Goal: Task Accomplishment & Management: Manage account settings

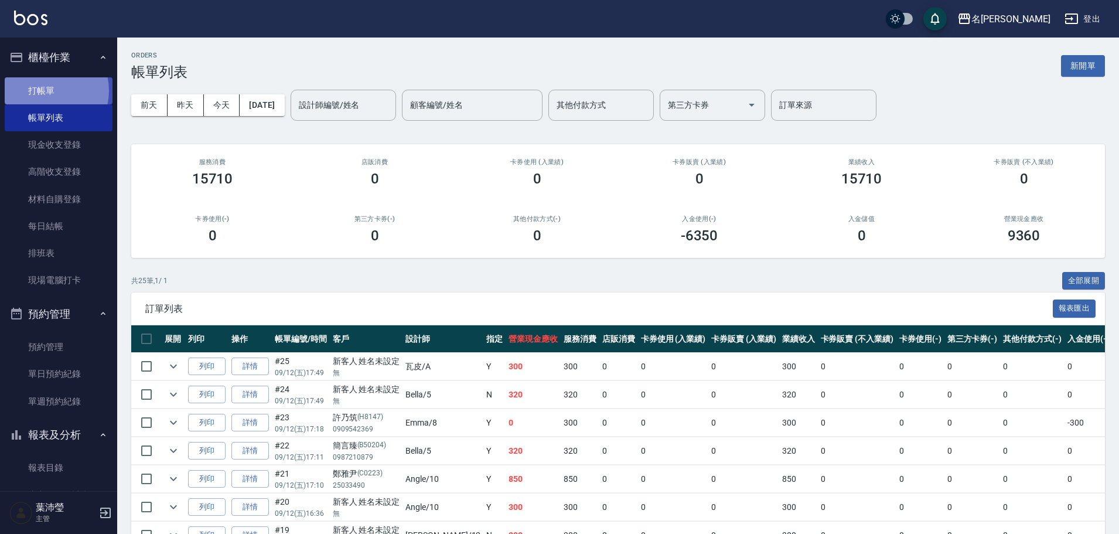
click at [43, 90] on link "打帳單" at bounding box center [59, 90] width 108 height 27
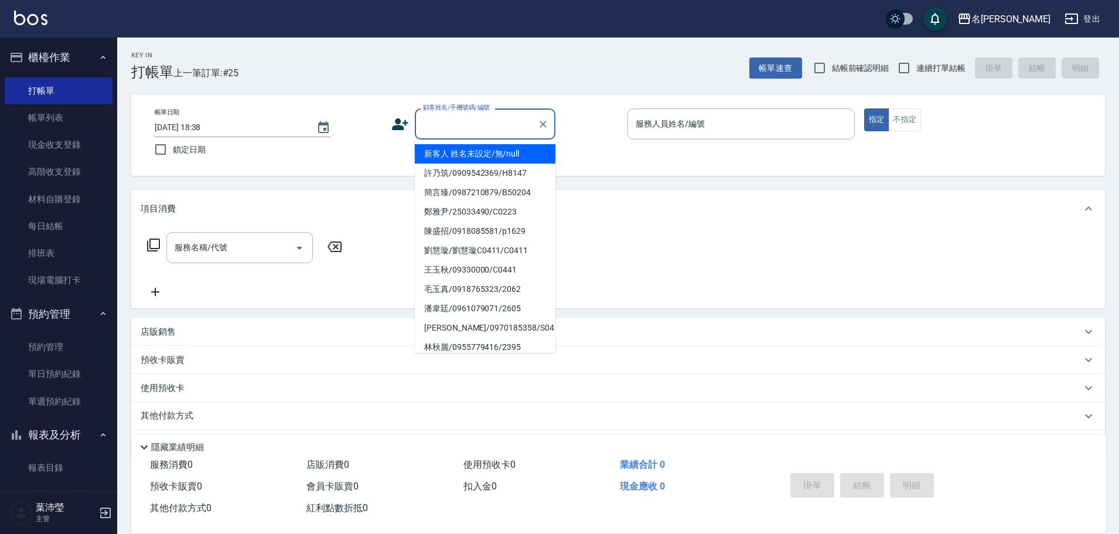
click at [492, 131] on input "顧客姓名/手機號碼/編號" at bounding box center [476, 124] width 112 height 20
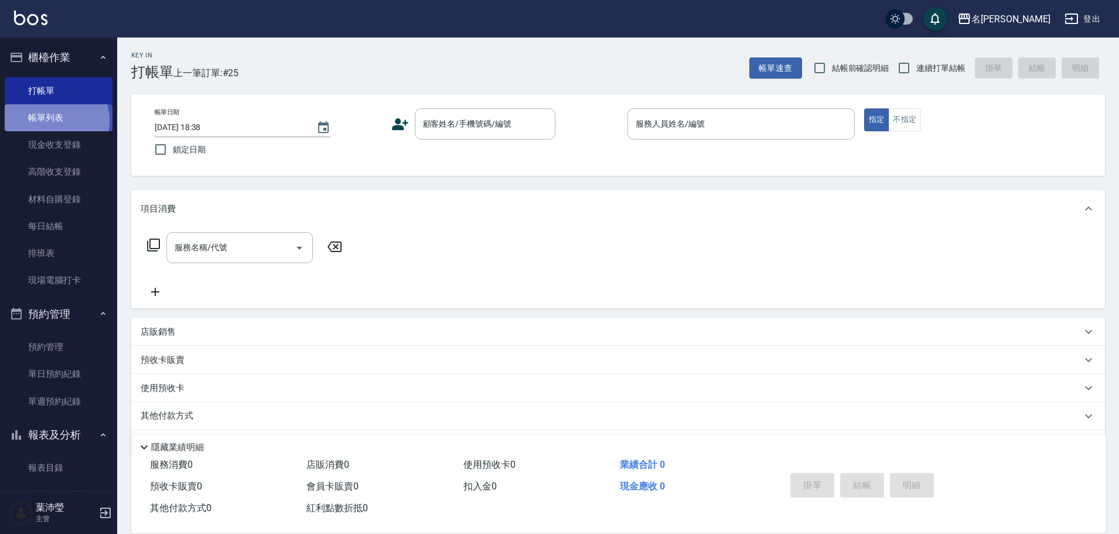
click at [48, 120] on link "帳單列表" at bounding box center [59, 117] width 108 height 27
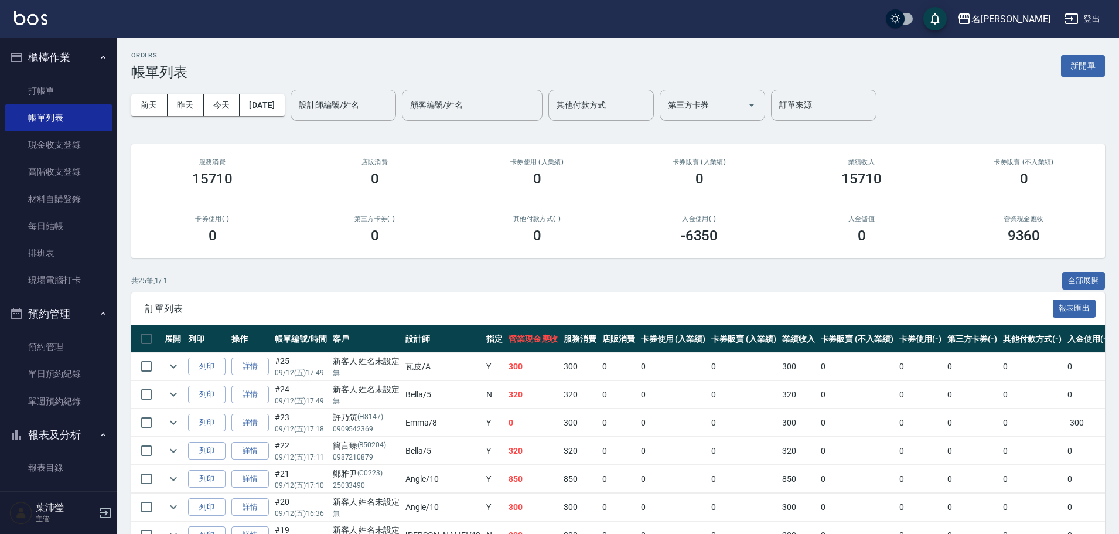
click at [370, 102] on input "設計師編號/姓名" at bounding box center [343, 105] width 95 height 20
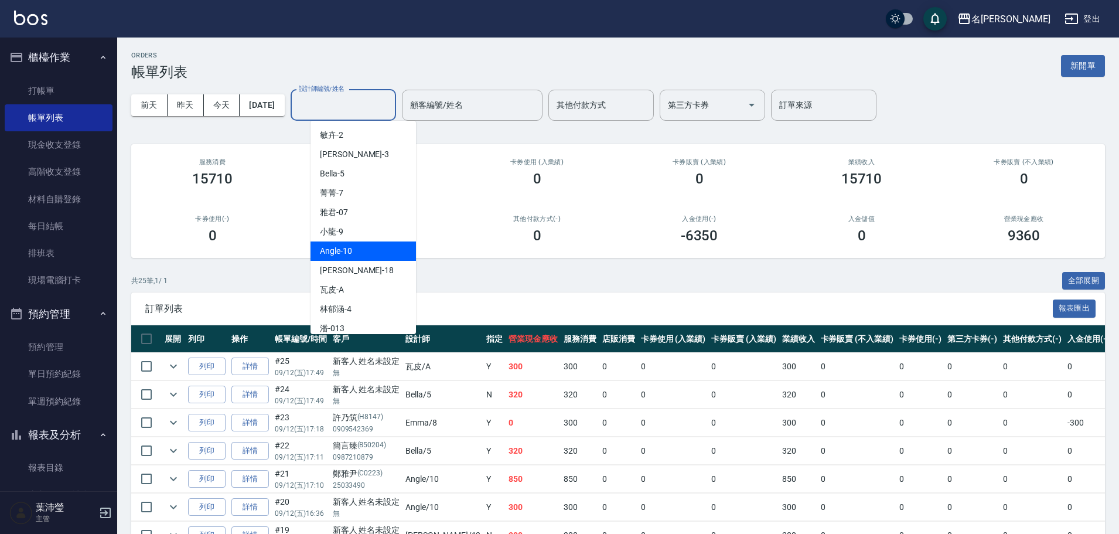
click at [339, 257] on span "Angle -10" at bounding box center [336, 251] width 32 height 12
type input "Angle-10"
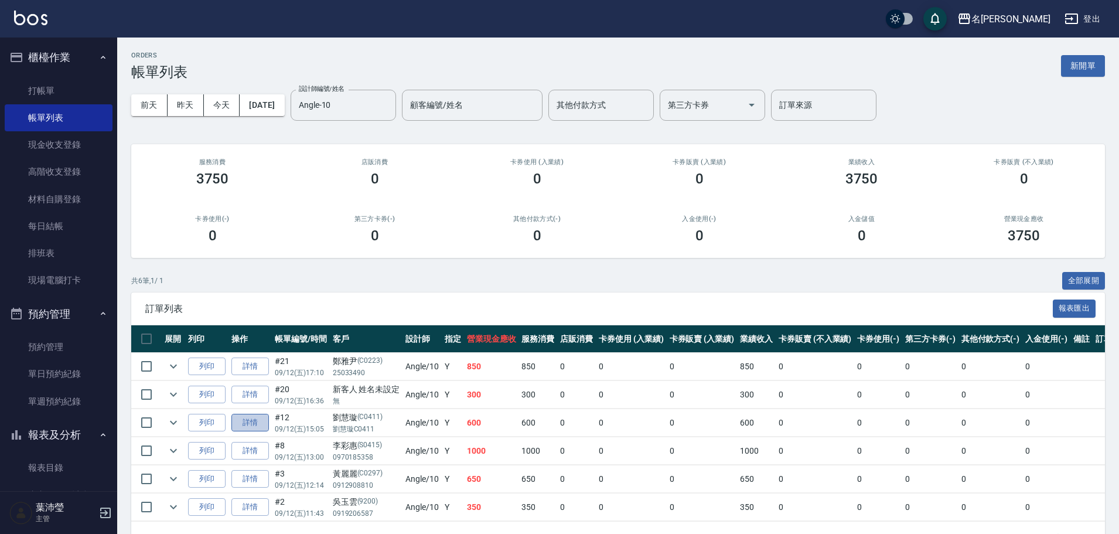
click at [257, 421] on link "詳情" at bounding box center [249, 423] width 37 height 18
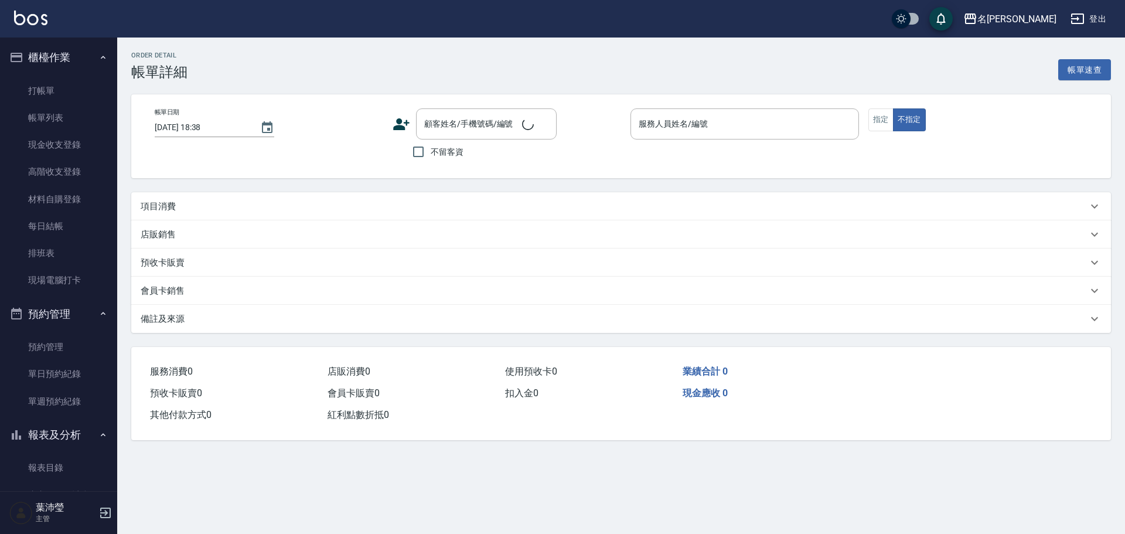
type input "2025/09/12 15:05"
type input "Angle-10"
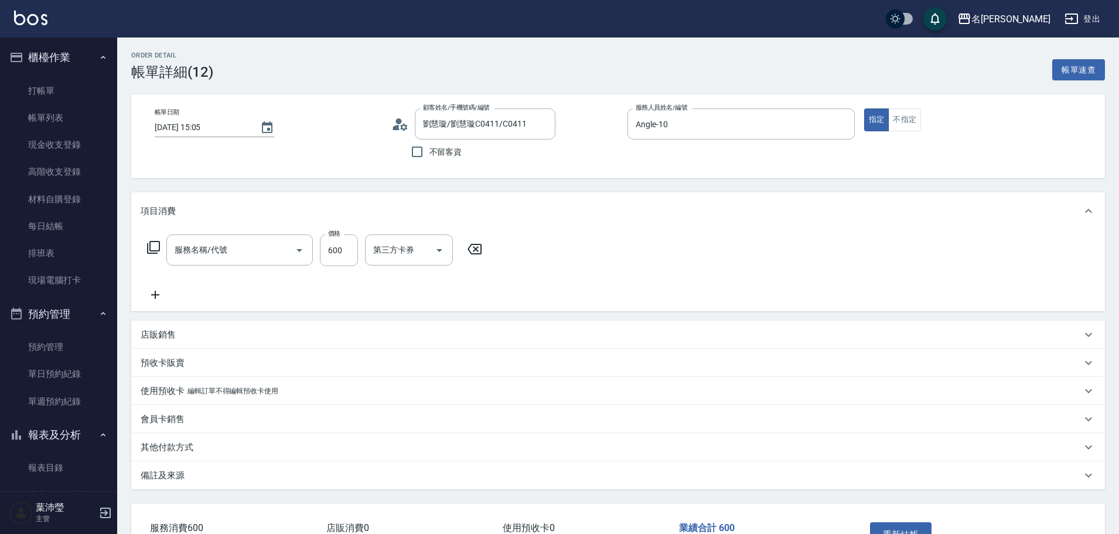
type input "劉慧璇/劉慧璇C0411/C0411"
type input "剪髮 講師級設計師(300)"
click at [337, 244] on input "600" at bounding box center [339, 250] width 38 height 32
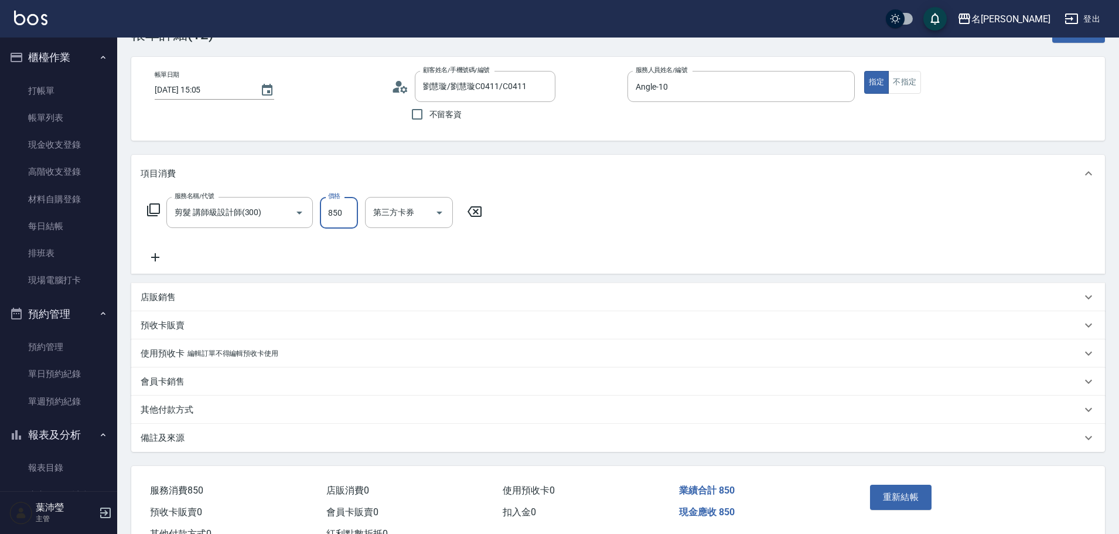
scroll to position [59, 0]
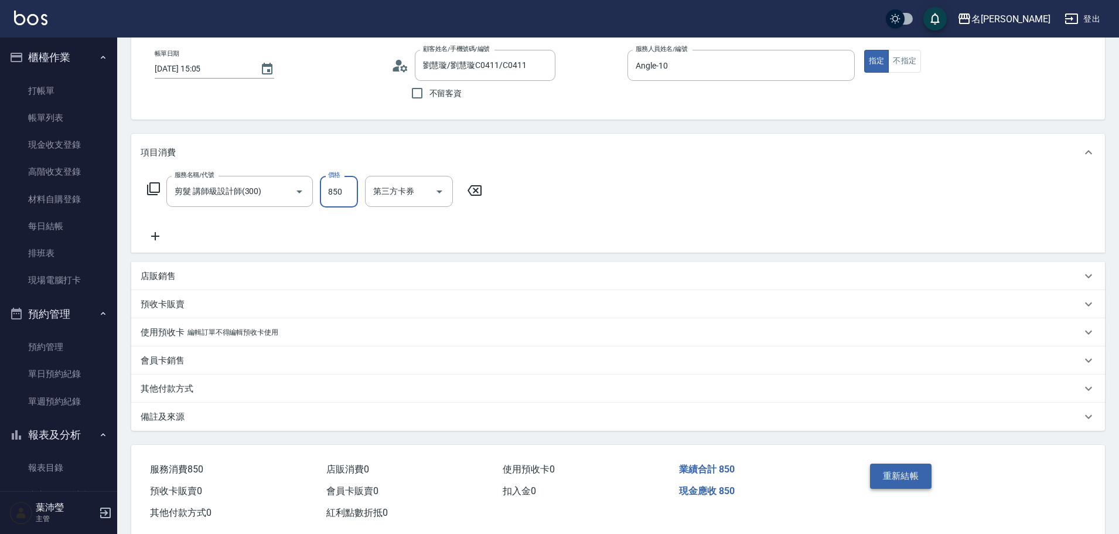
type input "850"
click at [905, 479] on button "重新結帳" at bounding box center [901, 475] width 62 height 25
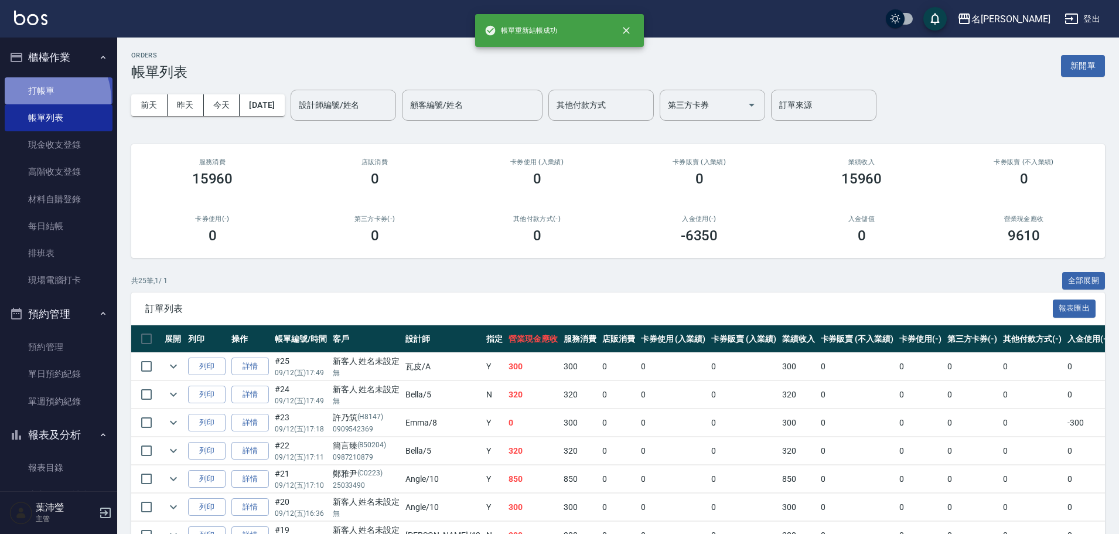
click at [37, 100] on link "打帳單" at bounding box center [59, 90] width 108 height 27
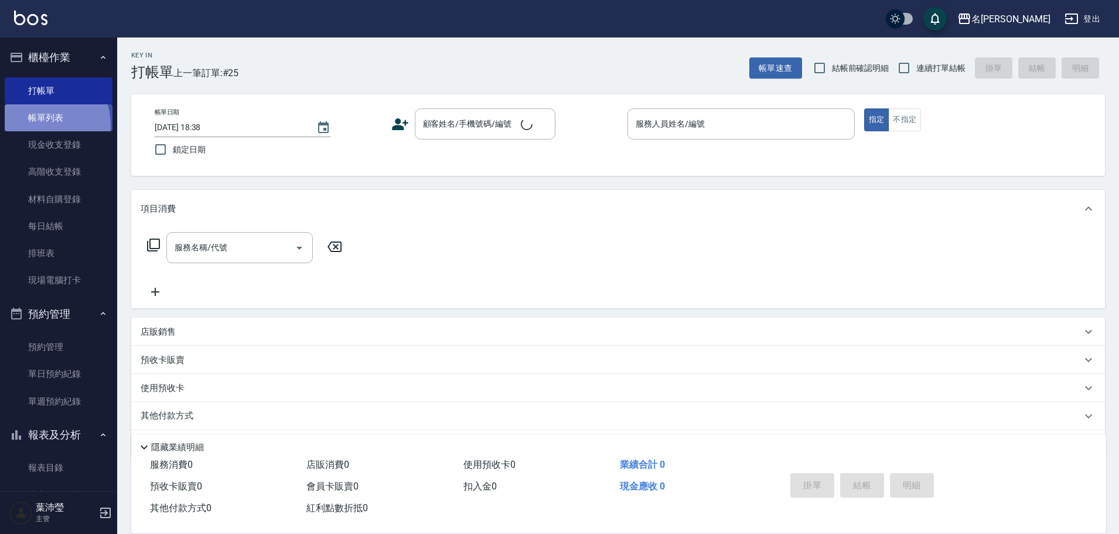
click at [37, 125] on link "帳單列表" at bounding box center [59, 117] width 108 height 27
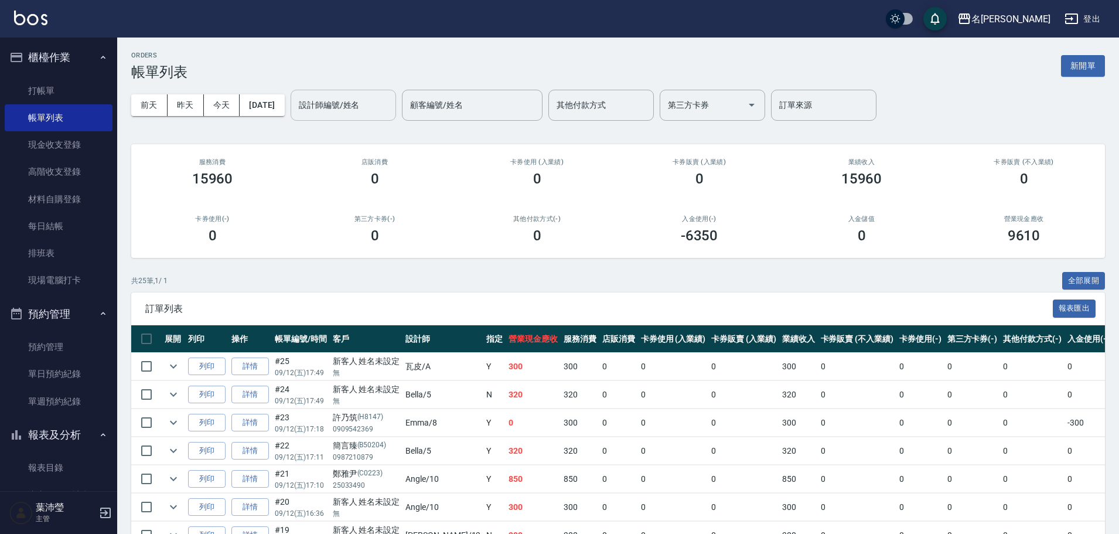
click at [388, 105] on input "設計師編號/姓名" at bounding box center [343, 105] width 95 height 20
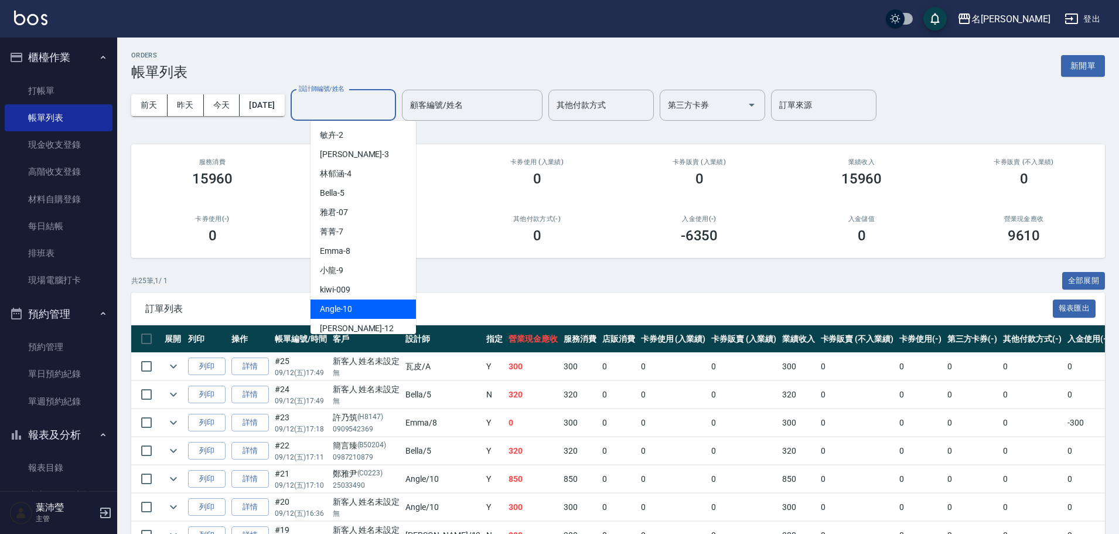
click at [315, 304] on div "Angle -10" at bounding box center [362, 308] width 105 height 19
type input "Angle-10"
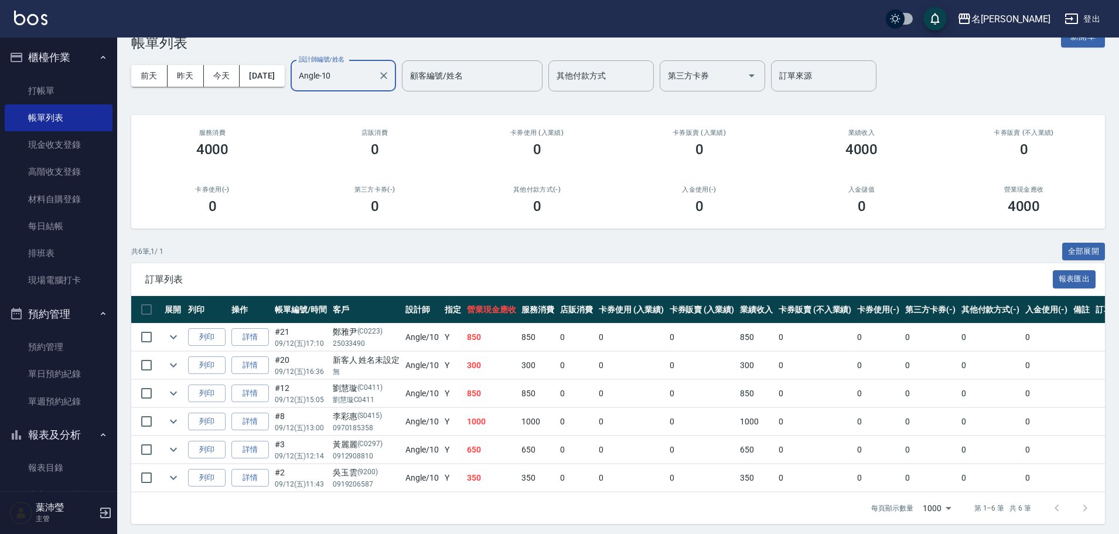
scroll to position [42, 0]
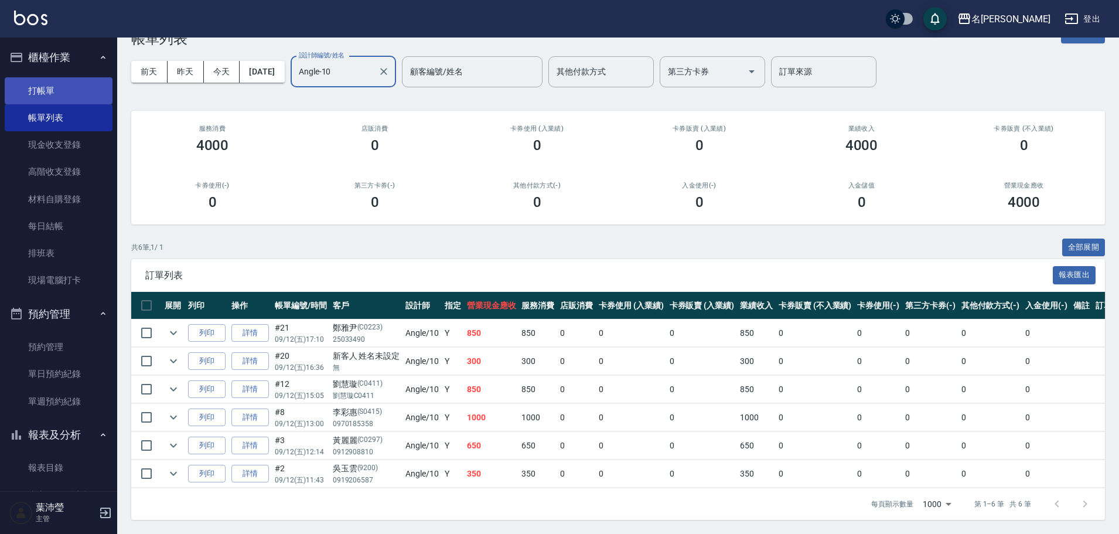
click at [43, 90] on link "打帳單" at bounding box center [59, 90] width 108 height 27
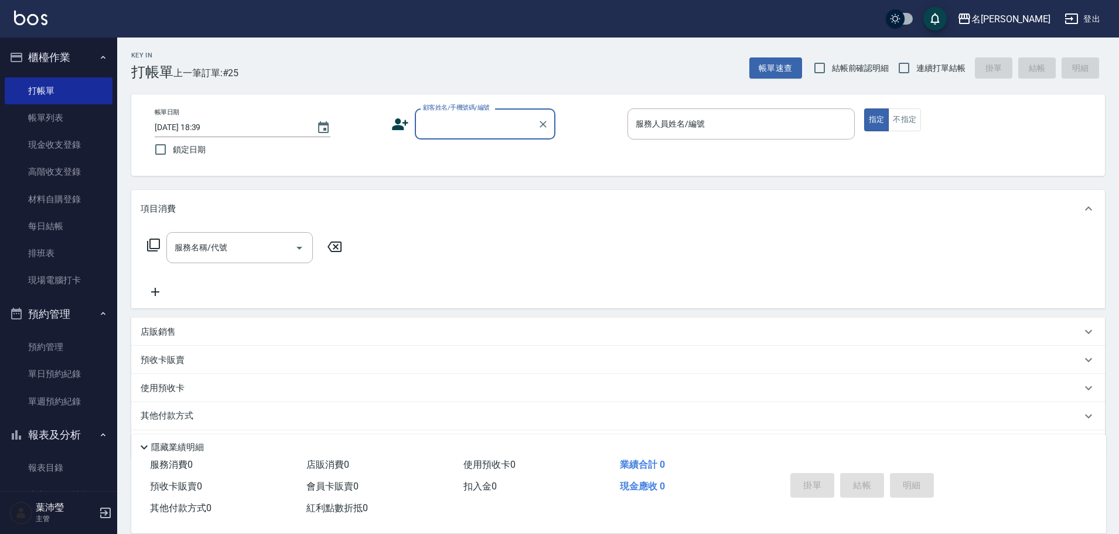
click at [534, 132] on div "顧客姓名/手機號碼/編號" at bounding box center [485, 123] width 141 height 31
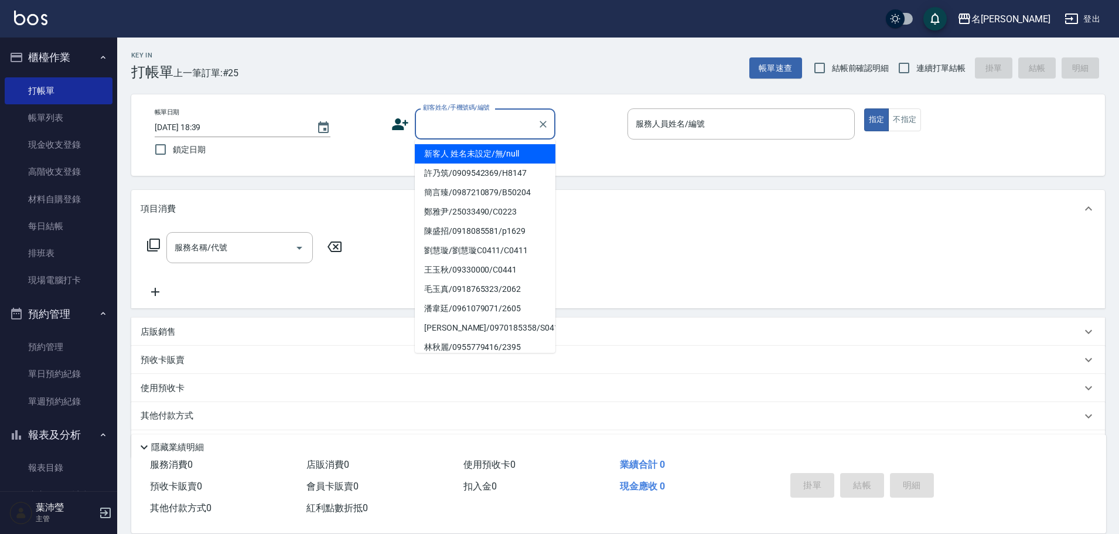
click at [442, 154] on li "新客人 姓名未設定/無/null" at bounding box center [485, 153] width 141 height 19
type input "新客人 姓名未設定/無/null"
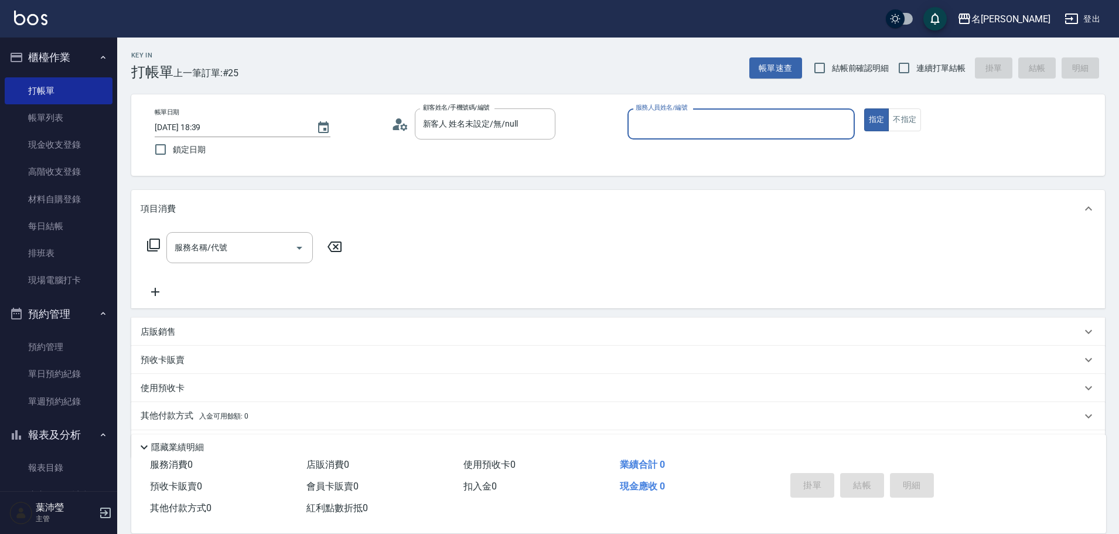
click at [737, 131] on input "服務人員姓名/編號" at bounding box center [741, 124] width 217 height 20
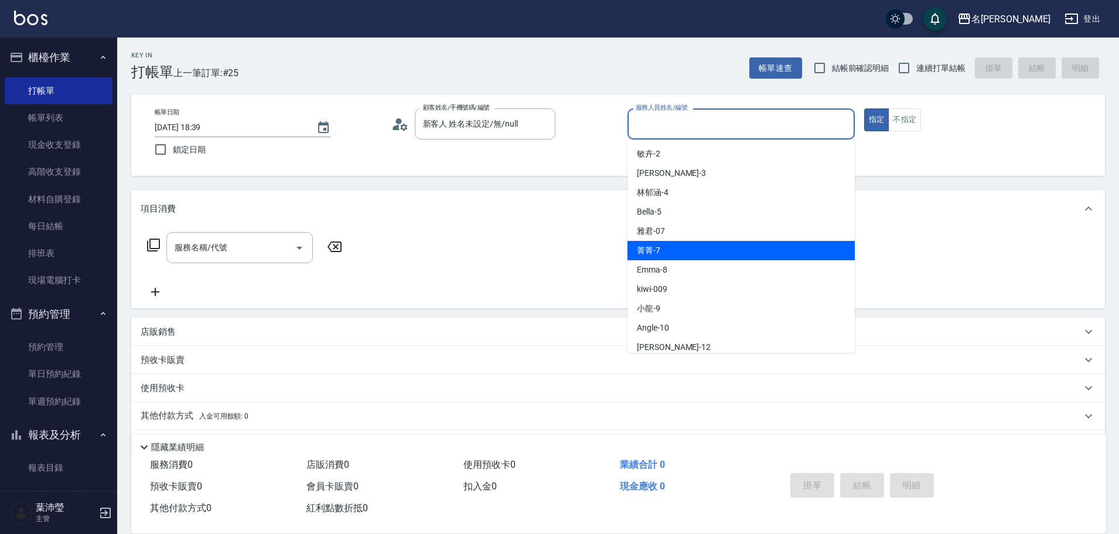
click at [669, 250] on div "菁菁 -7" at bounding box center [740, 250] width 227 height 19
type input "菁菁-7"
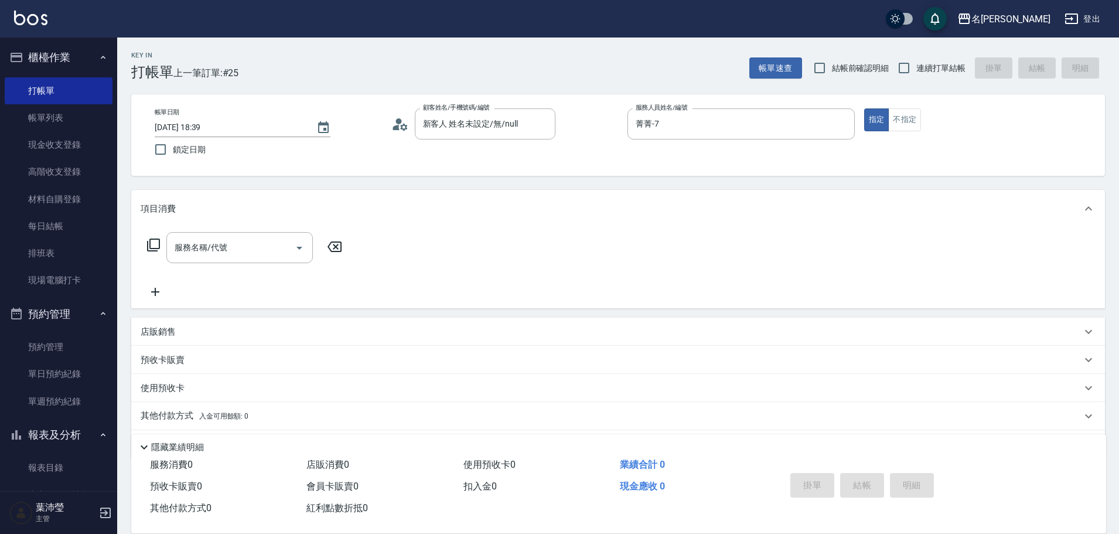
click at [151, 245] on icon at bounding box center [153, 245] width 14 height 14
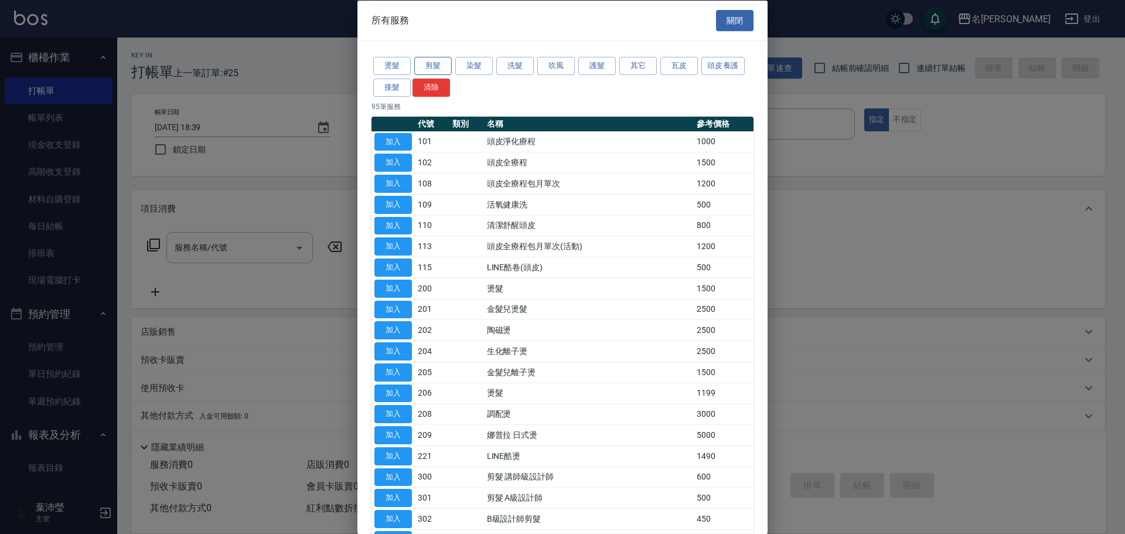
click at [439, 63] on button "剪髮" at bounding box center [432, 66] width 37 height 18
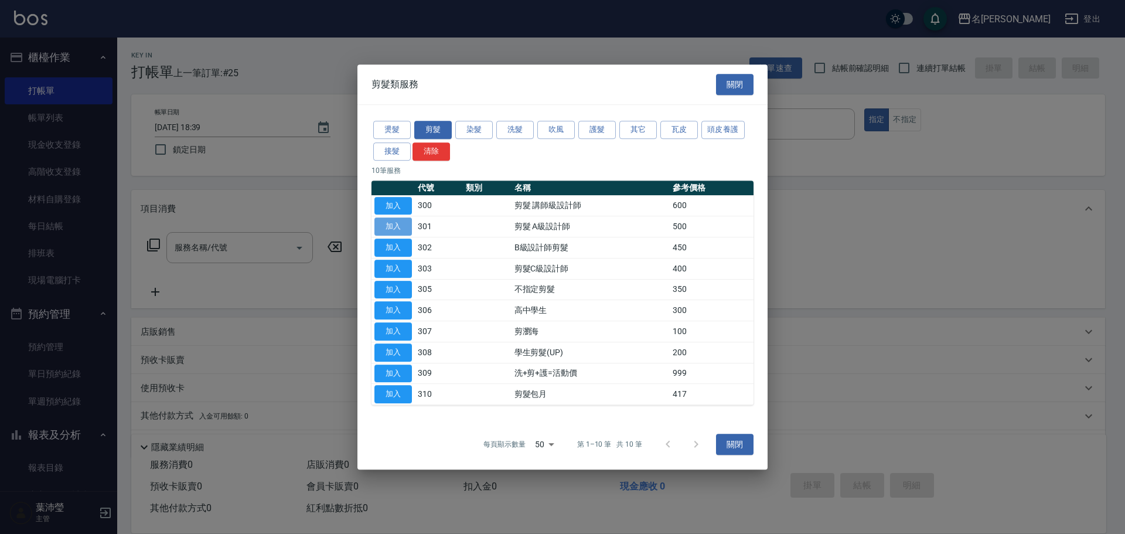
click at [399, 228] on button "加入" at bounding box center [392, 226] width 37 height 18
type input "剪髮 A級設計師(301)"
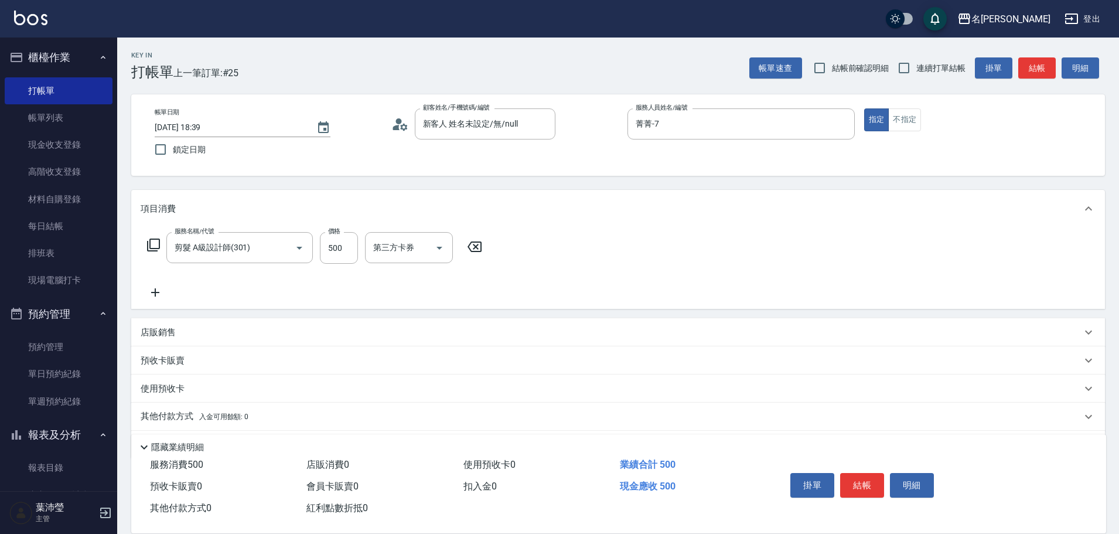
drag, startPoint x: 850, startPoint y: 480, endPoint x: 852, endPoint y: 474, distance: 6.5
click at [850, 481] on button "結帳" at bounding box center [862, 485] width 44 height 25
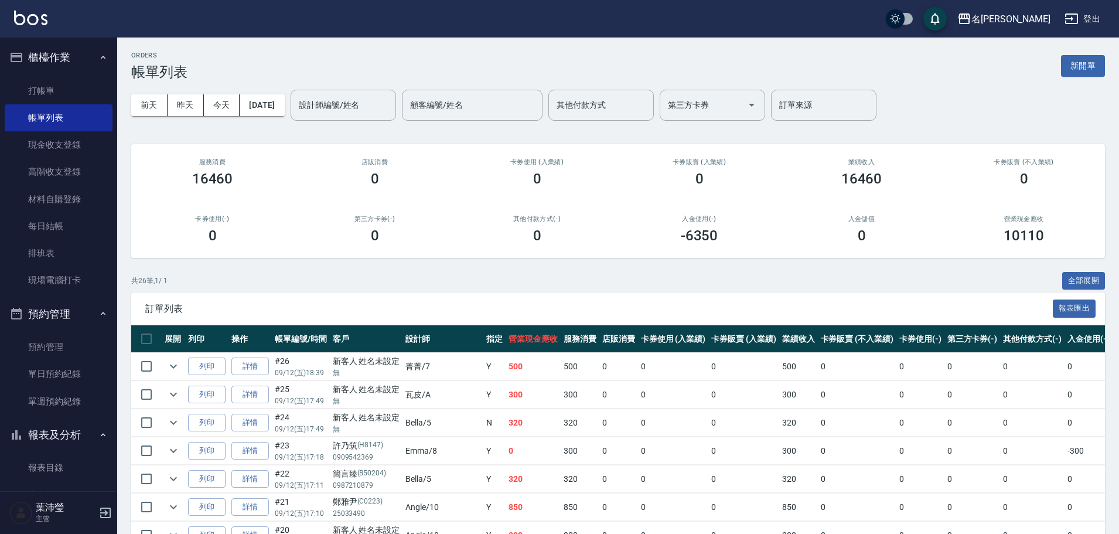
drag, startPoint x: 853, startPoint y: 471, endPoint x: 811, endPoint y: 294, distance: 182.3
click at [1084, 60] on button "新開單" at bounding box center [1083, 66] width 44 height 22
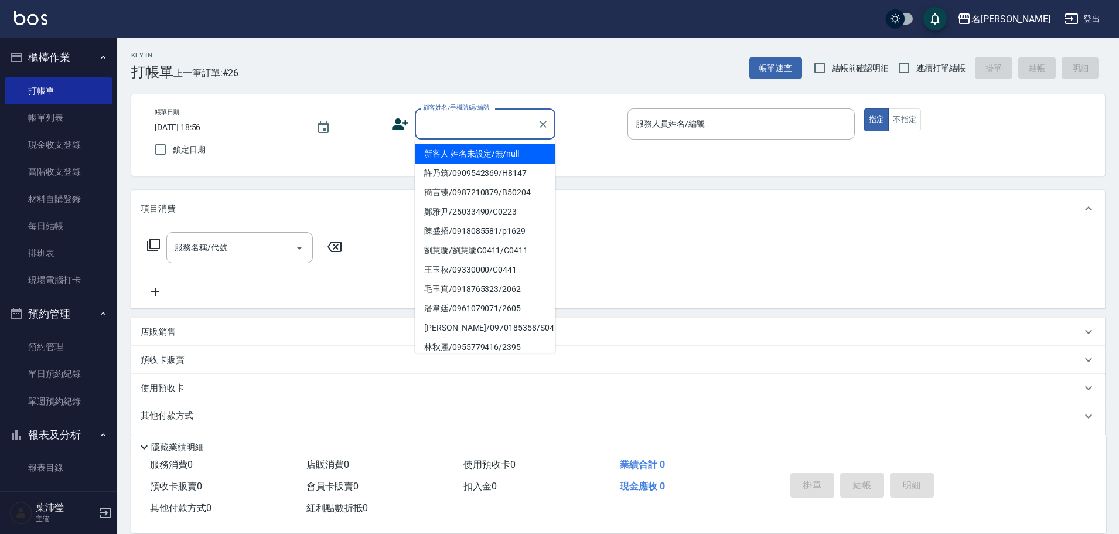
click at [438, 123] on input "顧客姓名/手機號碼/編號" at bounding box center [476, 124] width 112 height 20
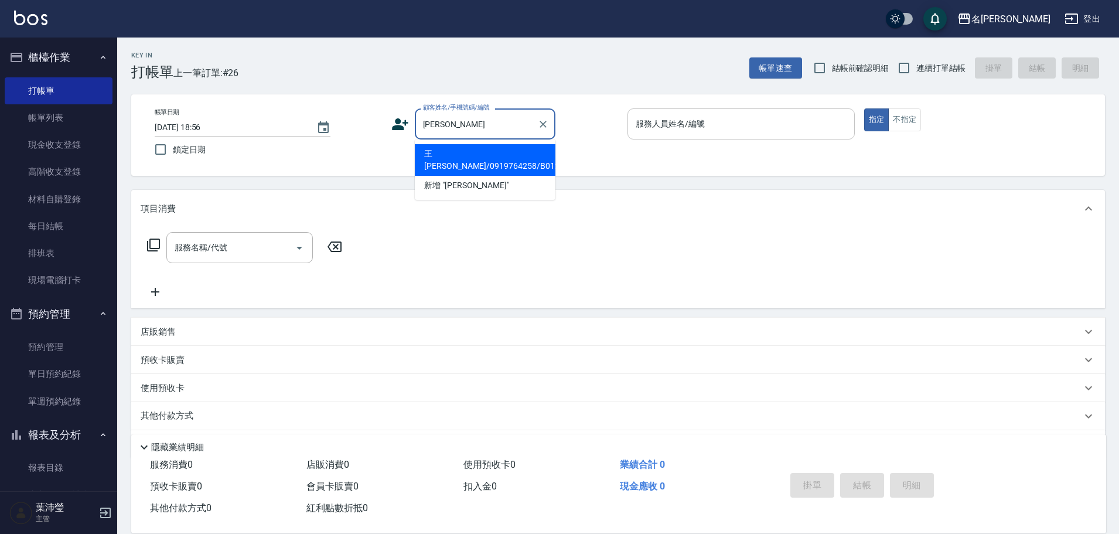
type input "方"
click at [501, 121] on input "顧客姓名/手機號碼/編號" at bounding box center [476, 124] width 112 height 20
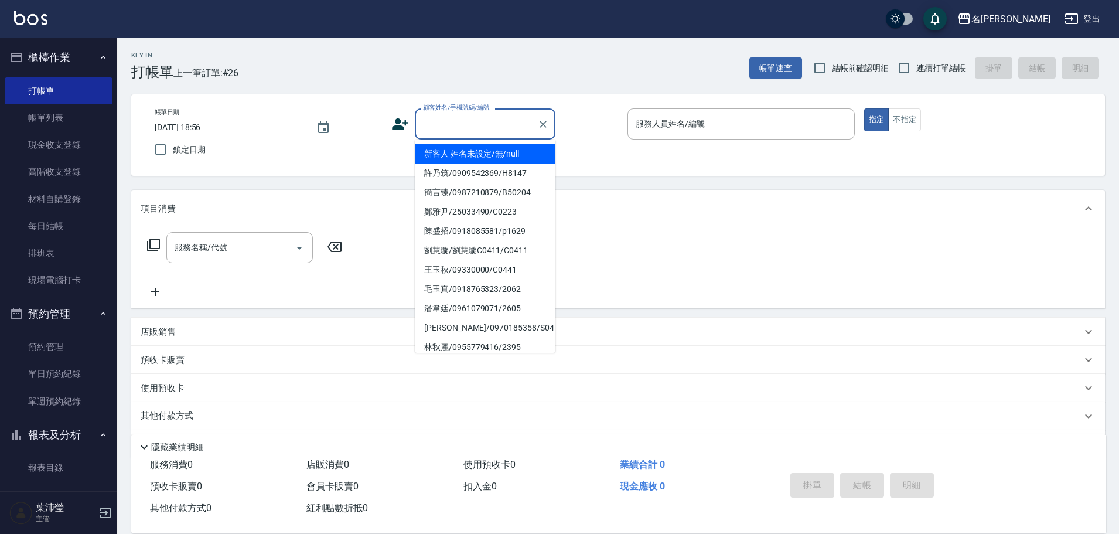
click at [484, 118] on input "顧客姓名/手機號碼/編號" at bounding box center [476, 124] width 112 height 20
click at [460, 149] on li "新客人 姓名未設定/無/null" at bounding box center [485, 153] width 141 height 19
type input "新客人 姓名未設定/無/null"
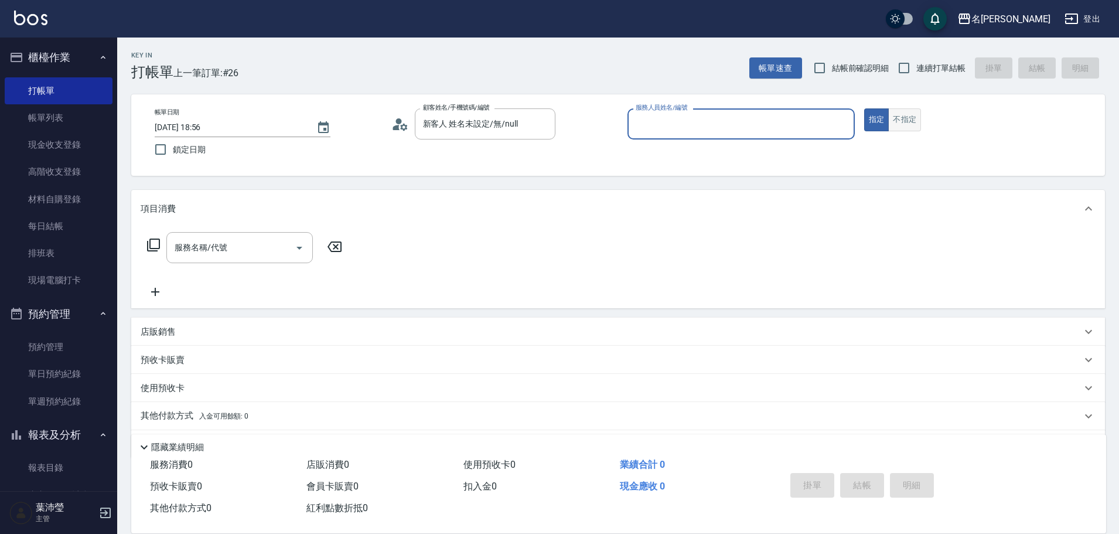
click at [919, 121] on button "不指定" at bounding box center [904, 119] width 33 height 23
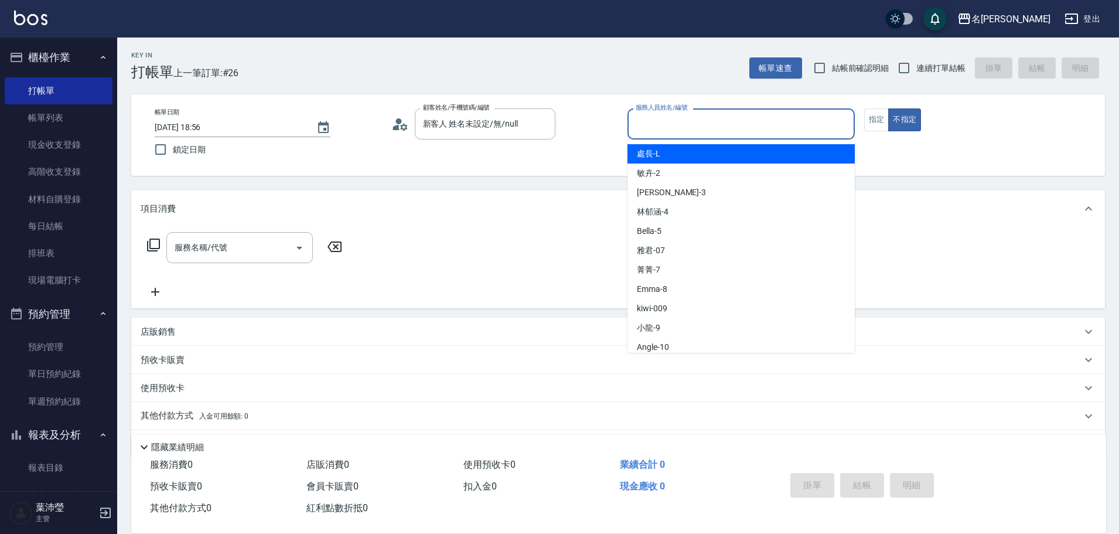
click at [799, 125] on input "服務人員姓名/編號" at bounding box center [741, 124] width 217 height 20
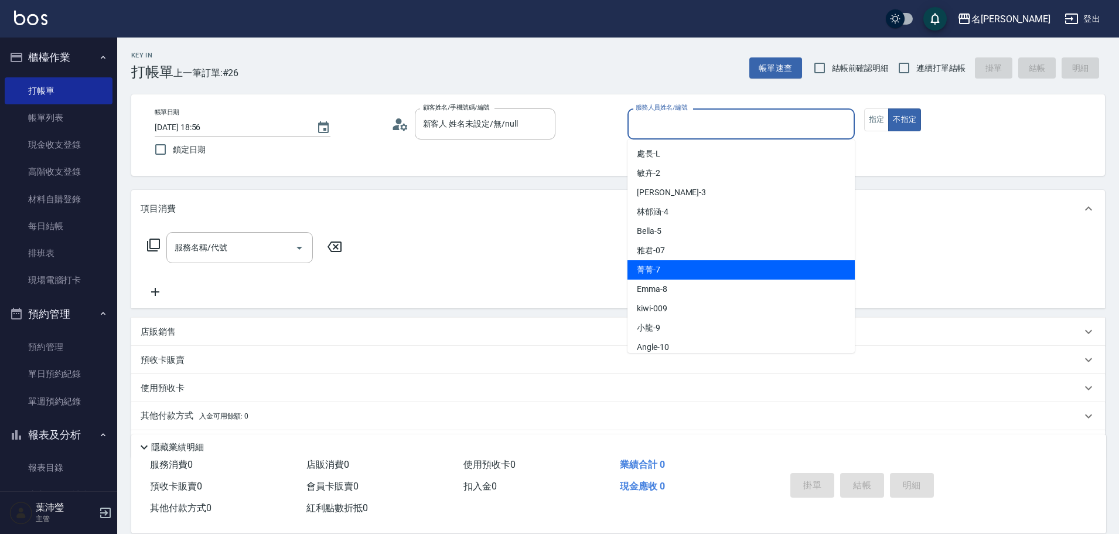
click at [716, 264] on div "菁菁 -7" at bounding box center [740, 269] width 227 height 19
type input "菁菁-7"
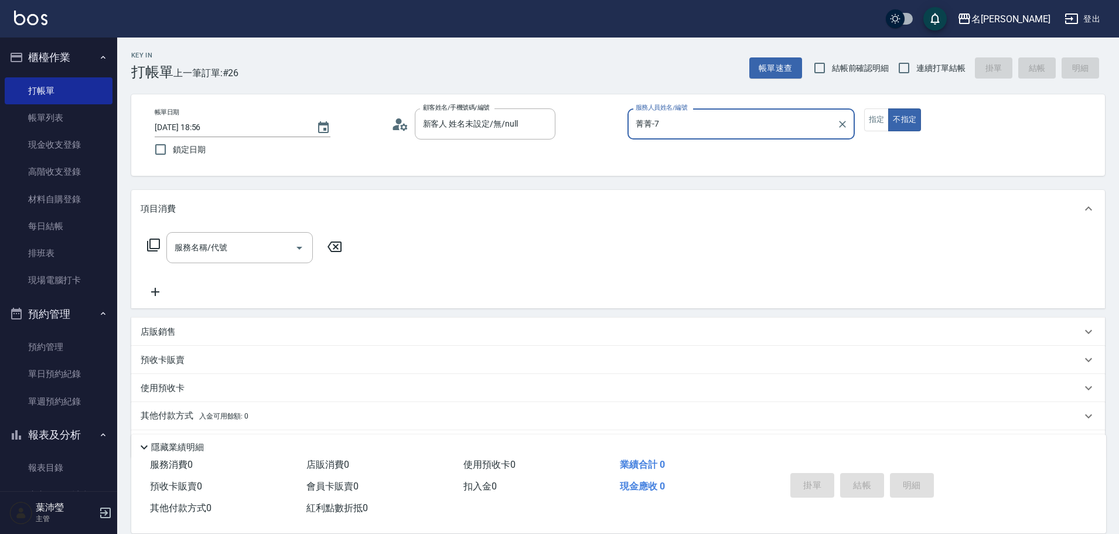
click at [152, 247] on icon at bounding box center [153, 245] width 14 height 14
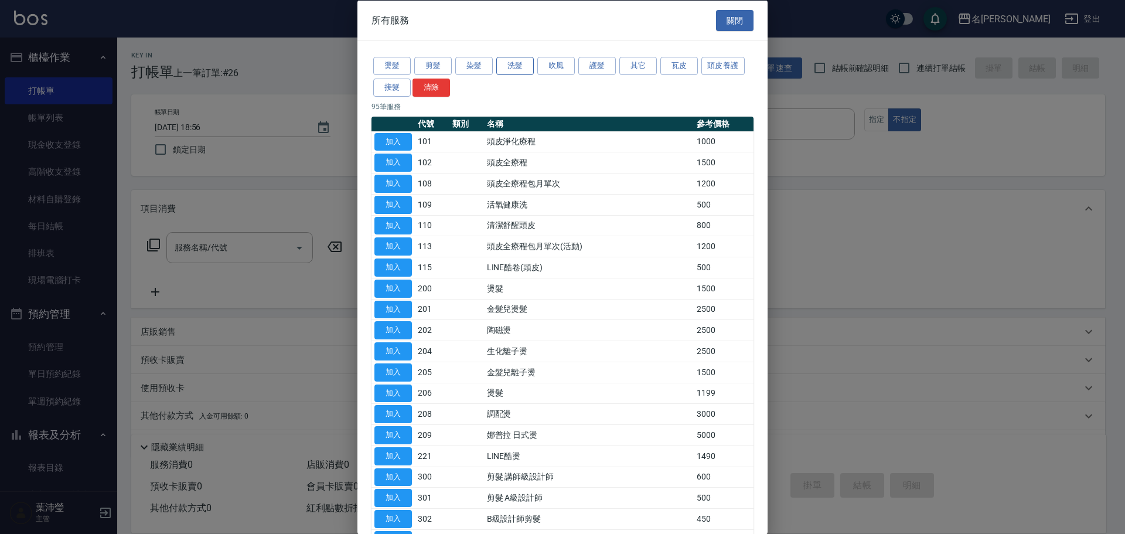
click at [513, 74] on button "洗髮" at bounding box center [514, 66] width 37 height 18
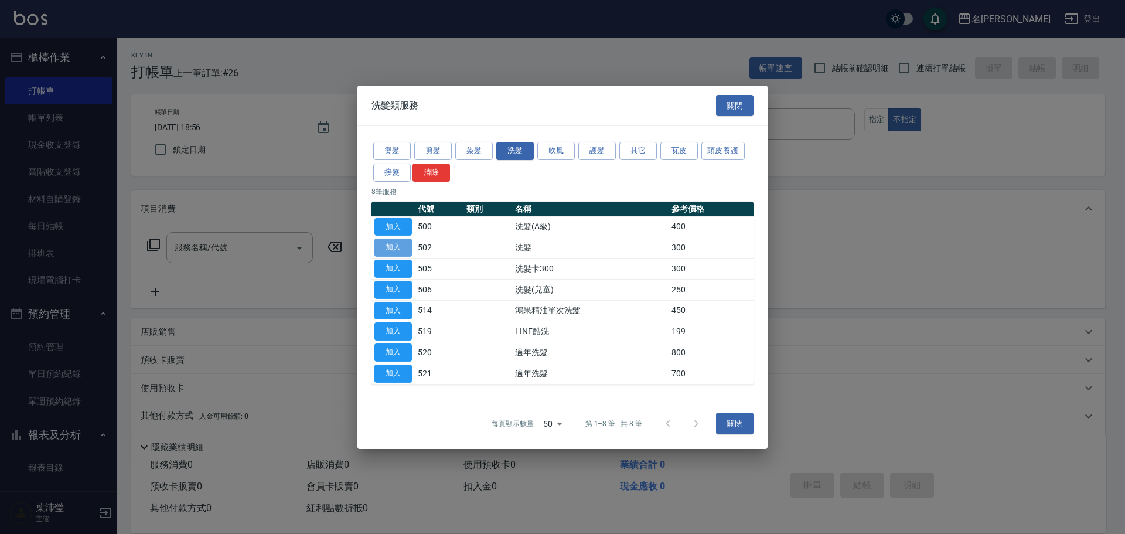
click at [404, 248] on button "加入" at bounding box center [392, 247] width 37 height 18
type input "洗髮(502)"
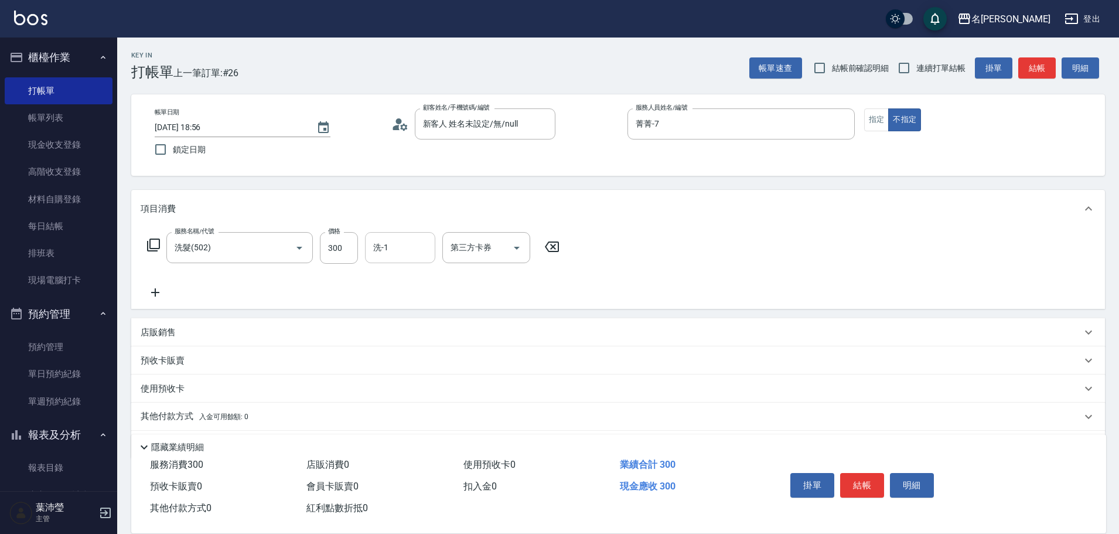
drag, startPoint x: 382, startPoint y: 247, endPoint x: 415, endPoint y: 233, distance: 36.0
click at [383, 247] on input "洗-1" at bounding box center [400, 247] width 60 height 20
type input "語爭-20"
click at [159, 242] on icon at bounding box center [153, 244] width 13 height 13
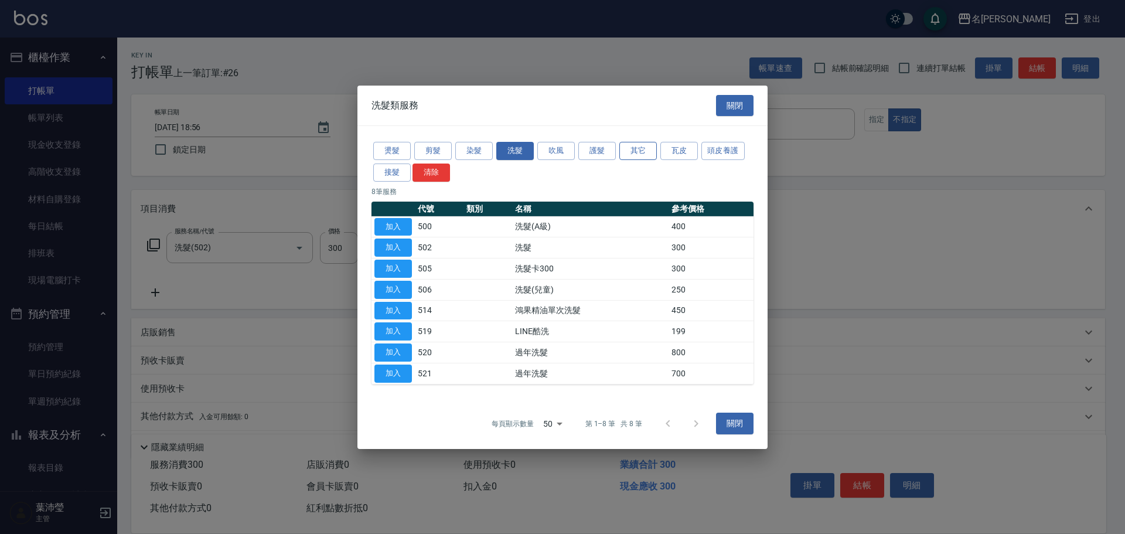
click at [640, 149] on button "其它" at bounding box center [637, 151] width 37 height 18
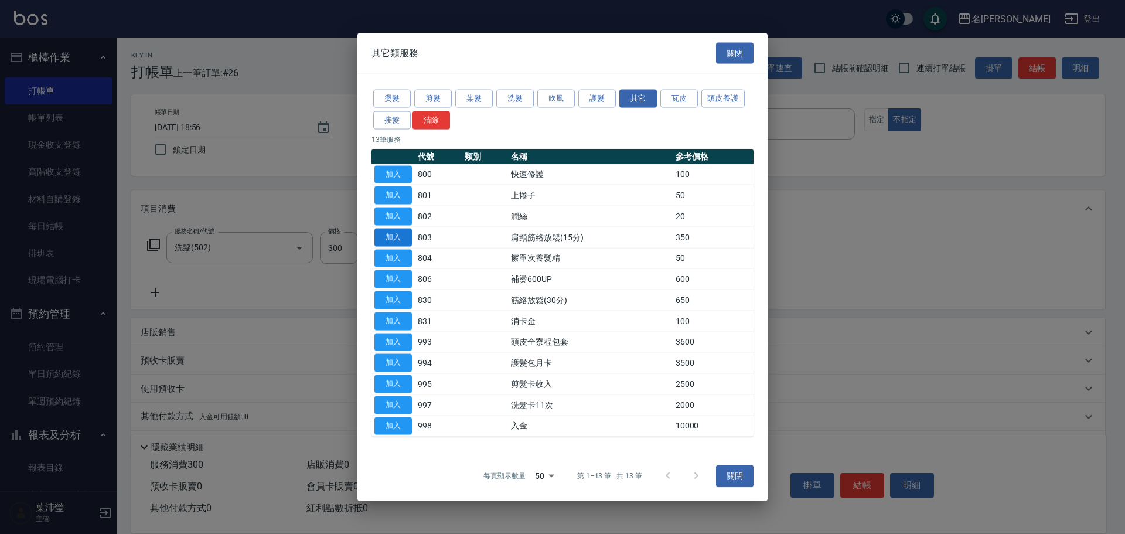
click at [388, 239] on button "加入" at bounding box center [392, 237] width 37 height 18
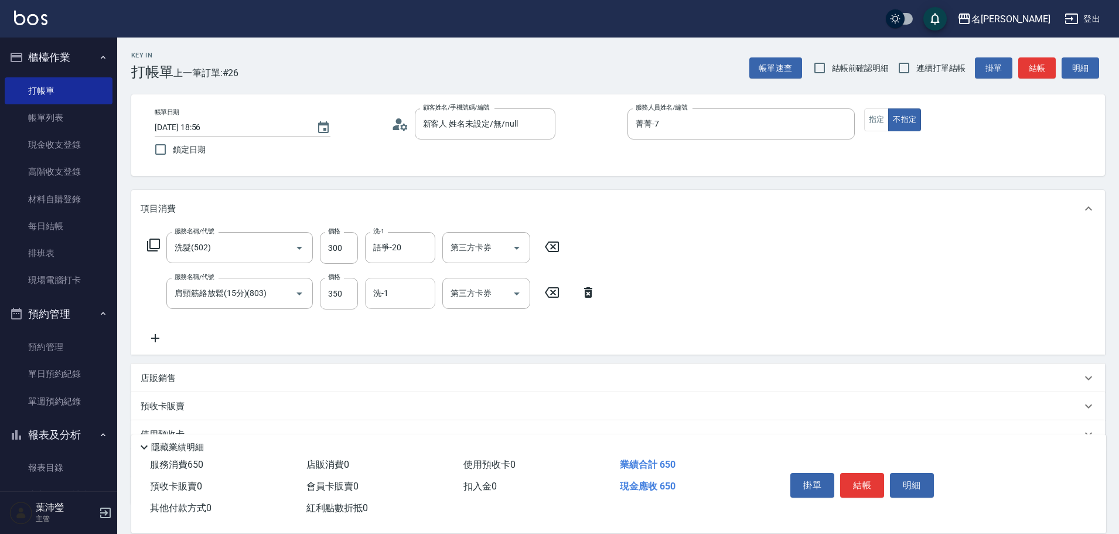
click at [405, 292] on input "洗-1" at bounding box center [400, 293] width 60 height 20
type input "語爭-20"
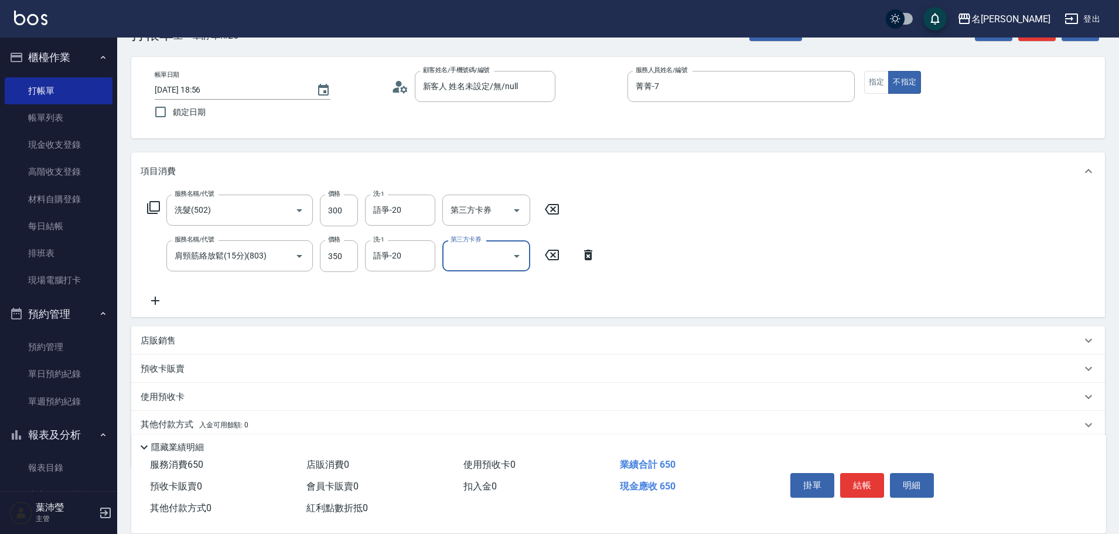
scroll to position [59, 0]
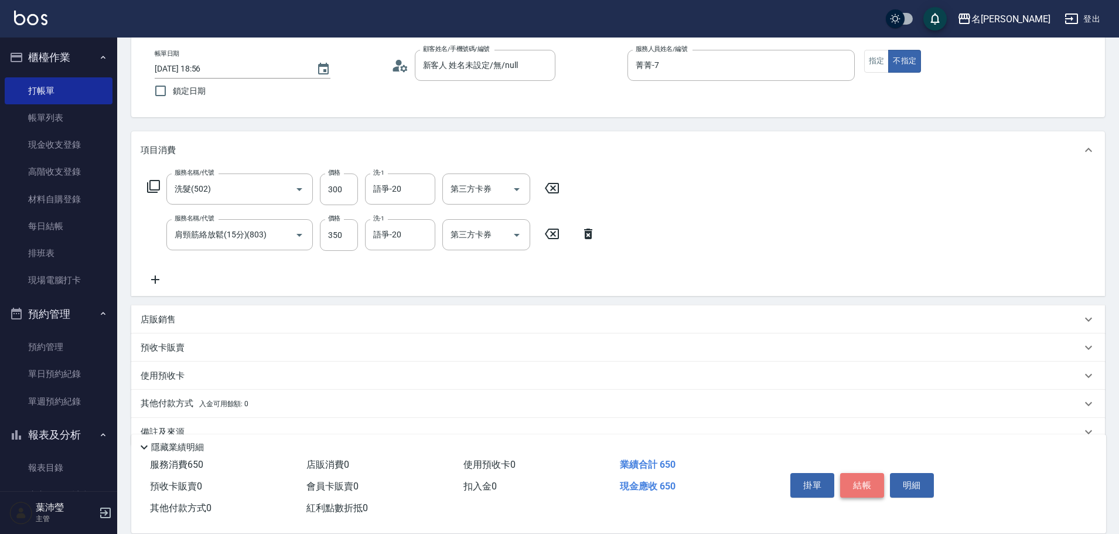
click at [851, 481] on button "結帳" at bounding box center [862, 485] width 44 height 25
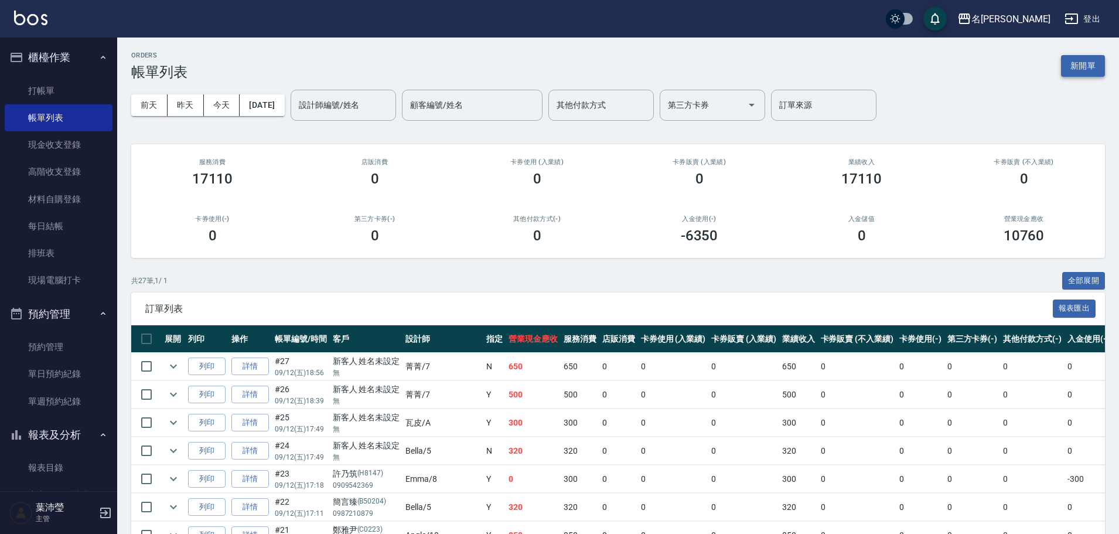
click at [1086, 59] on button "新開單" at bounding box center [1083, 66] width 44 height 22
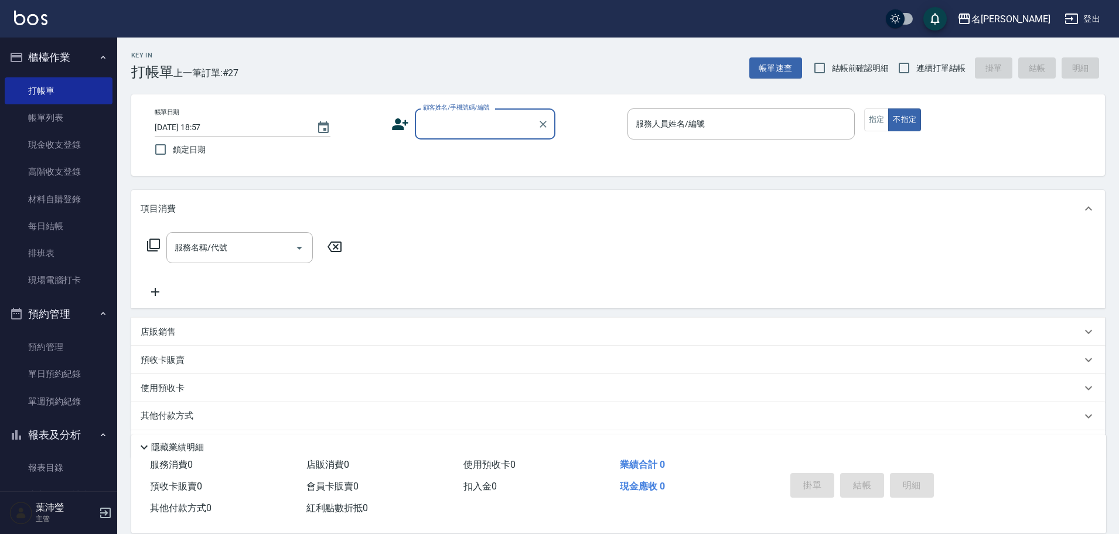
click at [484, 130] on input "顧客姓名/手機號碼/編號" at bounding box center [476, 124] width 112 height 20
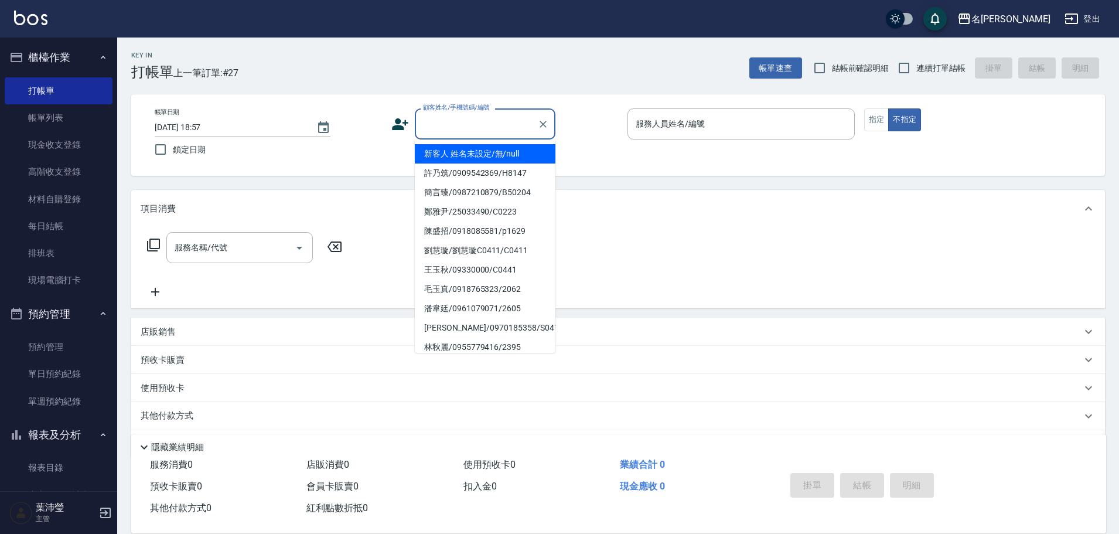
click at [481, 149] on li "新客人 姓名未設定/無/null" at bounding box center [485, 153] width 141 height 19
type input "新客人 姓名未設定/無/null"
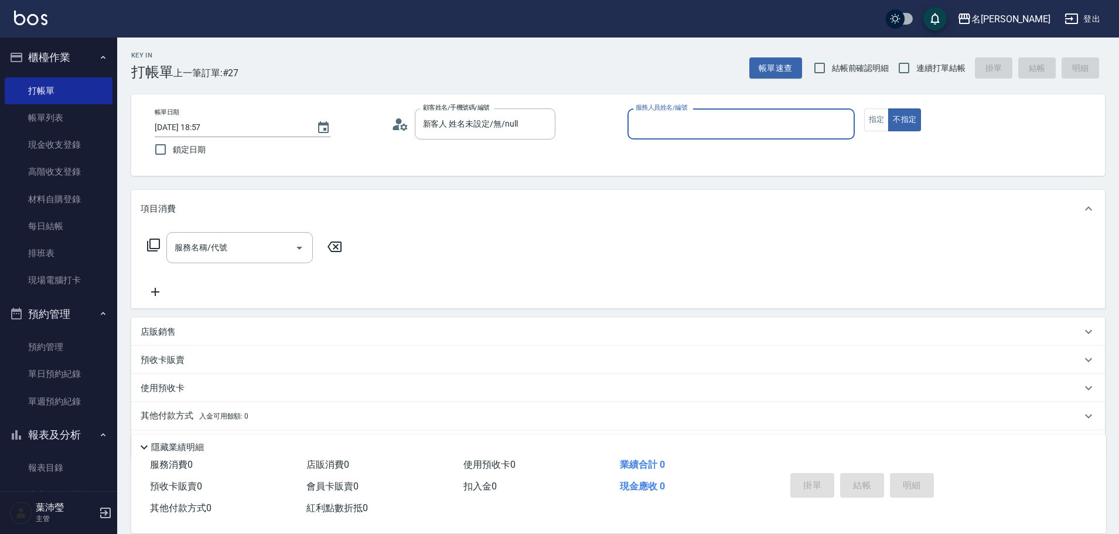
click at [832, 127] on input "服務人員姓名/編號" at bounding box center [741, 124] width 217 height 20
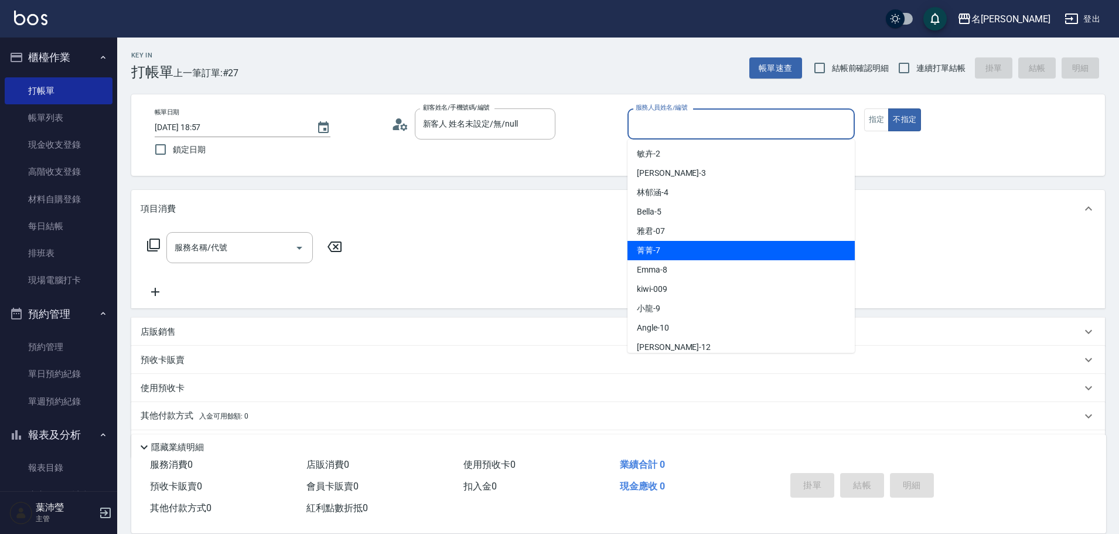
click at [672, 246] on div "菁菁 -7" at bounding box center [740, 250] width 227 height 19
type input "菁菁-7"
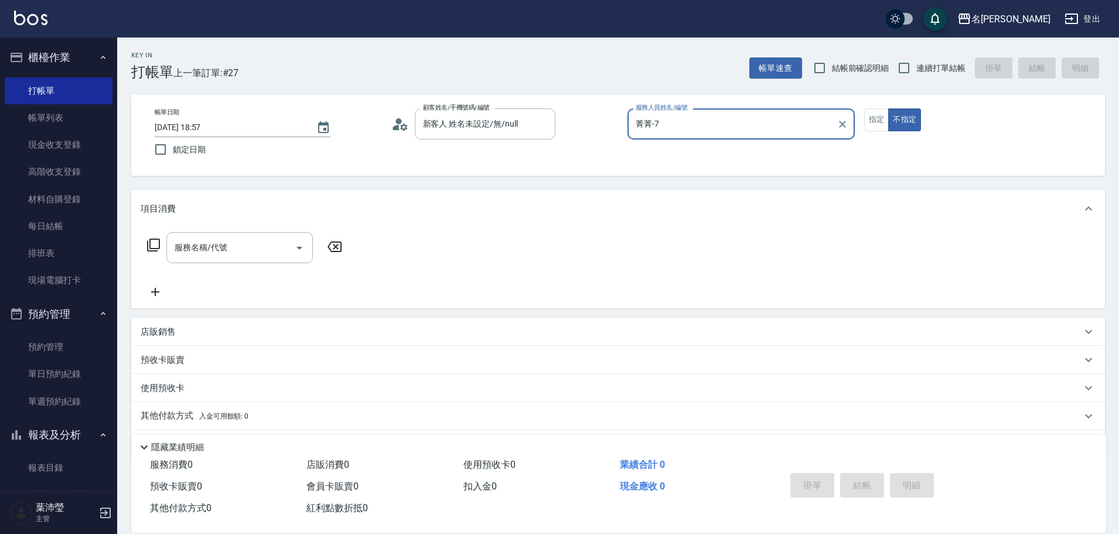
click at [148, 248] on icon at bounding box center [153, 244] width 13 height 13
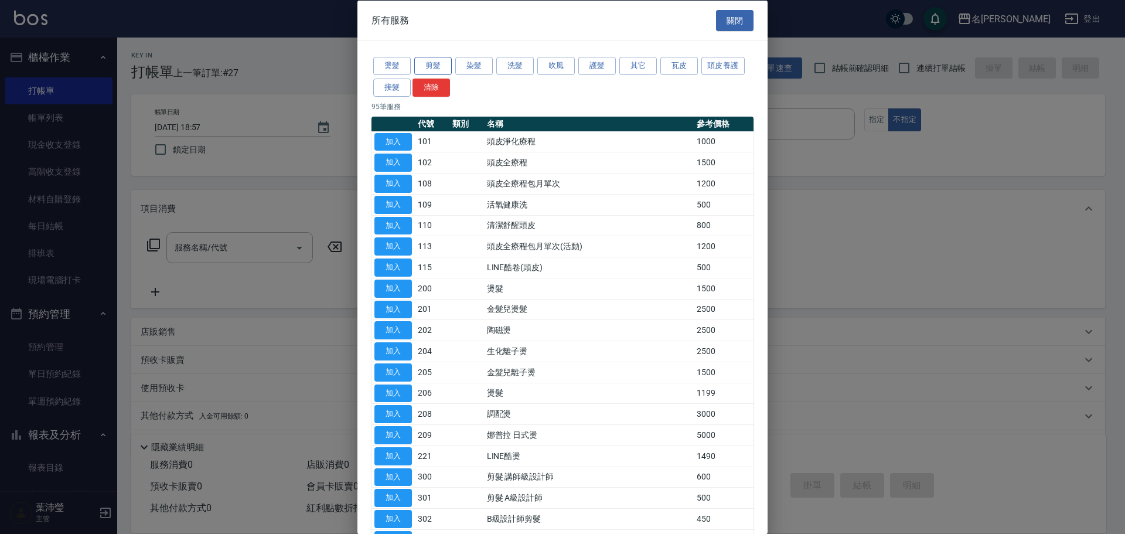
click at [435, 63] on button "剪髮" at bounding box center [432, 66] width 37 height 18
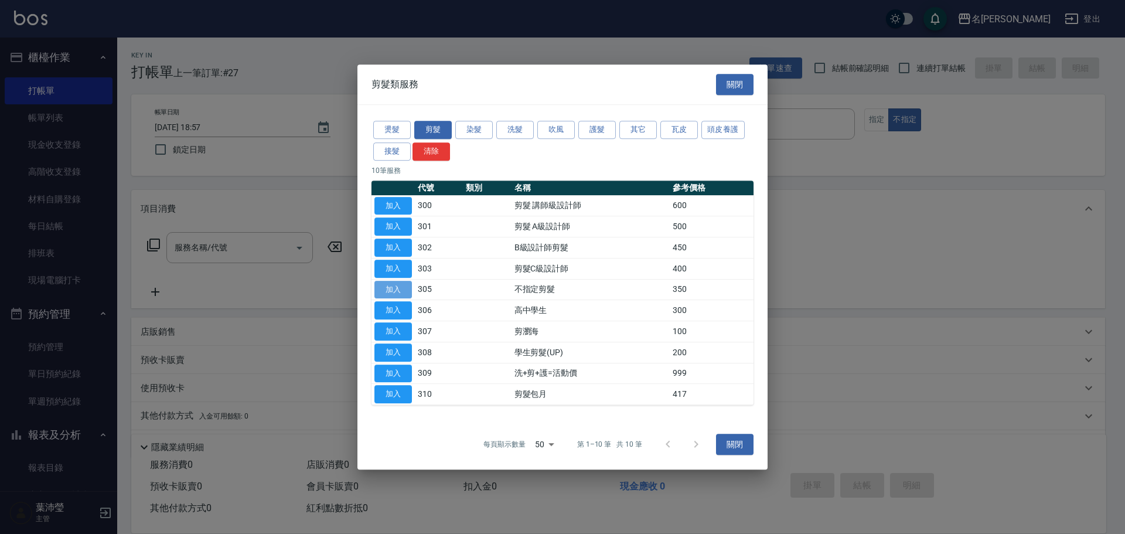
click at [389, 290] on button "加入" at bounding box center [392, 290] width 37 height 18
type input "不指定剪髮(305)"
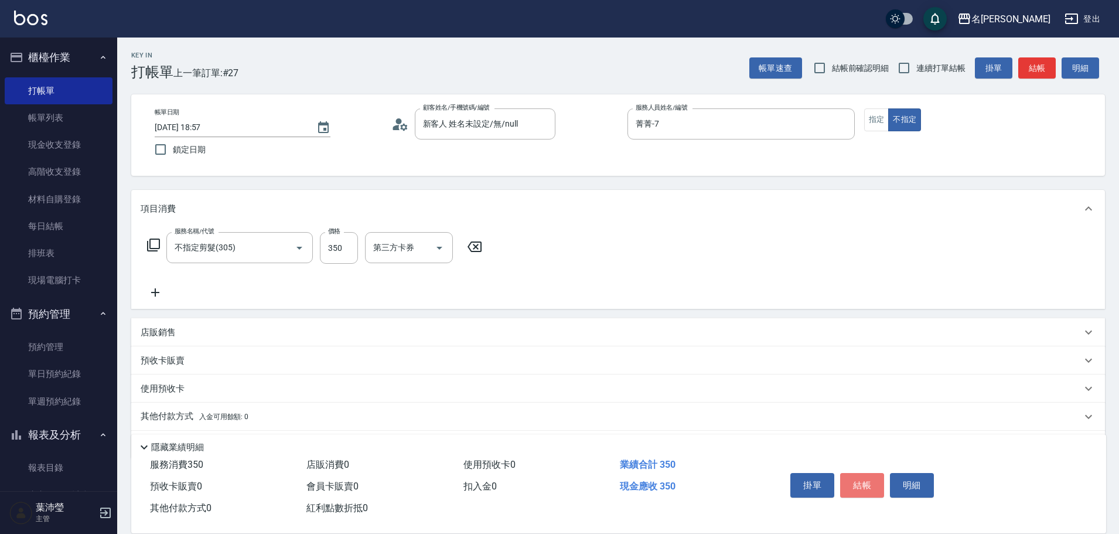
click at [857, 473] on button "結帳" at bounding box center [862, 485] width 44 height 25
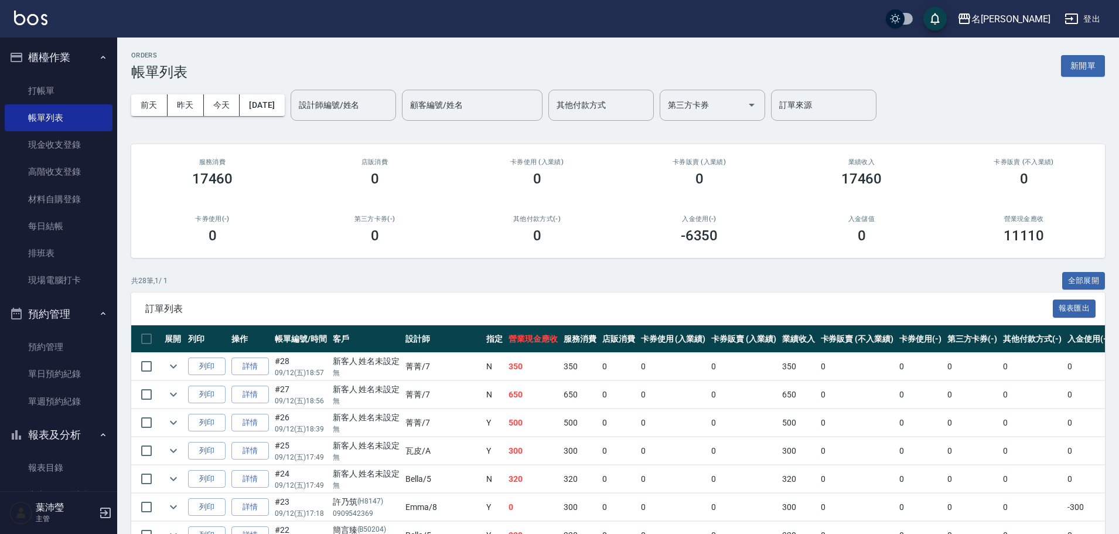
drag, startPoint x: 1101, startPoint y: 63, endPoint x: 1062, endPoint y: 75, distance: 41.0
click at [1103, 61] on button "新開單" at bounding box center [1083, 66] width 44 height 22
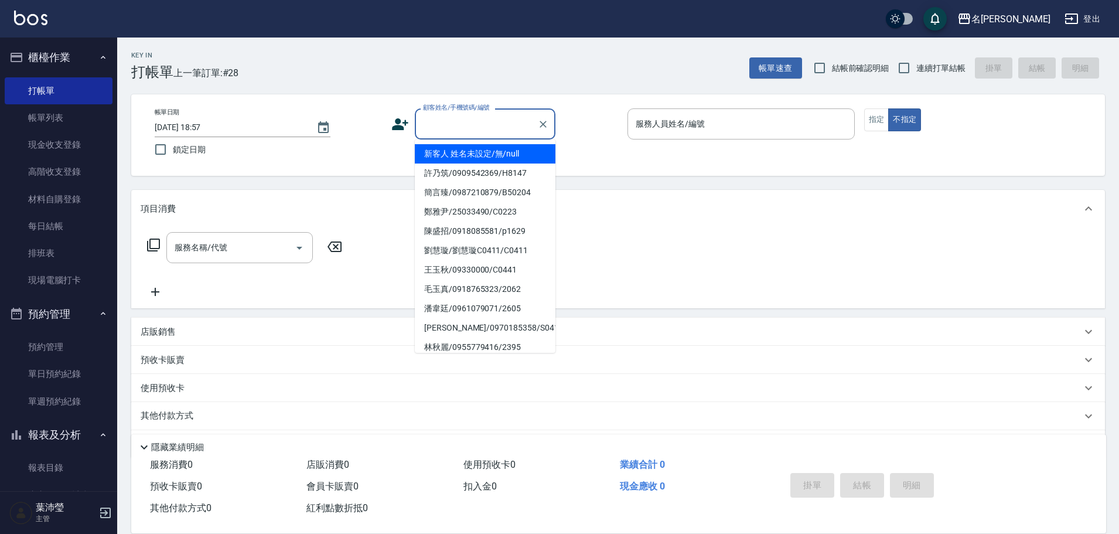
drag, startPoint x: 492, startPoint y: 119, endPoint x: 483, endPoint y: 124, distance: 10.2
click at [490, 119] on input "顧客姓名/手機號碼/編號" at bounding box center [476, 124] width 112 height 20
click at [465, 163] on li "許乃筑/0909542369/H8147" at bounding box center [485, 172] width 141 height 19
type input "許乃筑/0909542369/H8147"
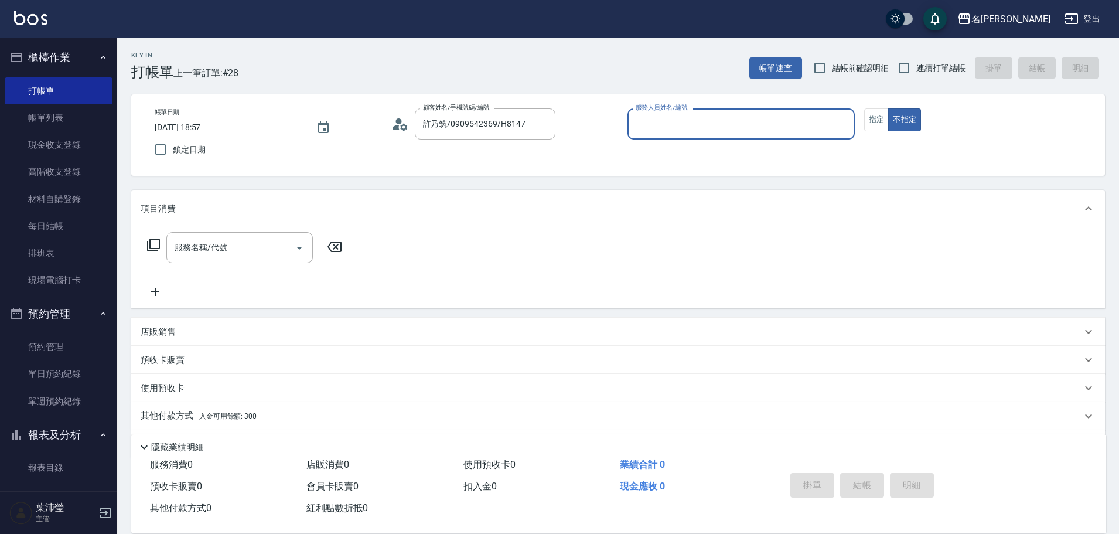
type input "Emma-8"
click at [537, 125] on icon "Clear" at bounding box center [543, 124] width 12 height 12
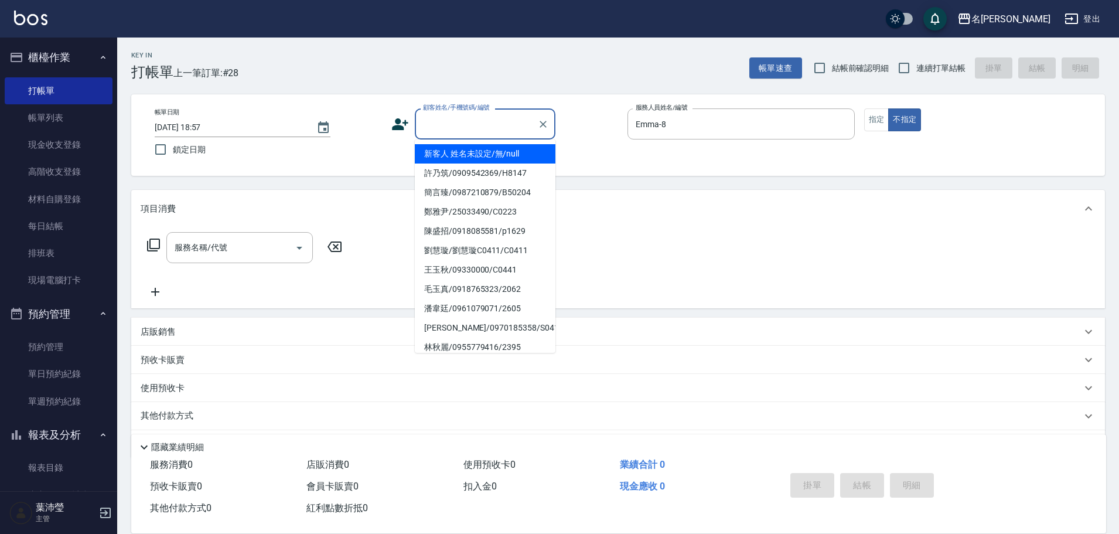
click at [521, 126] on input "顧客姓名/手機號碼/編號" at bounding box center [476, 124] width 112 height 20
click at [500, 158] on li "新客人 姓名未設定/無/null" at bounding box center [485, 153] width 141 height 19
type input "新客人 姓名未設定/無/null"
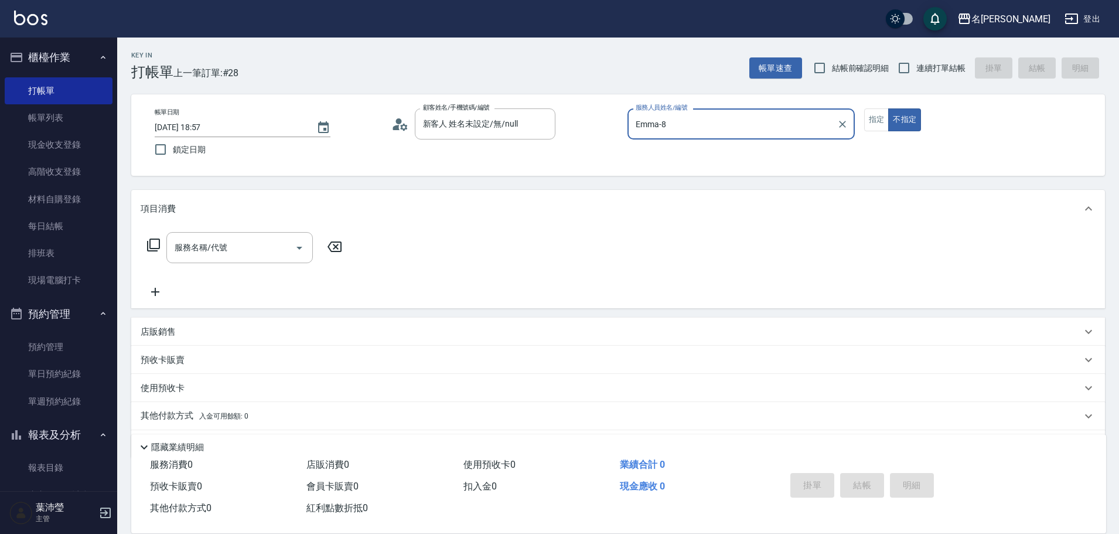
click at [841, 125] on icon "Clear" at bounding box center [842, 124] width 12 height 12
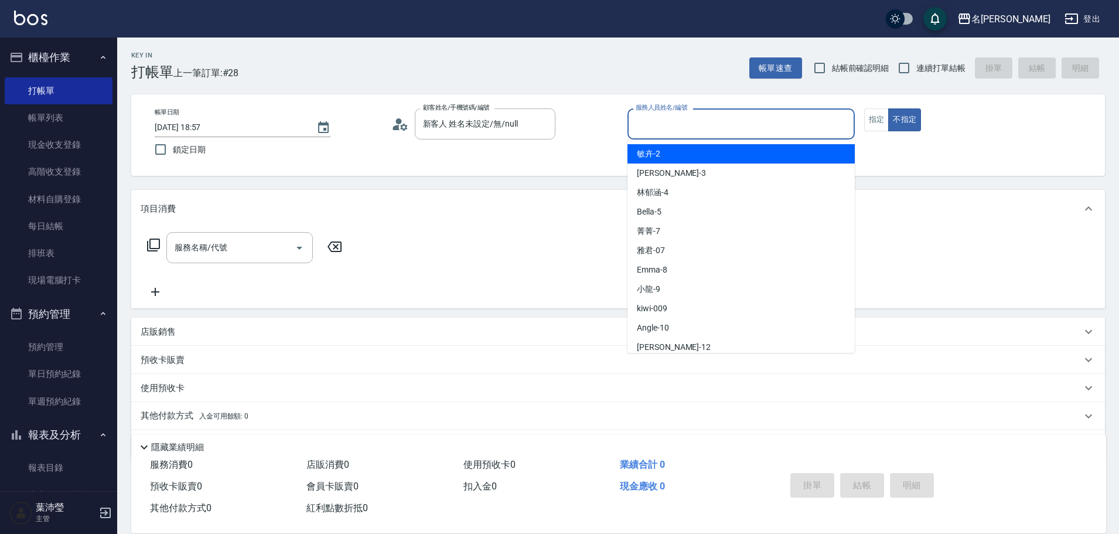
drag, startPoint x: 750, startPoint y: 125, endPoint x: 745, endPoint y: 145, distance: 21.2
click at [749, 125] on input "服務人員姓名/編號" at bounding box center [741, 124] width 217 height 20
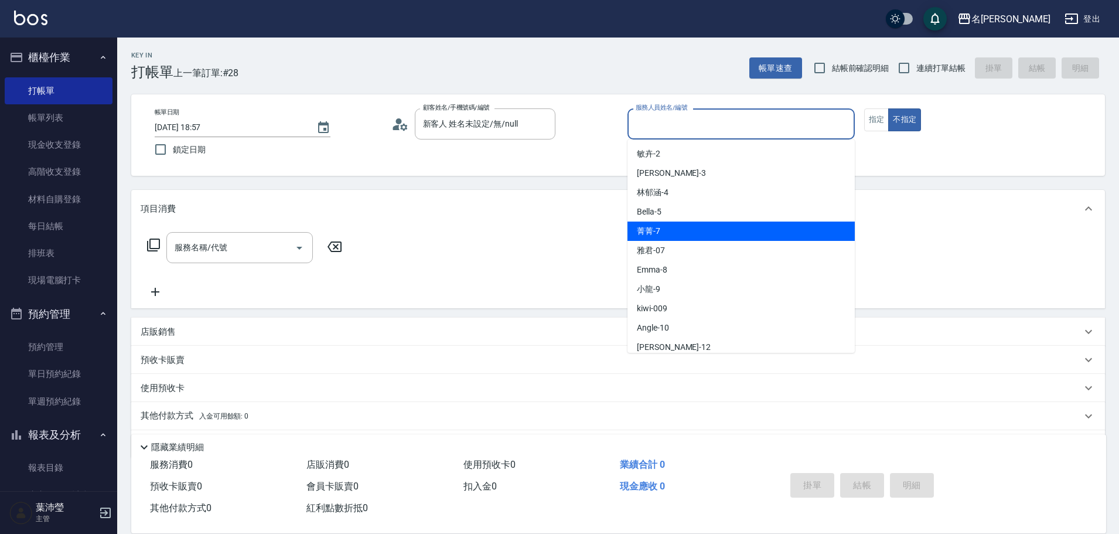
drag, startPoint x: 715, startPoint y: 233, endPoint x: 775, endPoint y: 193, distance: 73.1
click at [714, 233] on div "菁菁 -7" at bounding box center [740, 230] width 227 height 19
type input "菁菁-7"
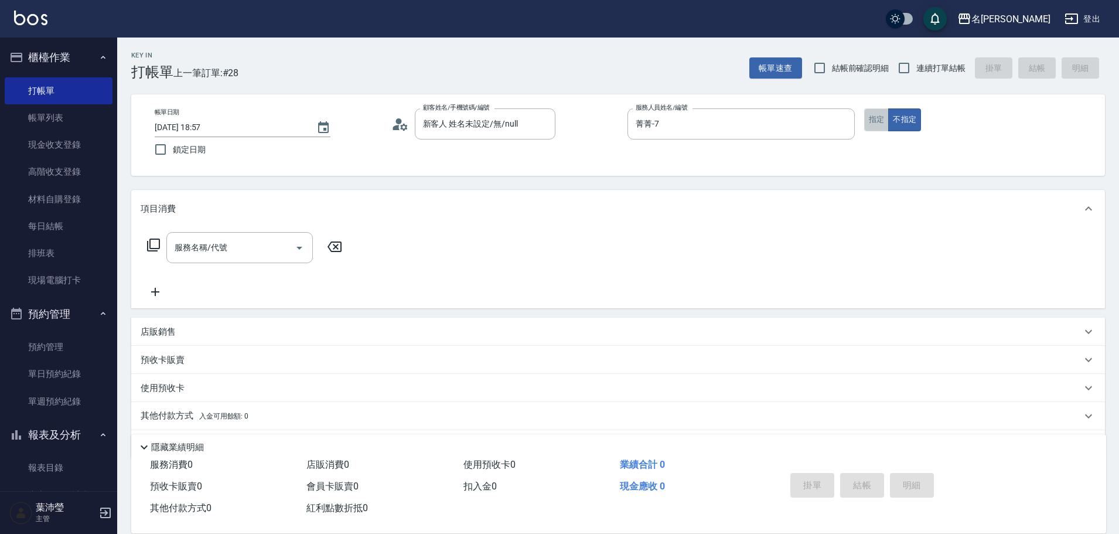
click at [886, 118] on button "指定" at bounding box center [876, 119] width 25 height 23
click at [159, 242] on icon at bounding box center [153, 244] width 13 height 13
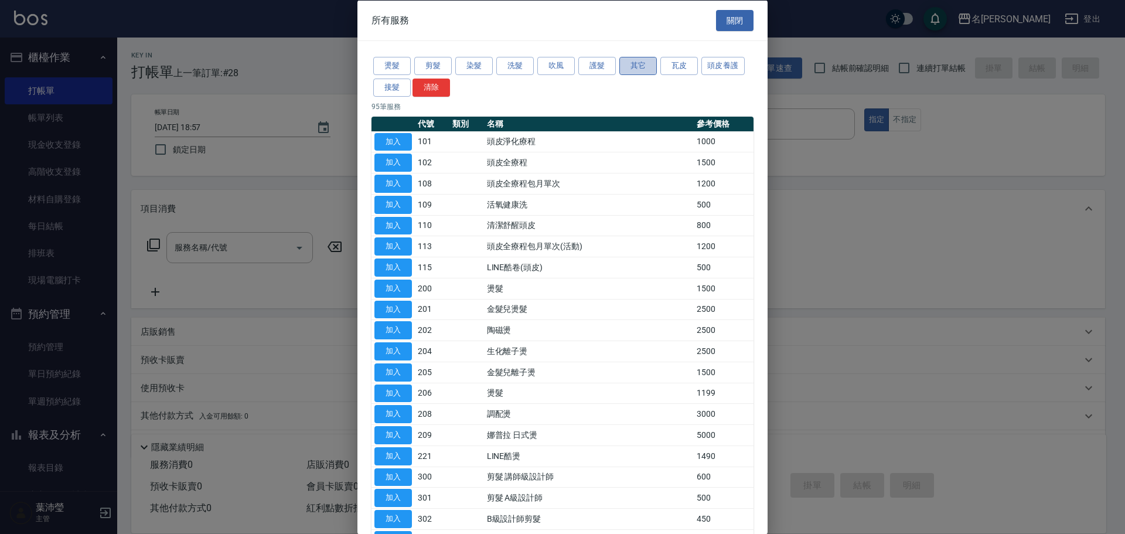
click at [634, 67] on button "其它" at bounding box center [637, 66] width 37 height 18
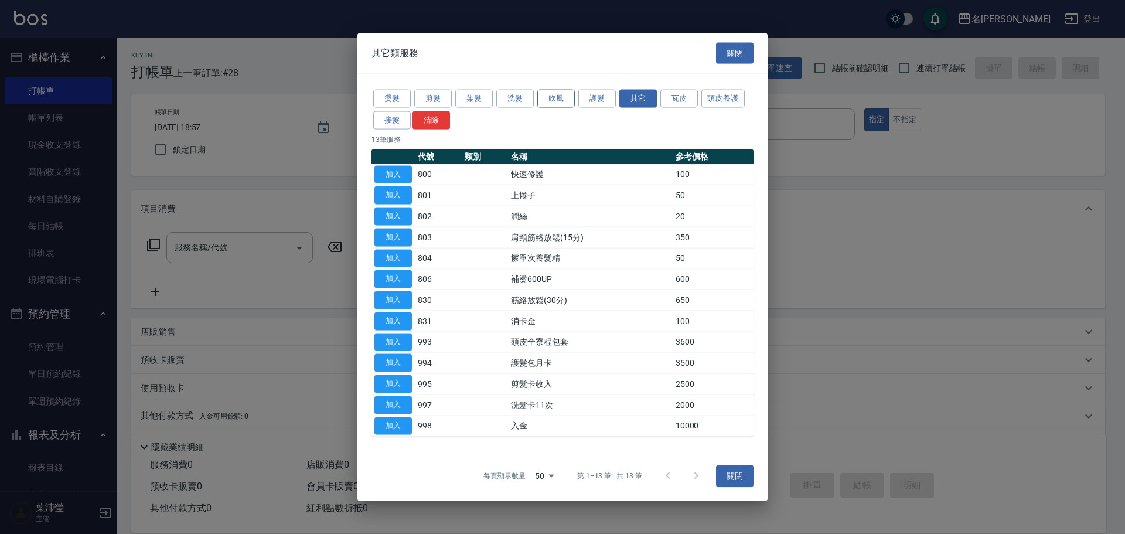
click at [550, 101] on button "吹風" at bounding box center [555, 99] width 37 height 18
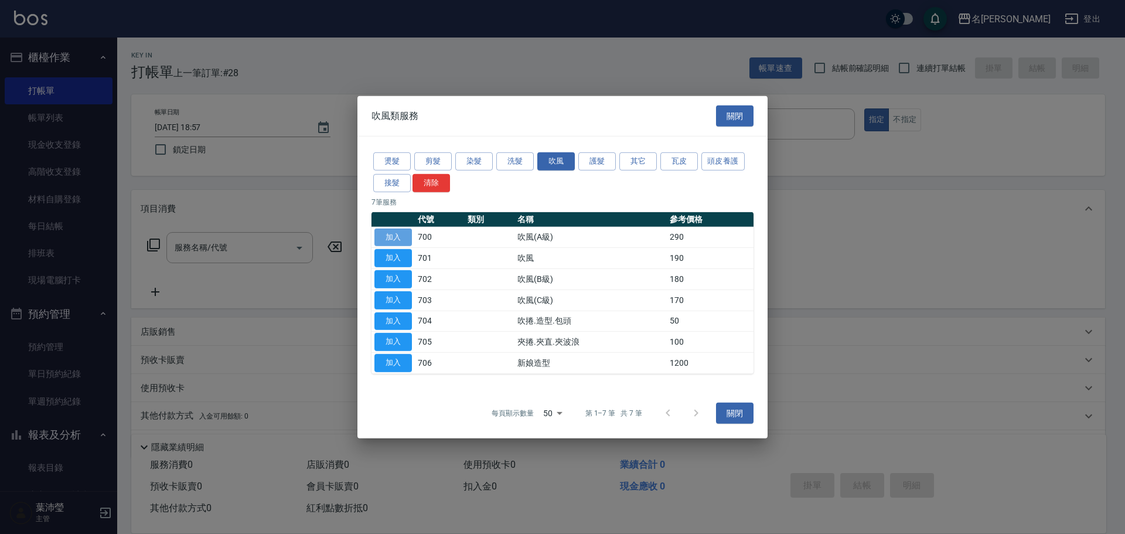
click at [408, 236] on button "加入" at bounding box center [392, 237] width 37 height 18
type input "吹風(A級)(700)"
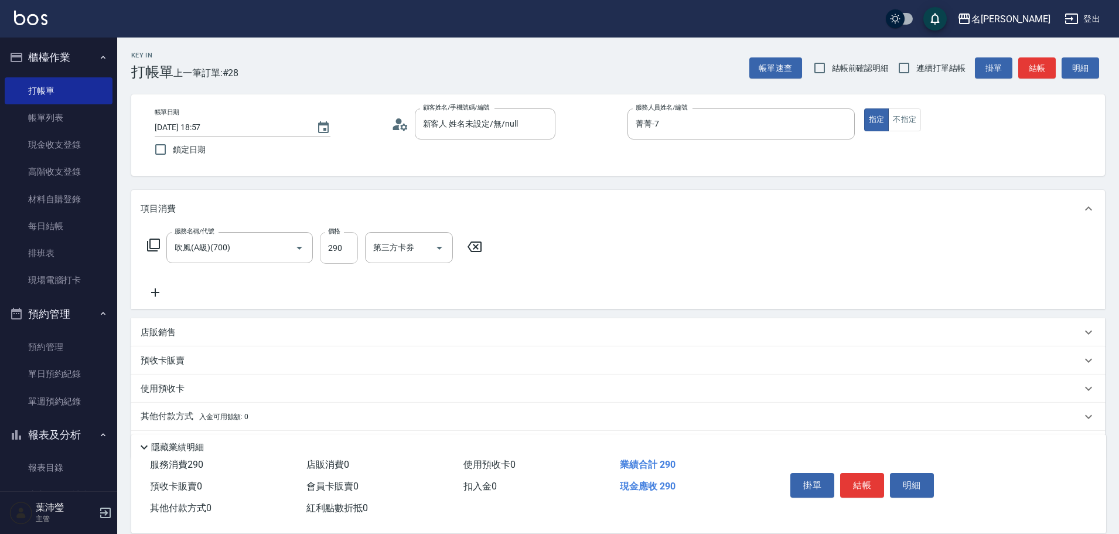
click at [350, 251] on input "290" at bounding box center [339, 248] width 38 height 32
type input "200"
drag, startPoint x: 534, startPoint y: 276, endPoint x: 505, endPoint y: 283, distance: 29.0
click at [534, 276] on div "服務名稱/代號 吹風(A級)(700) 服務名稱/代號 價格 200 價格 第三方卡券 第三方卡券" at bounding box center [617, 267] width 973 height 81
click at [148, 245] on icon at bounding box center [153, 244] width 13 height 13
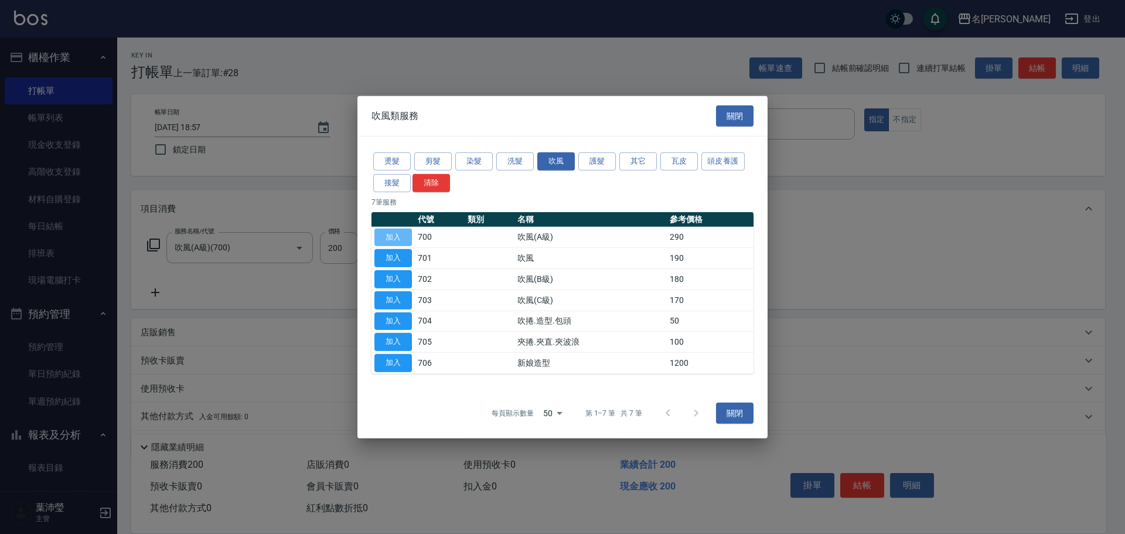
drag, startPoint x: 405, startPoint y: 236, endPoint x: 438, endPoint y: 252, distance: 36.1
click at [404, 237] on button "加入" at bounding box center [392, 237] width 37 height 18
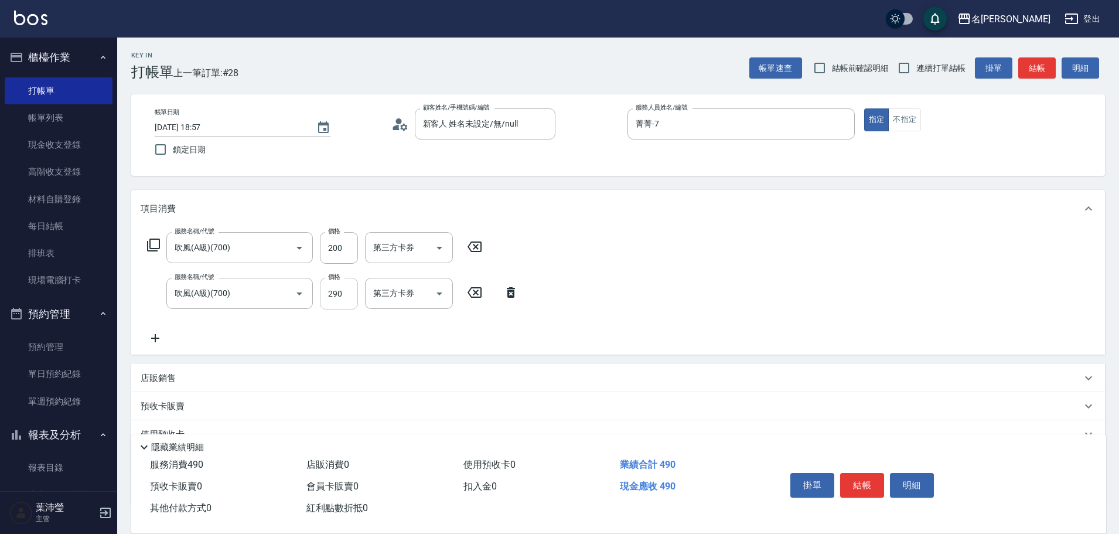
click at [343, 304] on input "290" at bounding box center [339, 294] width 38 height 32
type input "200"
click at [635, 275] on div "服務名稱/代號 吹風(A級)(700) 服務名稱/代號 價格 200 價格 第三方卡券 第三方卡券 服務名稱/代號 吹風(A級)(700) 服務名稱/代號 價…" at bounding box center [617, 290] width 973 height 127
click at [510, 288] on icon at bounding box center [511, 292] width 8 height 11
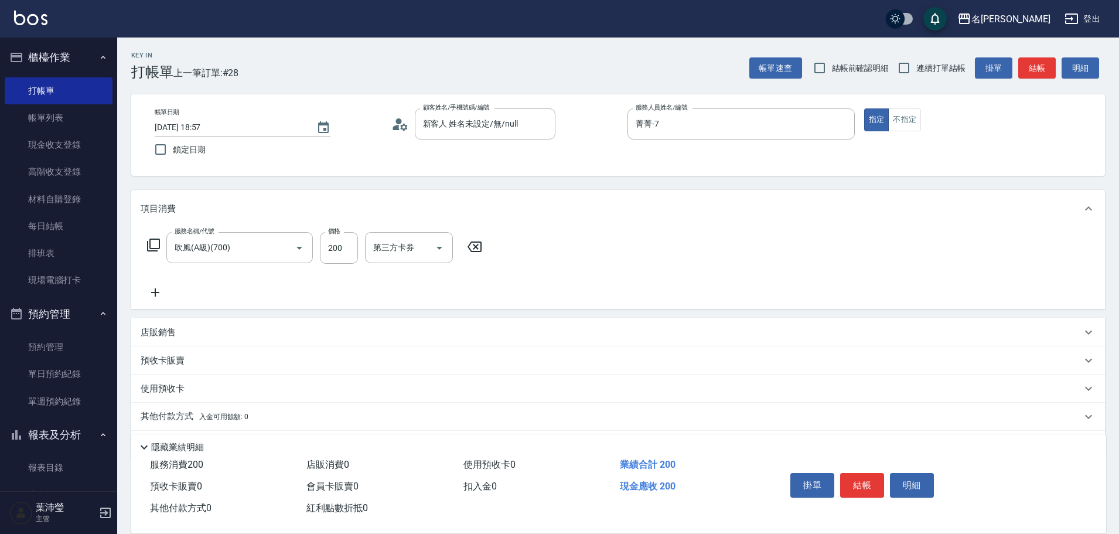
drag, startPoint x: 600, startPoint y: 279, endPoint x: 707, endPoint y: 297, distance: 108.0
click at [600, 281] on div "服務名稱/代號 吹風(A級)(700) 服務名稱/代號 價格 200 價格 第三方卡券 第三方卡券" at bounding box center [617, 267] width 973 height 81
click at [877, 481] on button "結帳" at bounding box center [862, 485] width 44 height 25
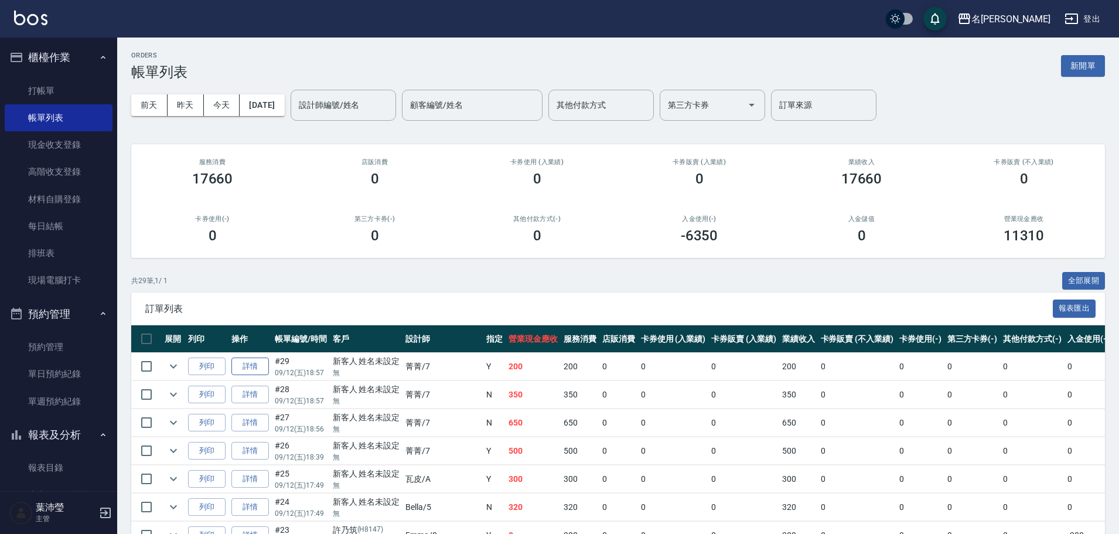
click at [256, 368] on link "詳情" at bounding box center [249, 366] width 37 height 18
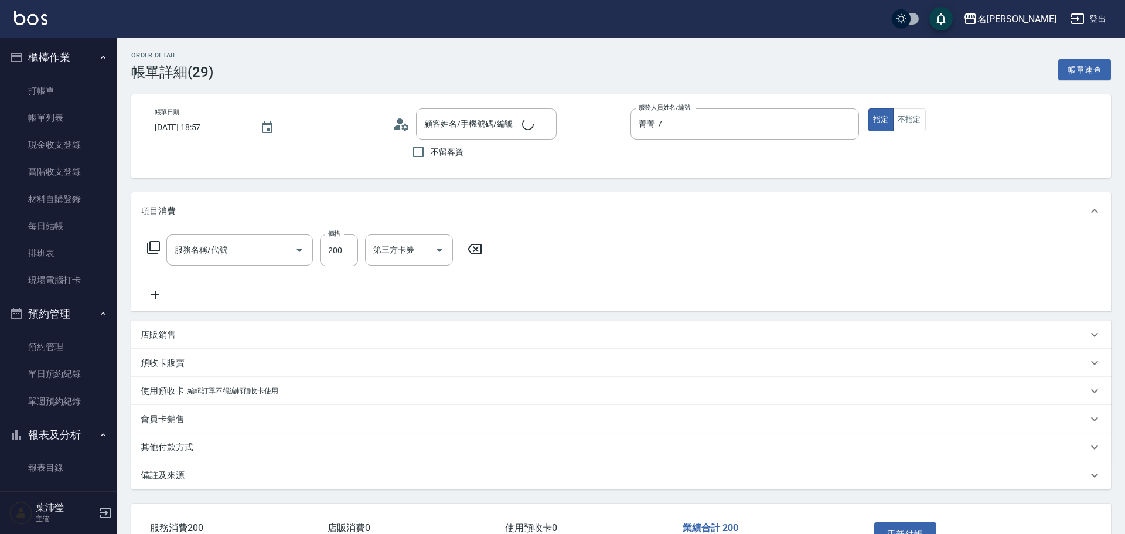
type input "2025/09/12 18:57"
type input "菁菁-7"
type input "吹風(A級)(700)"
type input "新客人 姓名未設定/無/null"
drag, startPoint x: 283, startPoint y: 251, endPoint x: 225, endPoint y: 266, distance: 59.5
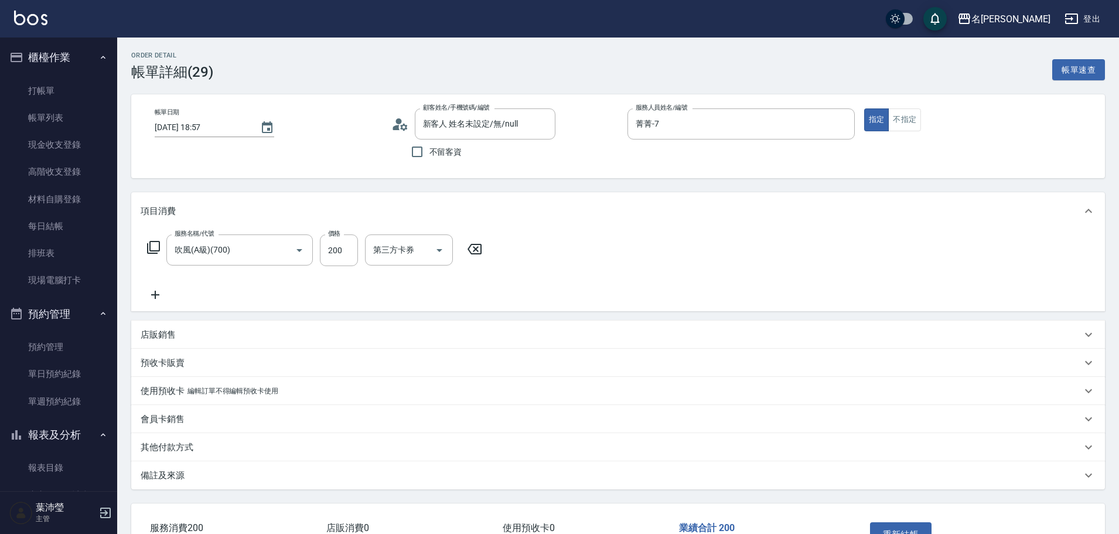
click at [283, 251] on icon "Clear" at bounding box center [283, 250] width 12 height 12
type input "吹風(A級)(700)"
click at [470, 249] on icon at bounding box center [474, 249] width 29 height 14
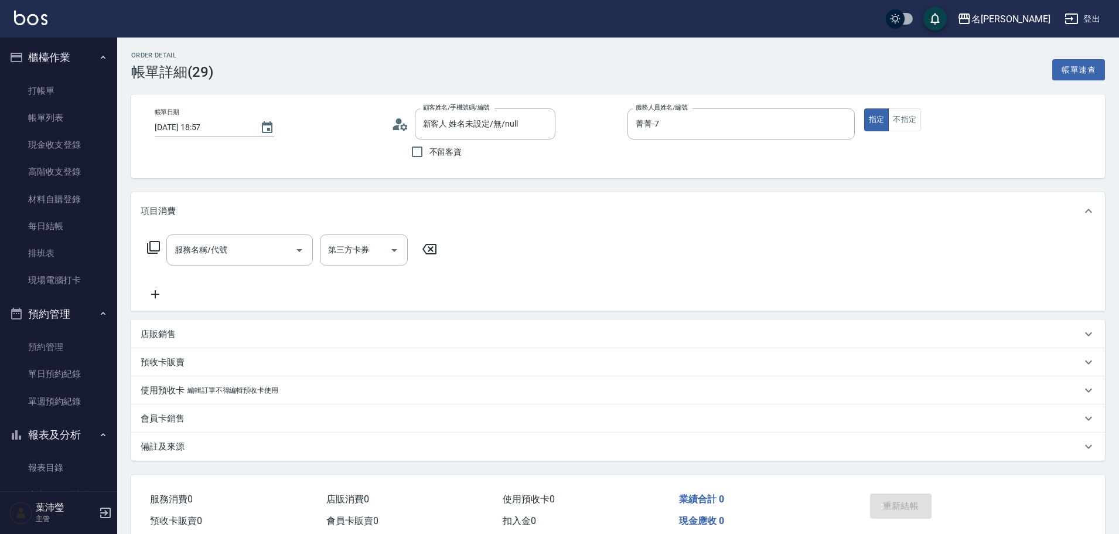
click at [160, 247] on icon at bounding box center [153, 247] width 13 height 13
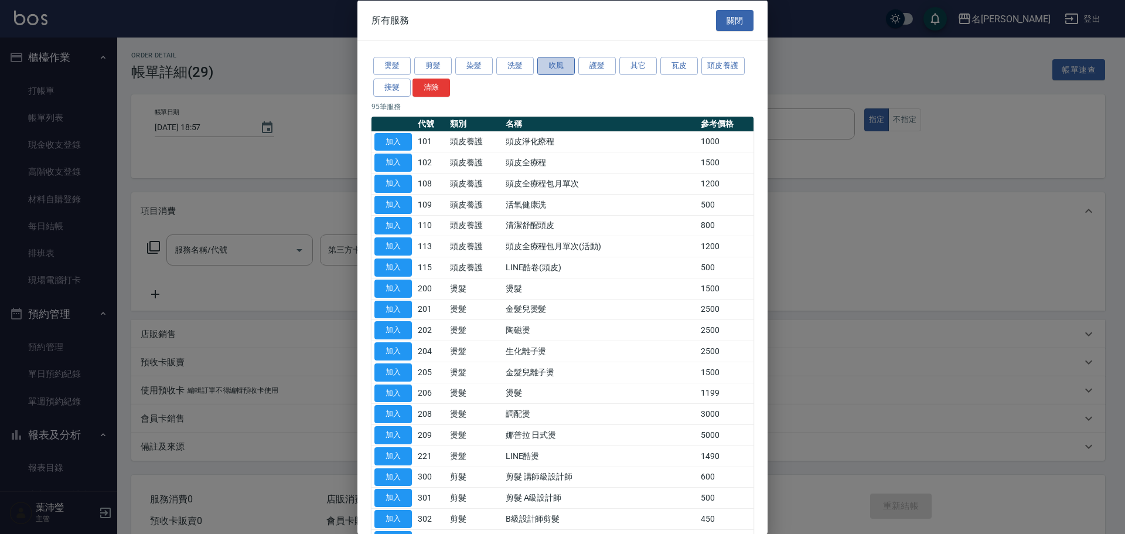
drag, startPoint x: 541, startPoint y: 62, endPoint x: 609, endPoint y: 80, distance: 69.8
click at [542, 63] on button "吹風" at bounding box center [555, 66] width 37 height 18
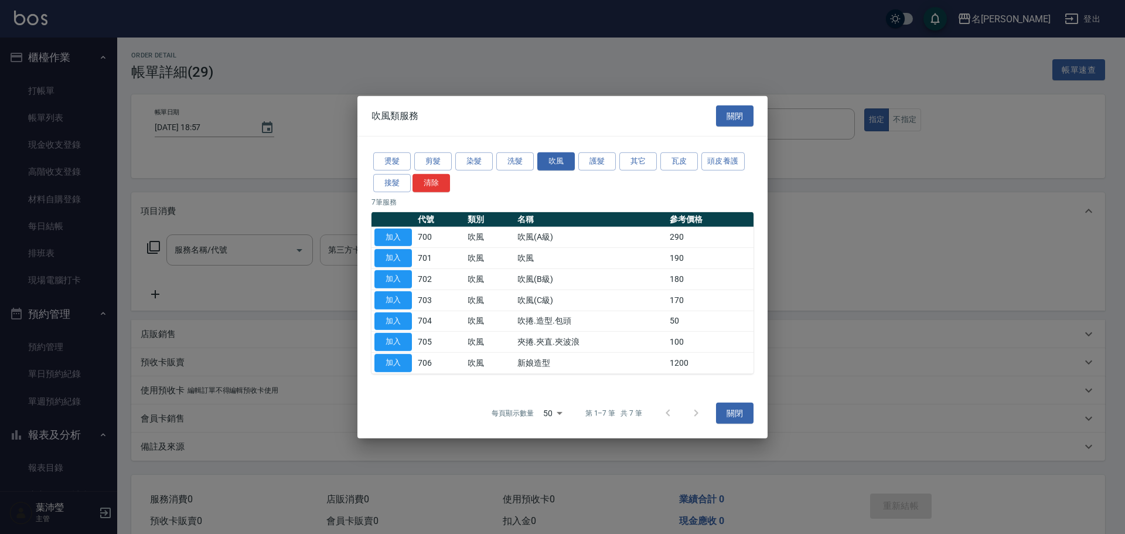
click at [401, 241] on button "加入" at bounding box center [392, 237] width 37 height 18
type input "吹風(A級)(700)"
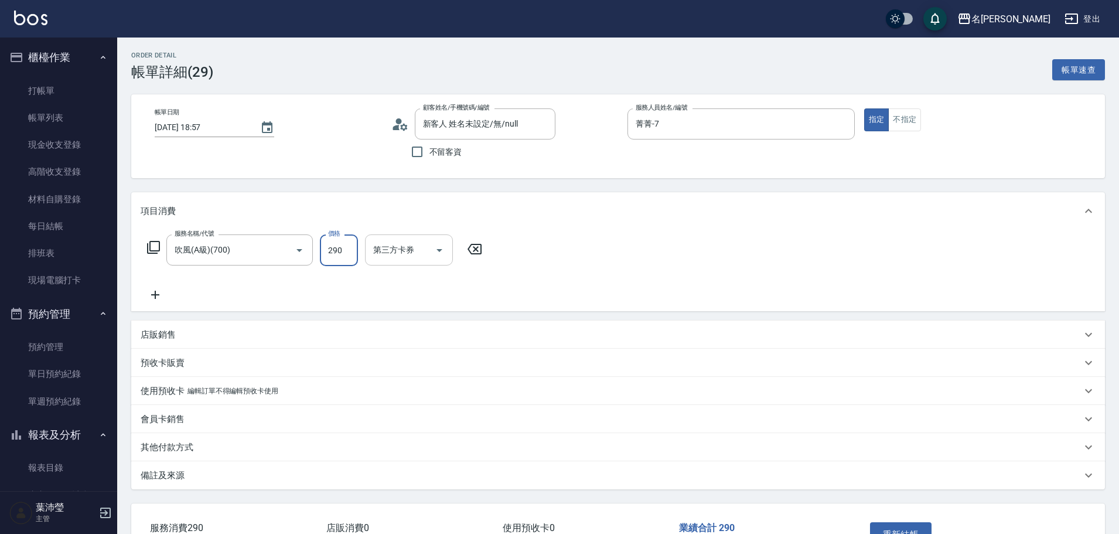
drag, startPoint x: 342, startPoint y: 244, endPoint x: 400, endPoint y: 252, distance: 58.6
click at [343, 243] on input "290" at bounding box center [339, 250] width 38 height 32
type input "400"
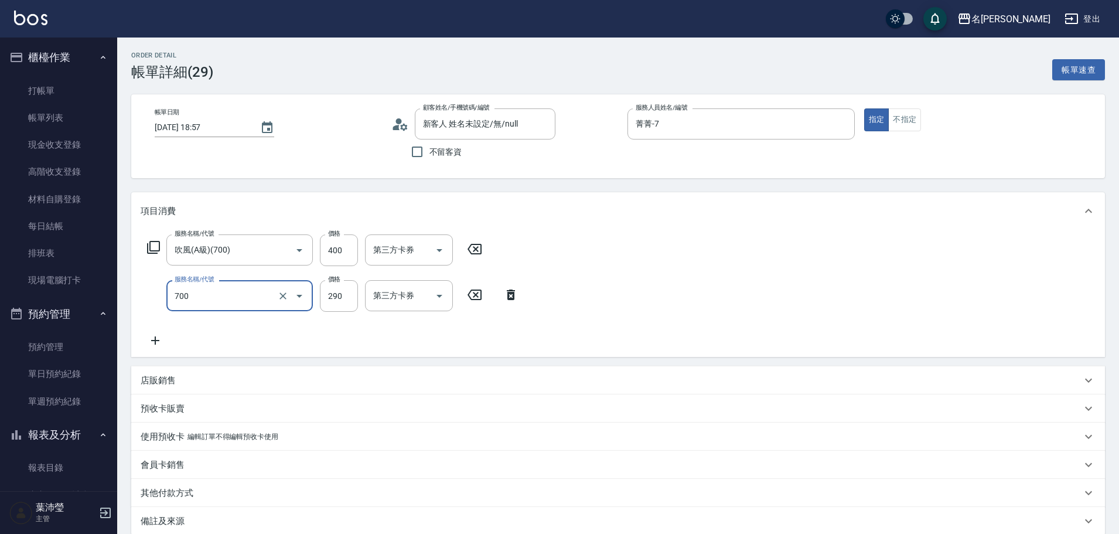
type input "吹風(A級)(700)"
type input "400"
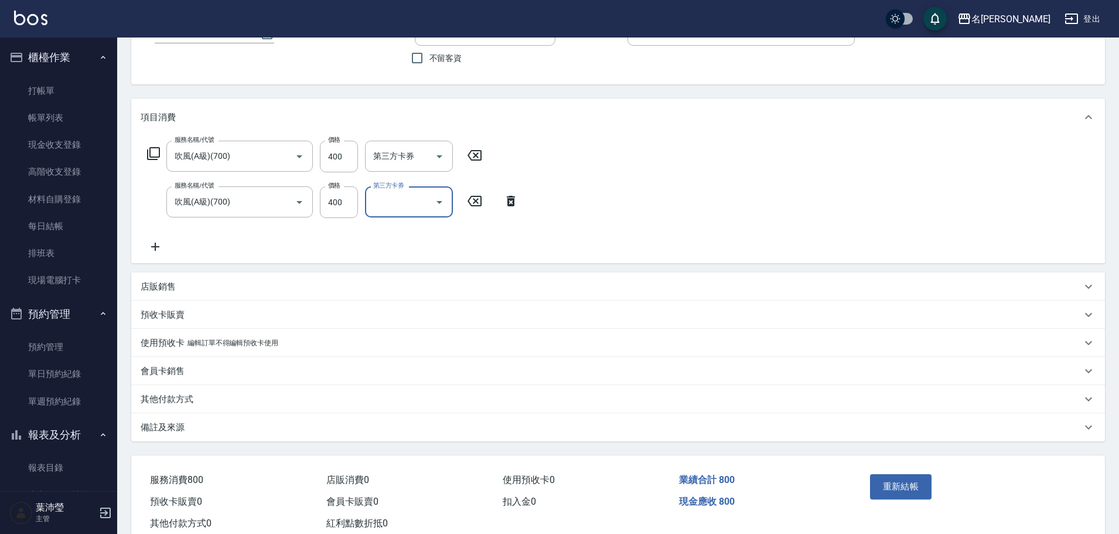
scroll to position [128, 0]
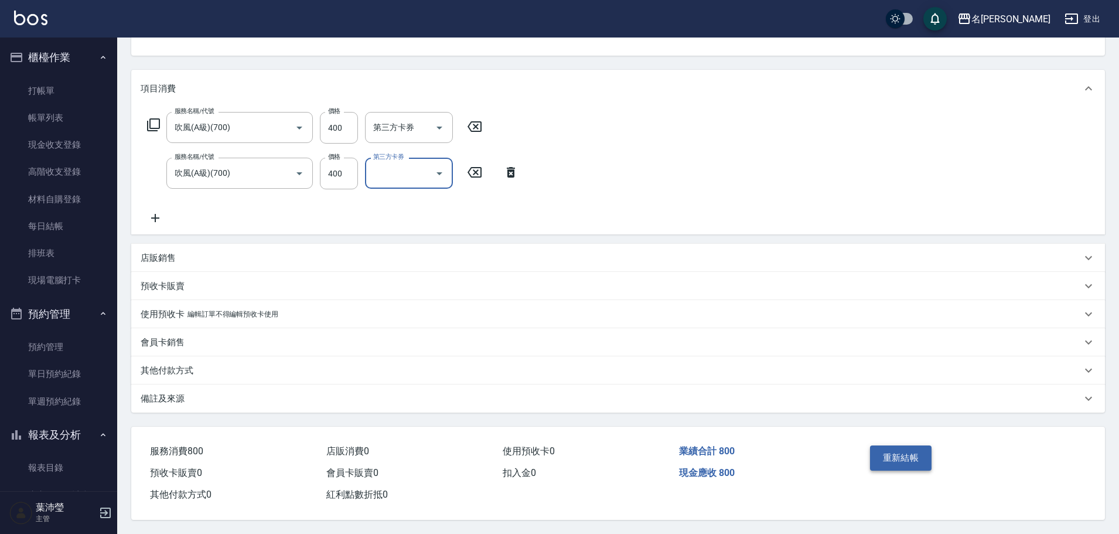
click at [889, 445] on button "重新結帳" at bounding box center [901, 457] width 62 height 25
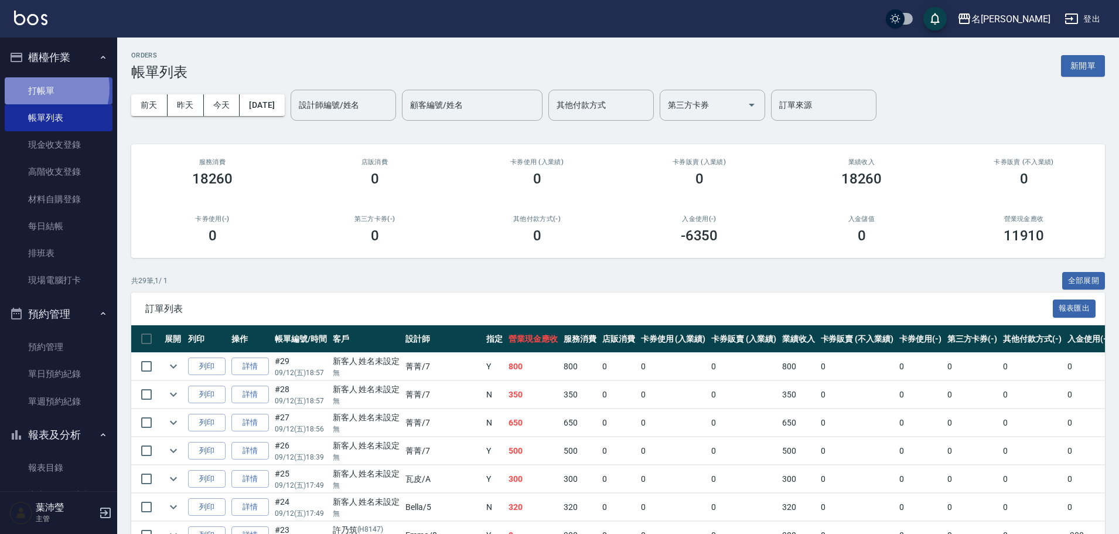
drag, startPoint x: 43, startPoint y: 88, endPoint x: 74, endPoint y: 107, distance: 36.6
click at [43, 88] on link "打帳單" at bounding box center [59, 90] width 108 height 27
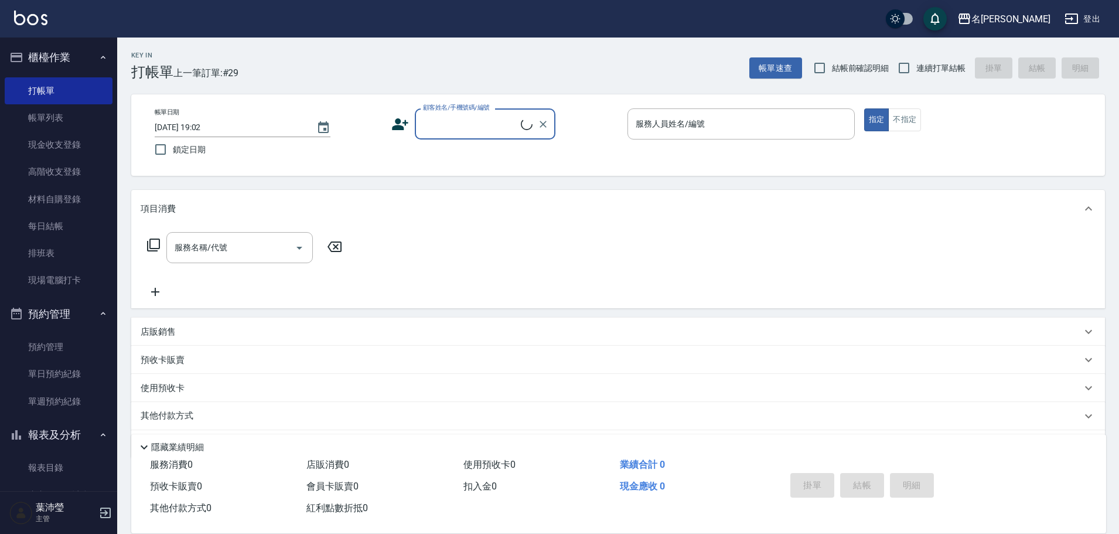
click at [460, 138] on div "顧客姓名/手機號碼/編號" at bounding box center [485, 123] width 141 height 31
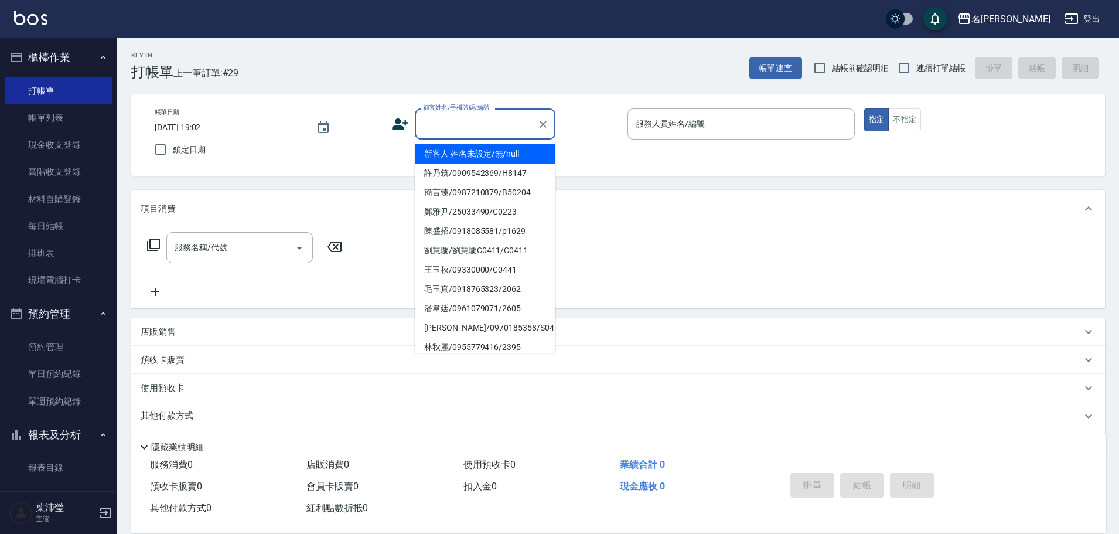
click at [470, 152] on li "新客人 姓名未設定/無/null" at bounding box center [485, 153] width 141 height 19
type input "新客人 姓名未設定/無/null"
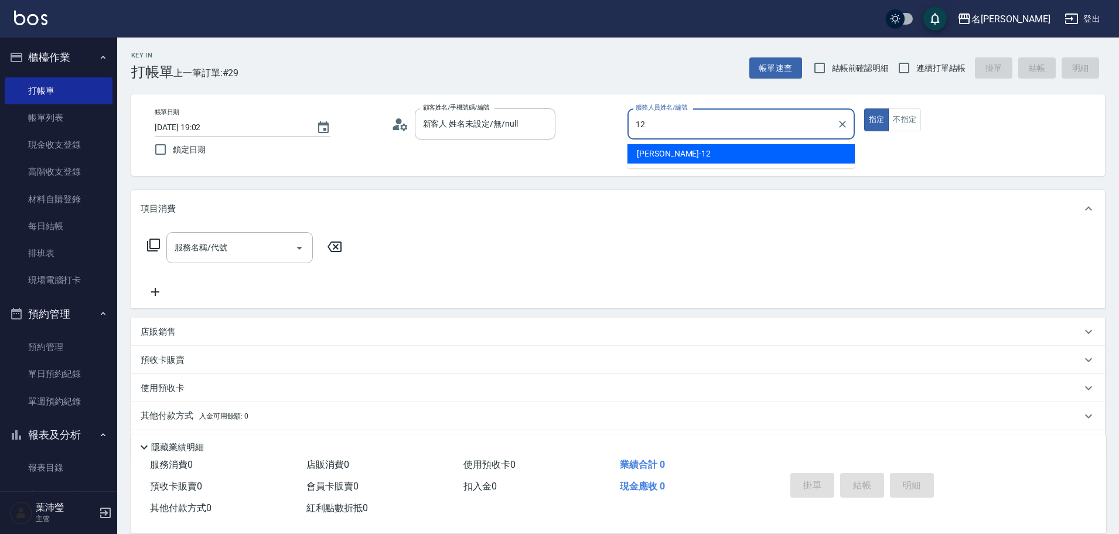
click at [709, 160] on div "Jenny -12" at bounding box center [740, 153] width 227 height 19
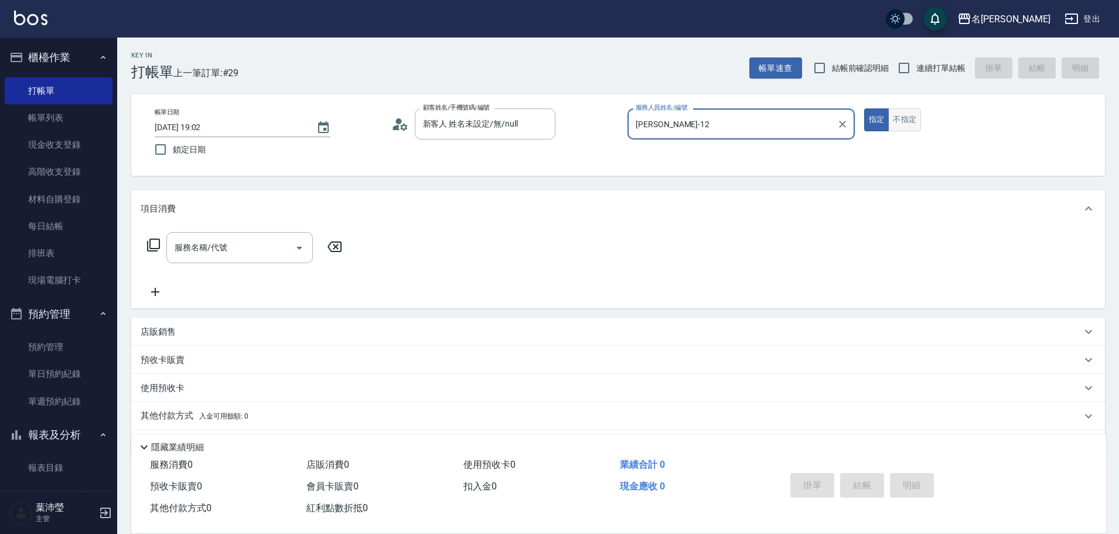
type input "Jenny-12"
click at [908, 124] on button "不指定" at bounding box center [904, 119] width 33 height 23
click at [151, 248] on icon at bounding box center [153, 245] width 14 height 14
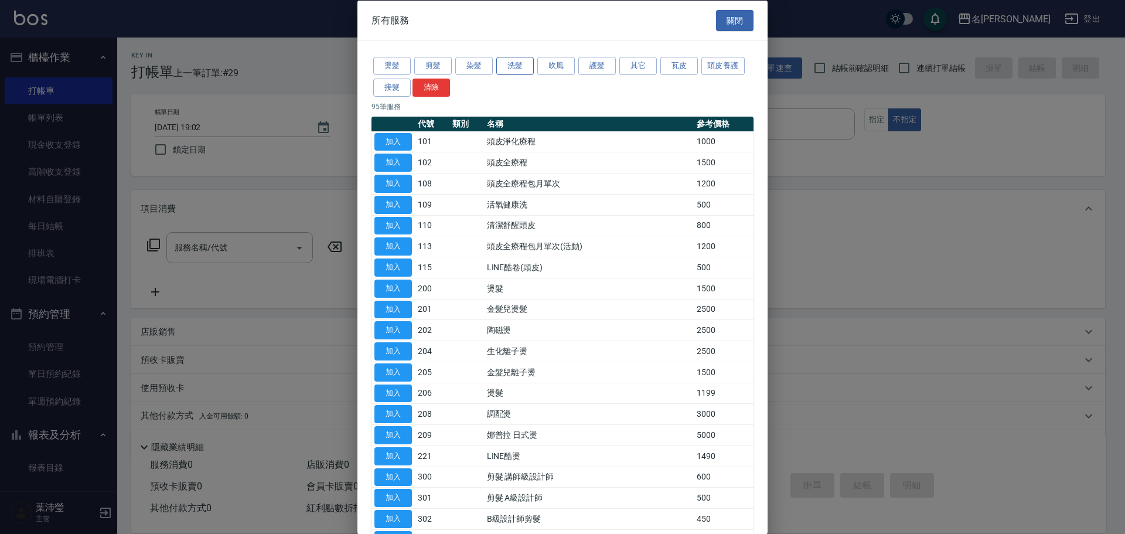
click at [514, 65] on button "洗髮" at bounding box center [514, 66] width 37 height 18
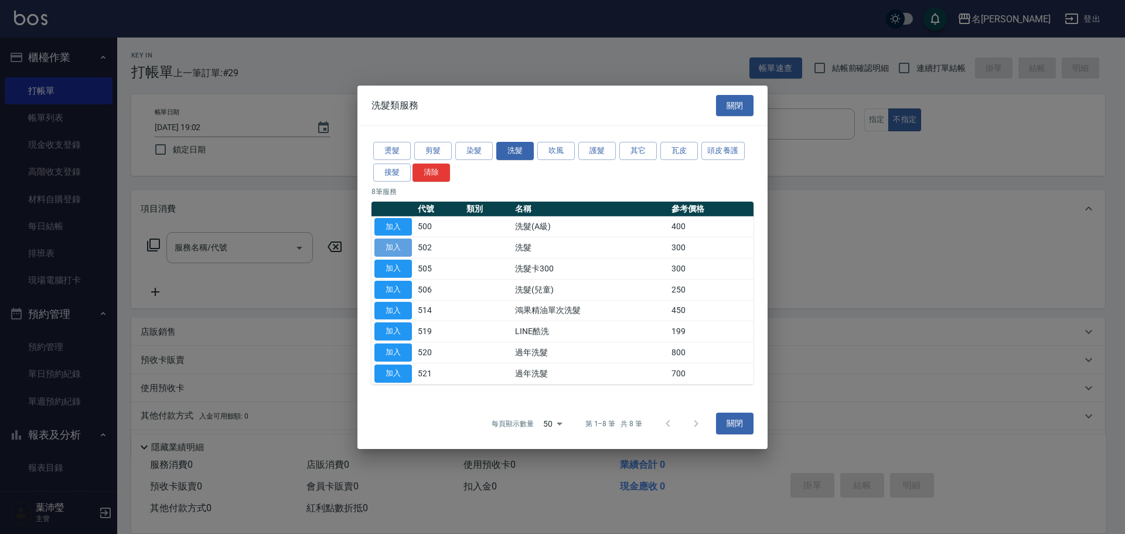
click at [398, 241] on button "加入" at bounding box center [392, 247] width 37 height 18
type input "洗髮(502)"
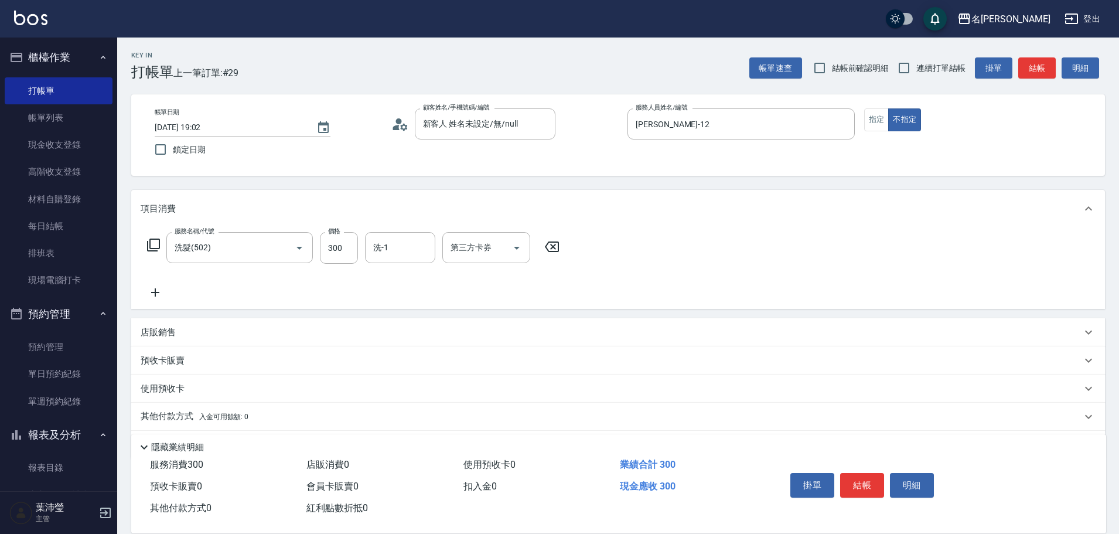
click at [155, 243] on icon at bounding box center [153, 245] width 14 height 14
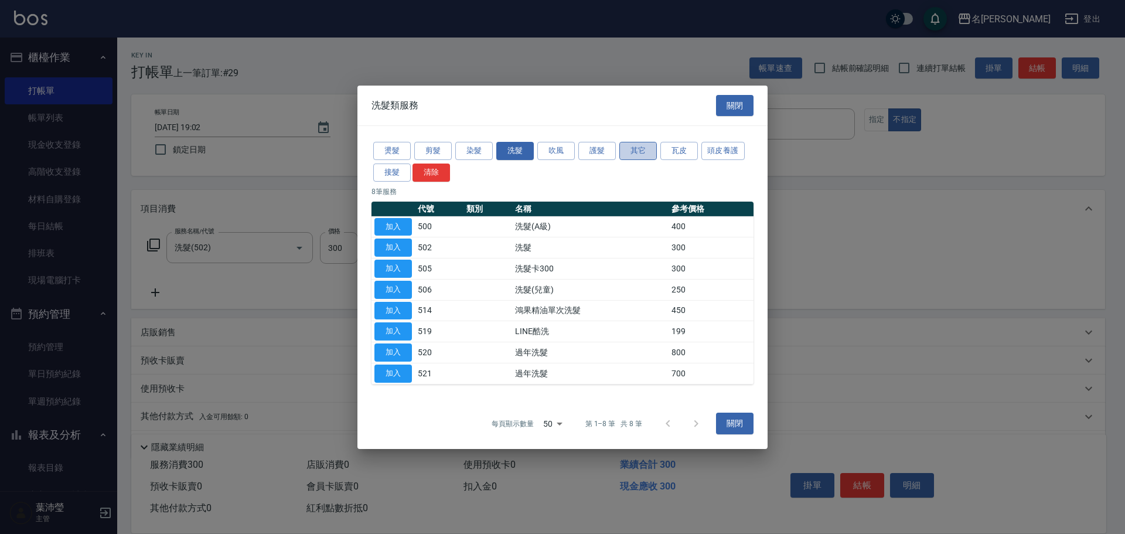
click at [642, 149] on button "其它" at bounding box center [637, 151] width 37 height 18
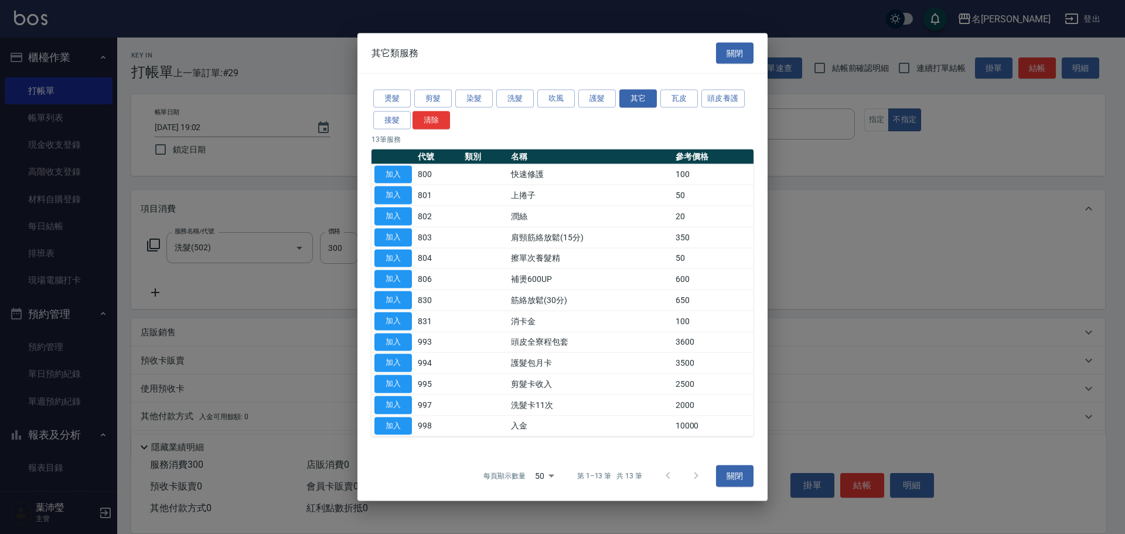
click at [392, 221] on button "加入" at bounding box center [392, 216] width 37 height 18
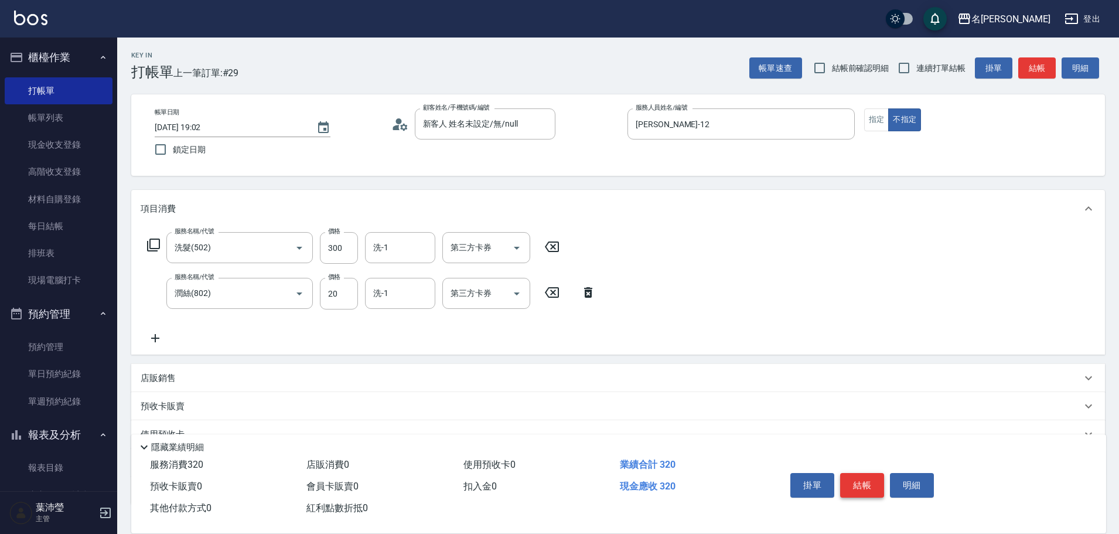
click at [855, 479] on button "結帳" at bounding box center [862, 485] width 44 height 25
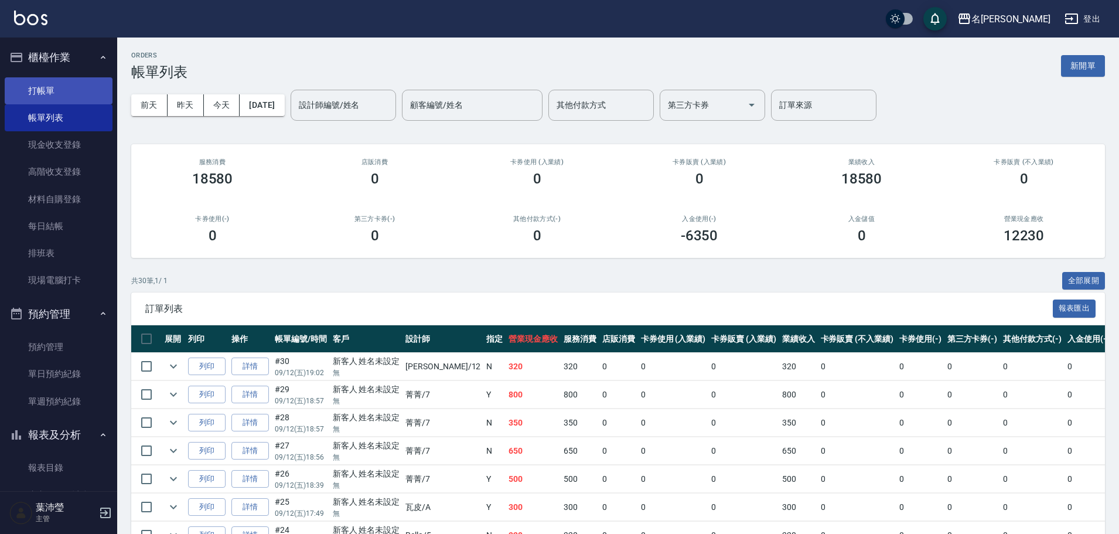
click at [62, 86] on link "打帳單" at bounding box center [59, 90] width 108 height 27
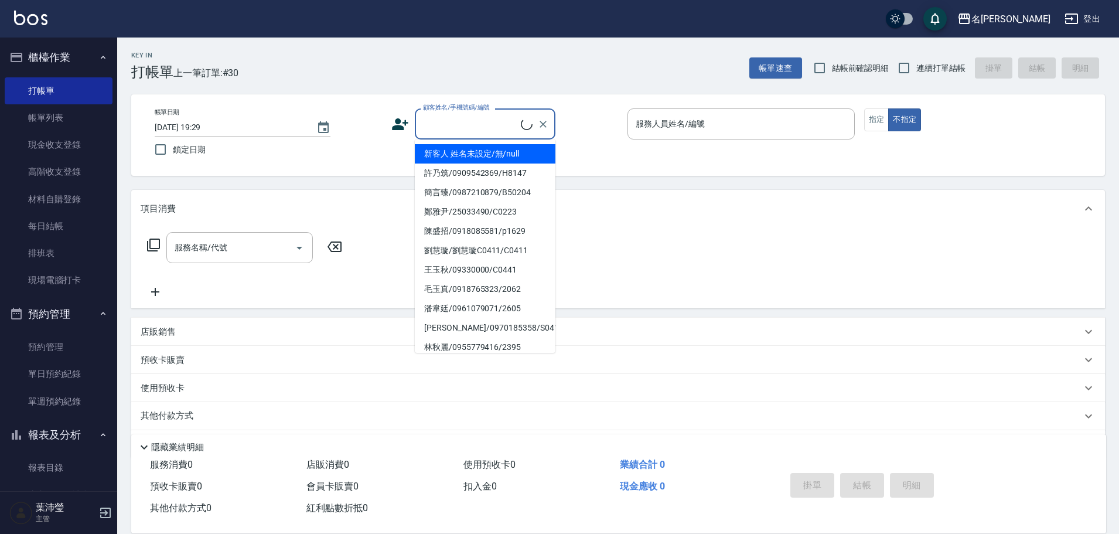
drag, startPoint x: 466, startPoint y: 131, endPoint x: 468, endPoint y: 142, distance: 11.9
click at [467, 131] on input "顧客姓名/手機號碼/編號" at bounding box center [470, 124] width 101 height 20
click at [474, 155] on li "新客人 姓名未設定/無/null" at bounding box center [485, 153] width 141 height 19
type input "新客人 姓名未設定/無/null"
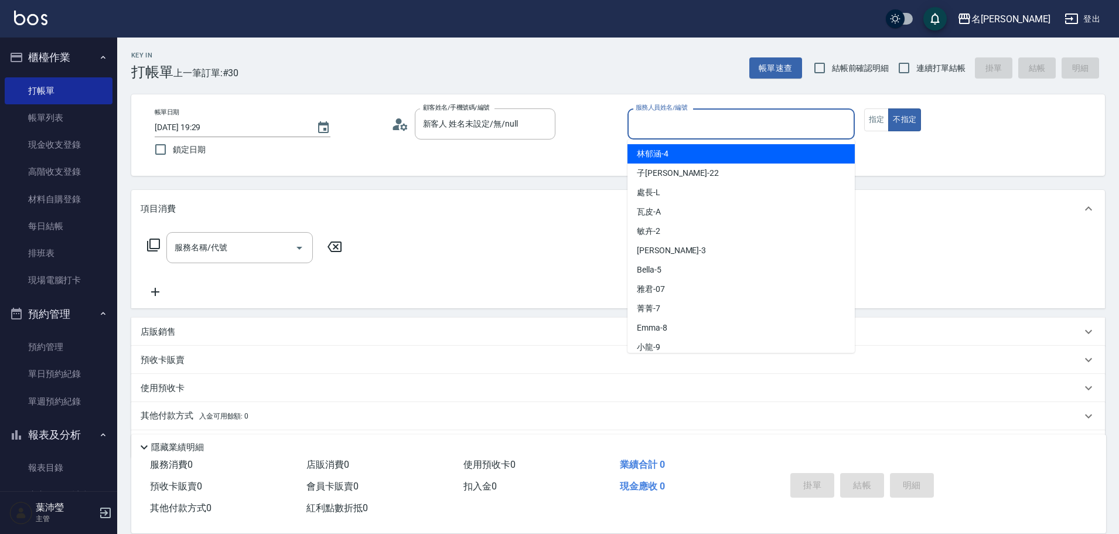
click at [693, 127] on input "服務人員姓名/編號" at bounding box center [741, 124] width 217 height 20
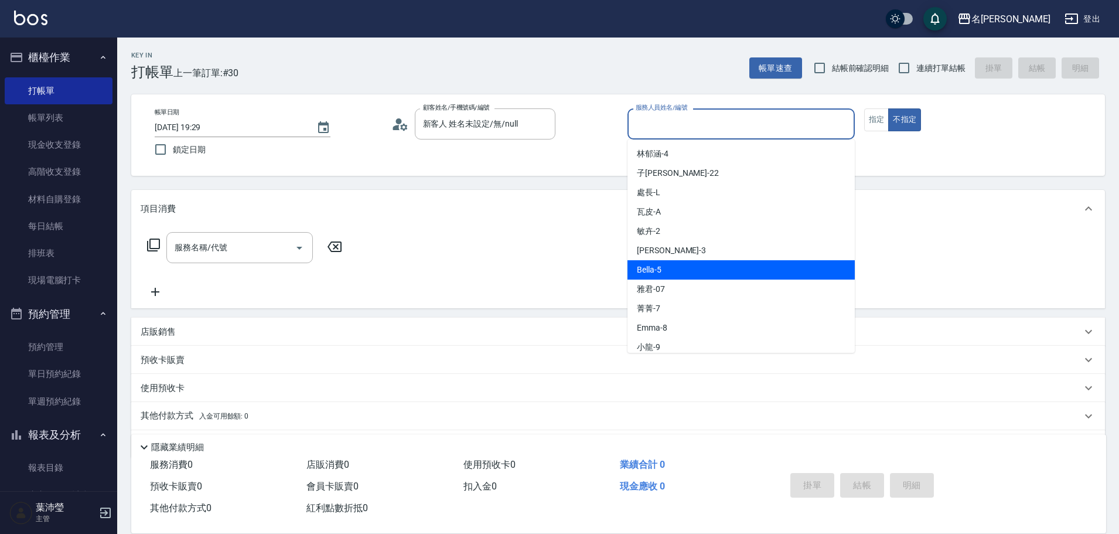
drag, startPoint x: 667, startPoint y: 276, endPoint x: 675, endPoint y: 259, distance: 19.1
click at [667, 276] on div "Bella -5" at bounding box center [740, 269] width 227 height 19
type input "Bella-5"
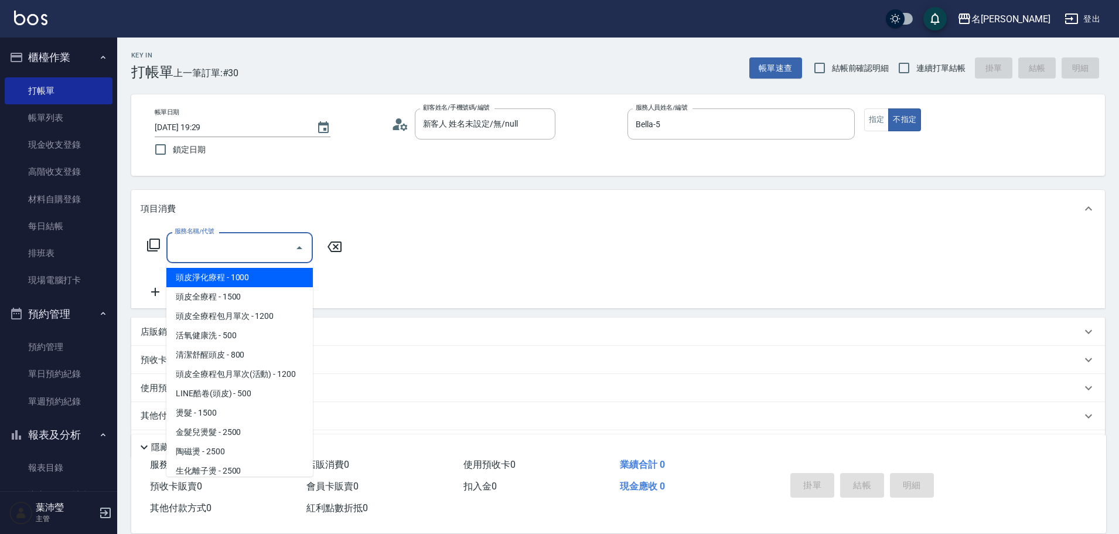
drag, startPoint x: 234, startPoint y: 247, endPoint x: 192, endPoint y: 242, distance: 41.8
click at [231, 249] on input "服務名稱/代號" at bounding box center [231, 247] width 118 height 20
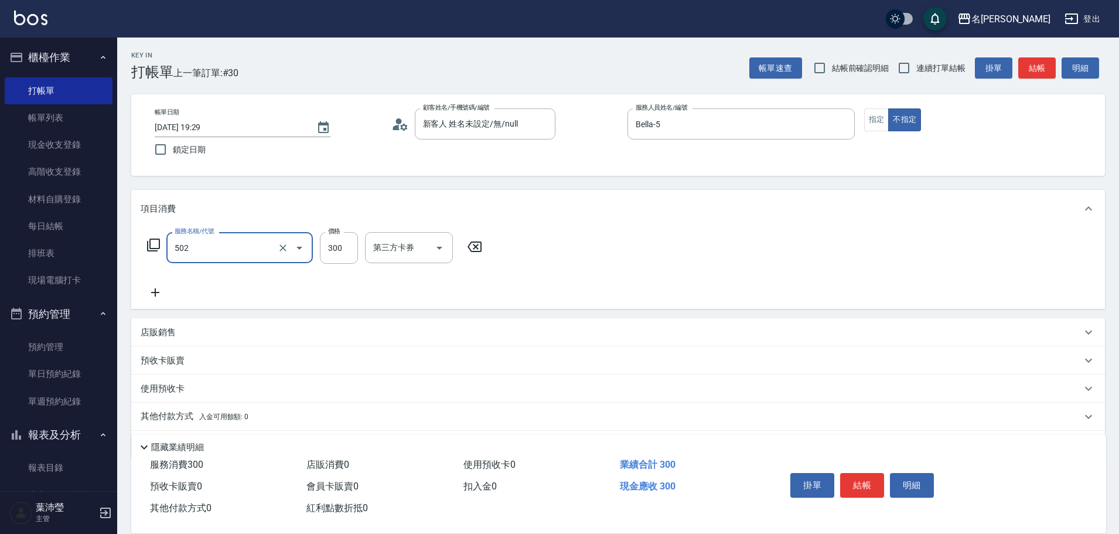
type input "洗髮(502)"
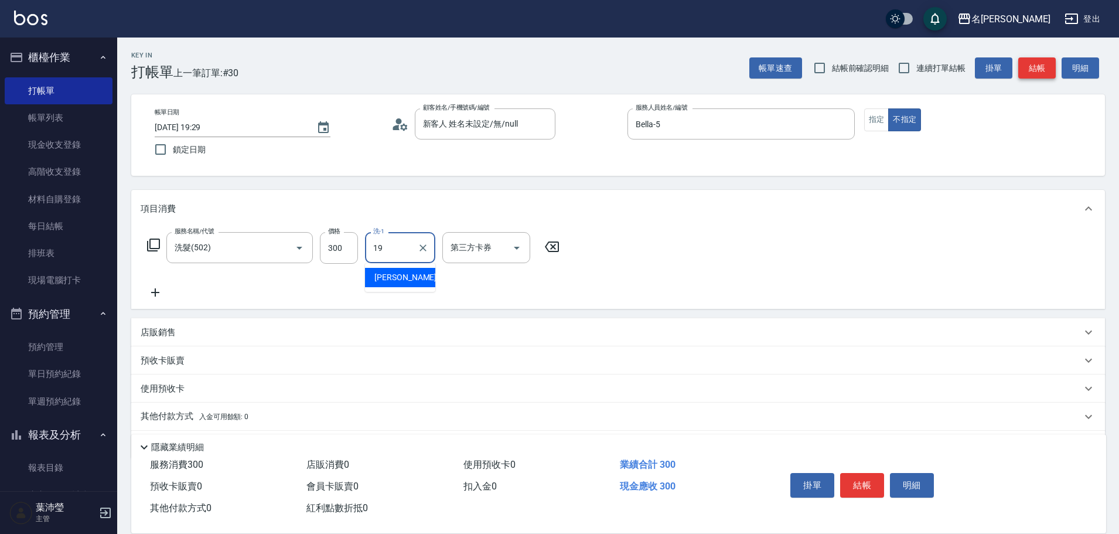
type input "宥蓁-19"
click at [1035, 67] on button "結帳" at bounding box center [1036, 68] width 37 height 22
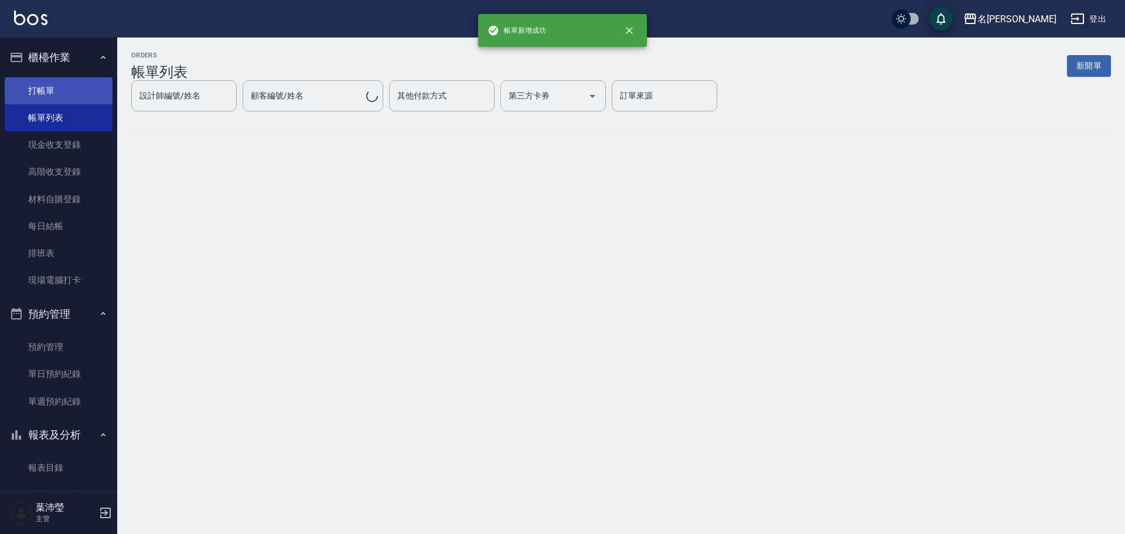
click at [74, 86] on link "打帳單" at bounding box center [59, 90] width 108 height 27
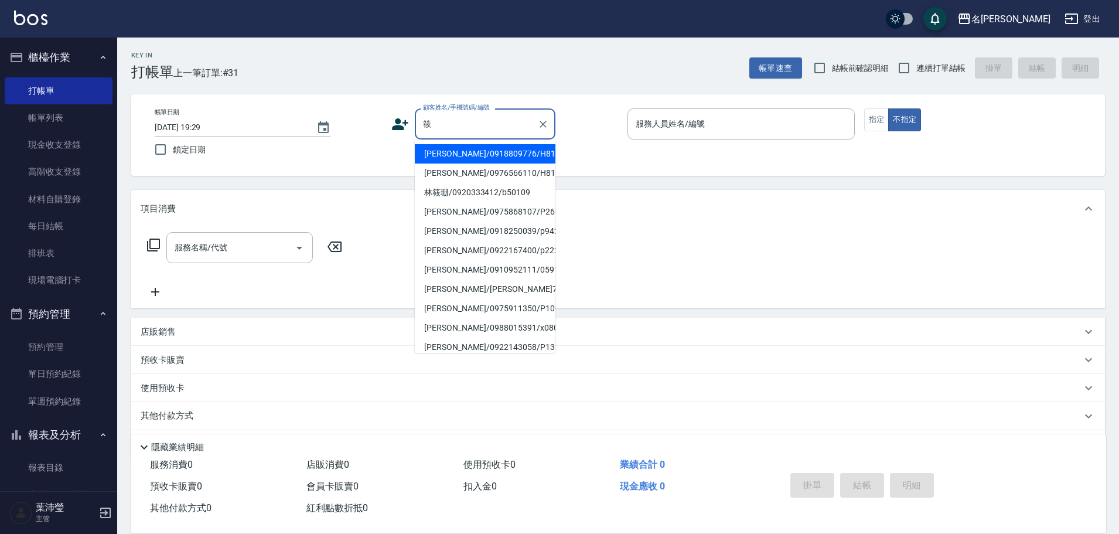
click at [438, 196] on li "林筱珊/0920333412/b50109" at bounding box center [485, 192] width 141 height 19
type input "林筱珊/0920333412/b50109"
type input "Bella-5"
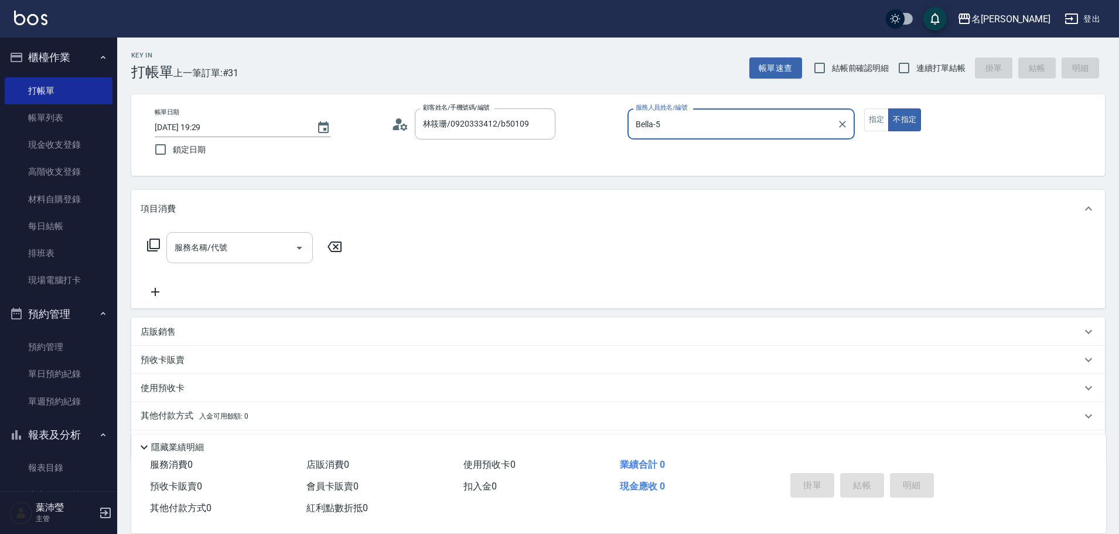
click at [252, 247] on input "服務名稱/代號" at bounding box center [231, 247] width 118 height 20
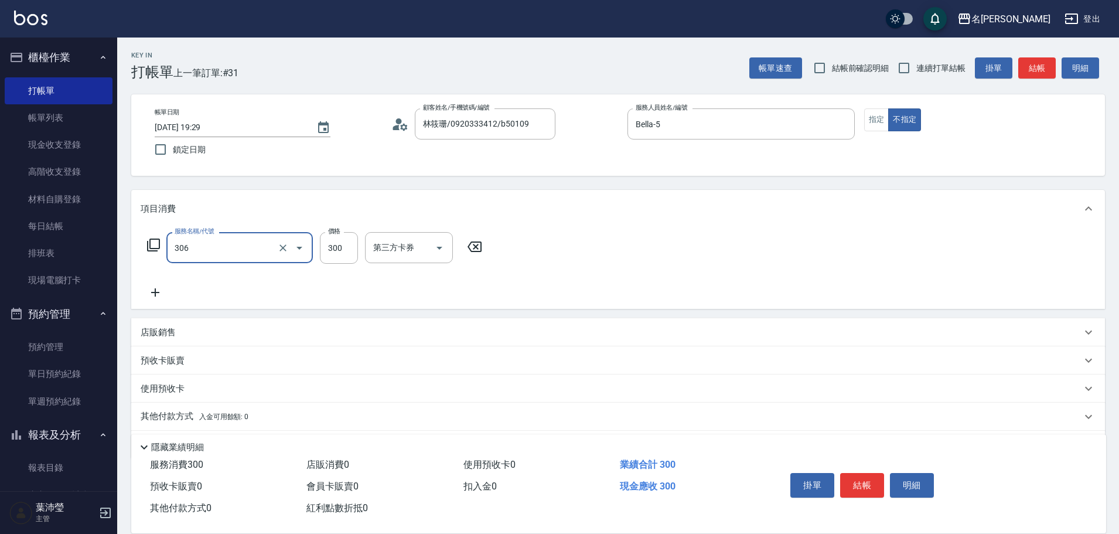
type input "高中學生(306)"
click at [867, 125] on button "指定" at bounding box center [876, 119] width 25 height 23
drag, startPoint x: 1029, startPoint y: 67, endPoint x: 1019, endPoint y: 69, distance: 10.0
click at [1029, 67] on button "結帳" at bounding box center [1036, 68] width 37 height 22
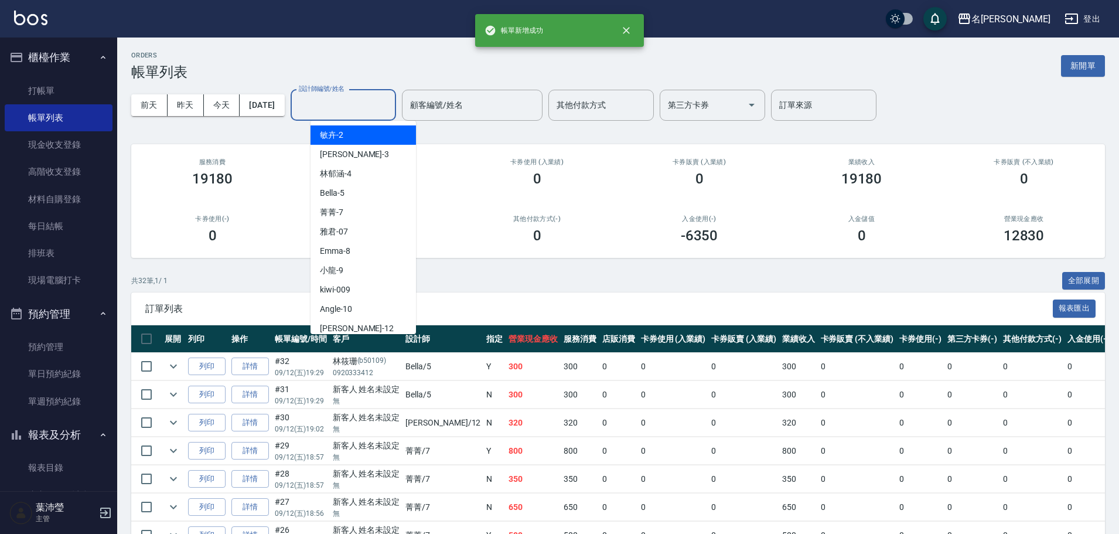
click at [349, 98] on div "設計師編號/姓名 設計師編號/姓名" at bounding box center [343, 105] width 105 height 31
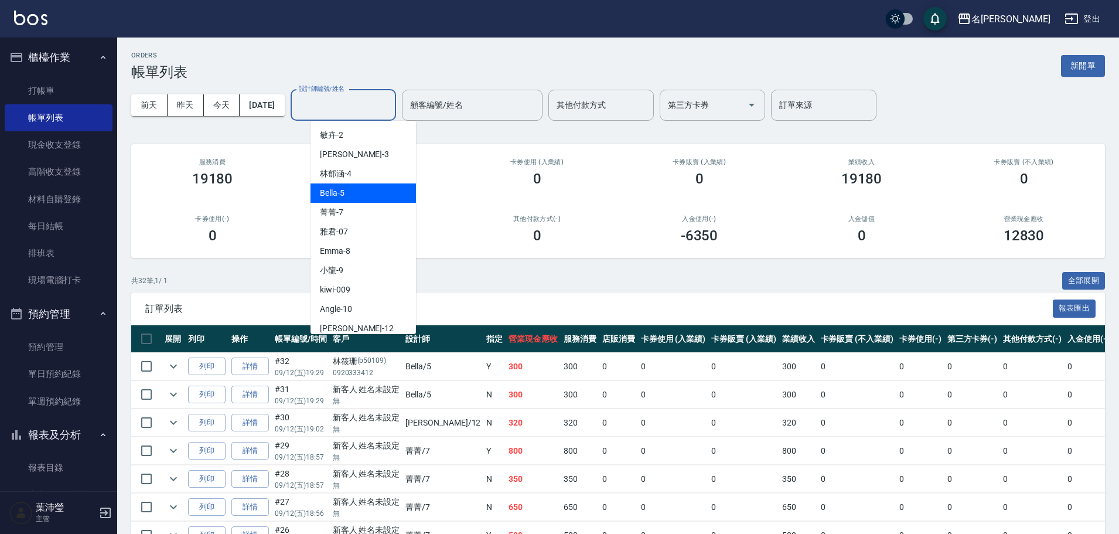
click at [346, 189] on div "Bella -5" at bounding box center [362, 192] width 105 height 19
type input "Bella-5"
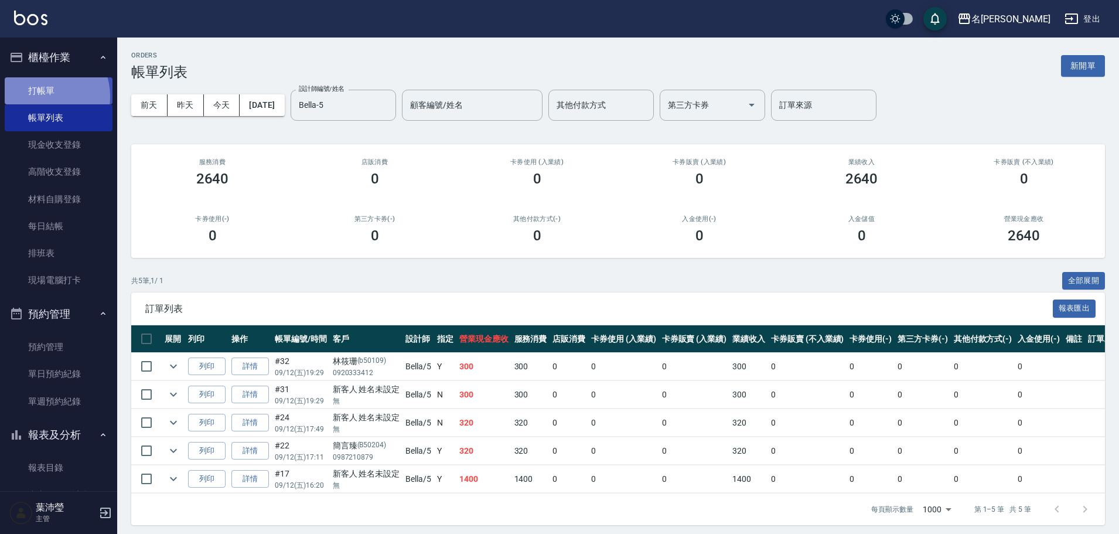
click at [43, 96] on link "打帳單" at bounding box center [59, 90] width 108 height 27
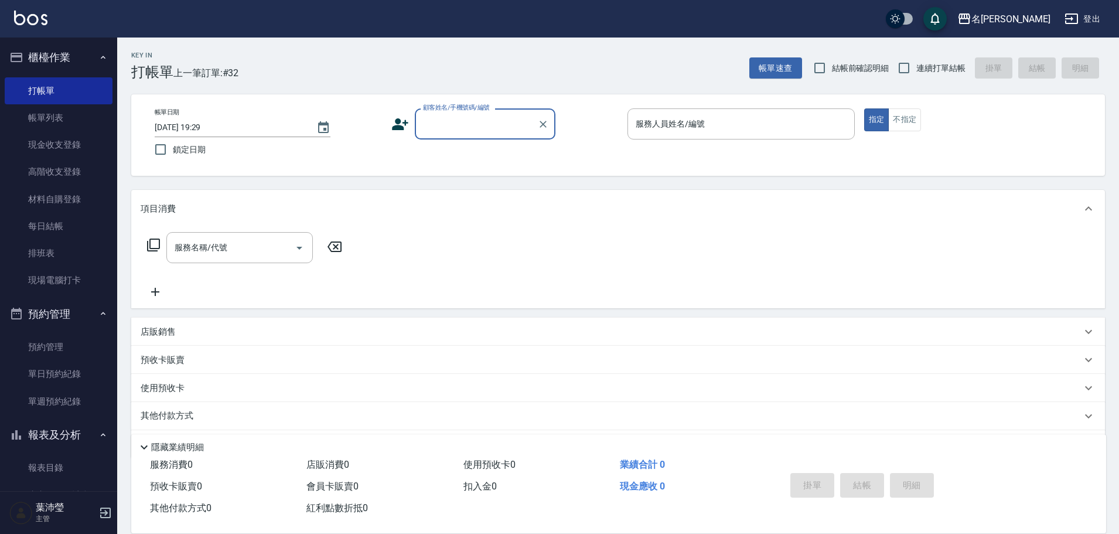
click at [464, 127] on input "顧客姓名/手機號碼/編號" at bounding box center [476, 124] width 112 height 20
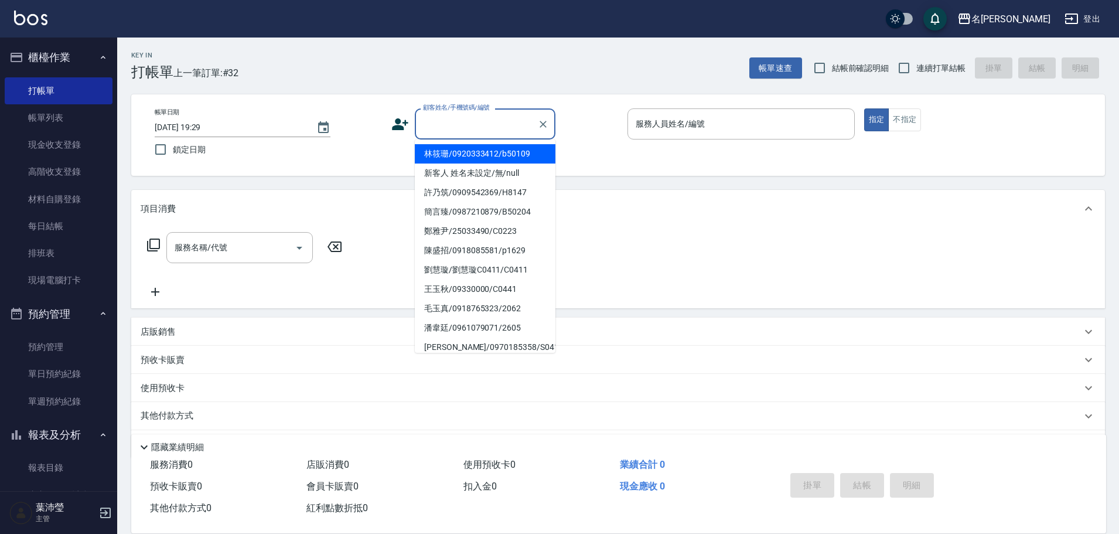
click at [469, 154] on li "林筱珊/0920333412/b50109" at bounding box center [485, 153] width 141 height 19
type input "林筱珊/0920333412/b50109"
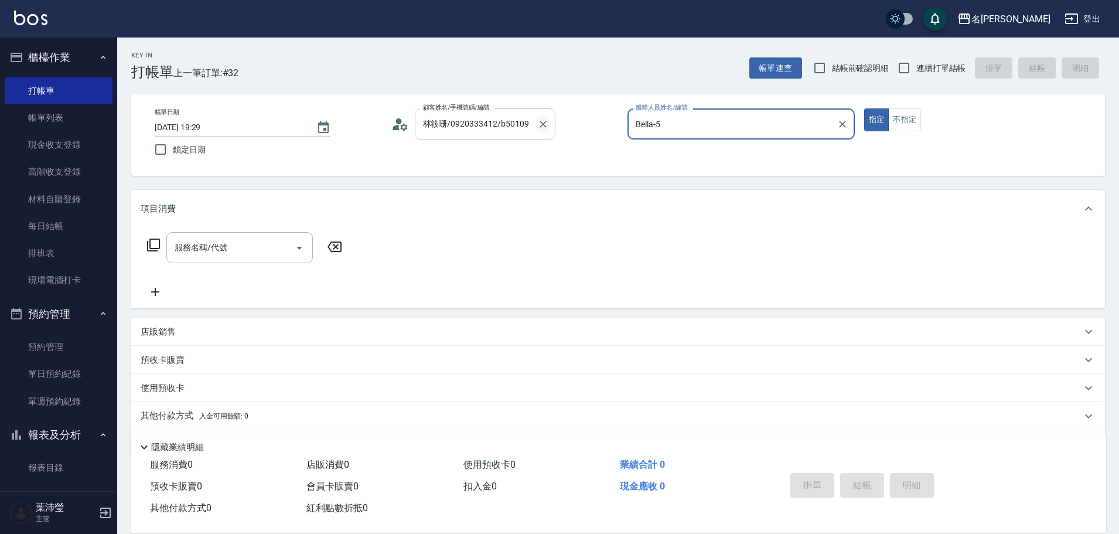
type input "Bella-5"
click at [545, 120] on icon "Clear" at bounding box center [543, 124] width 12 height 12
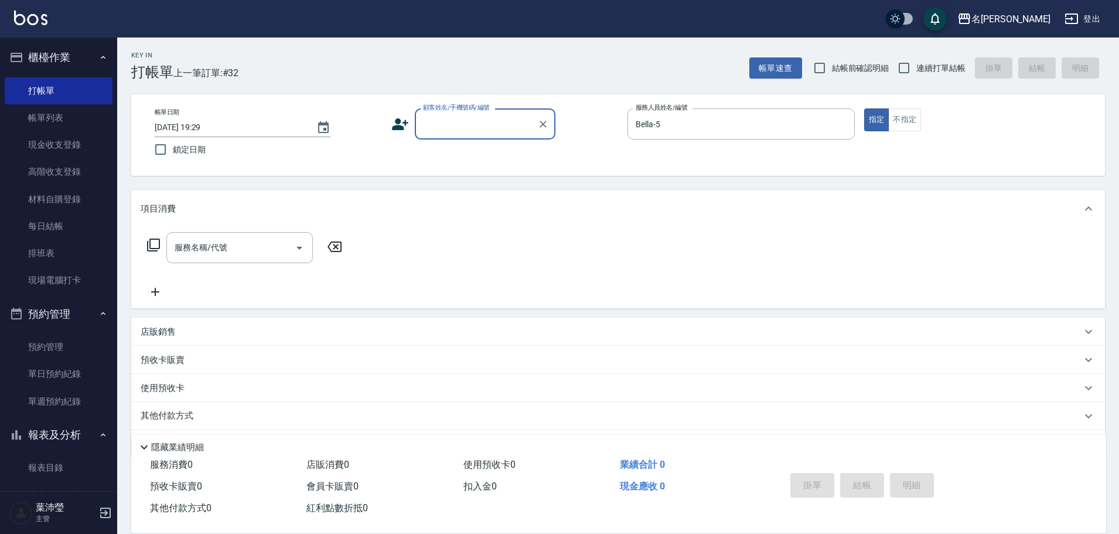
click at [504, 118] on input "顧客姓名/手機號碼/編號" at bounding box center [476, 124] width 112 height 20
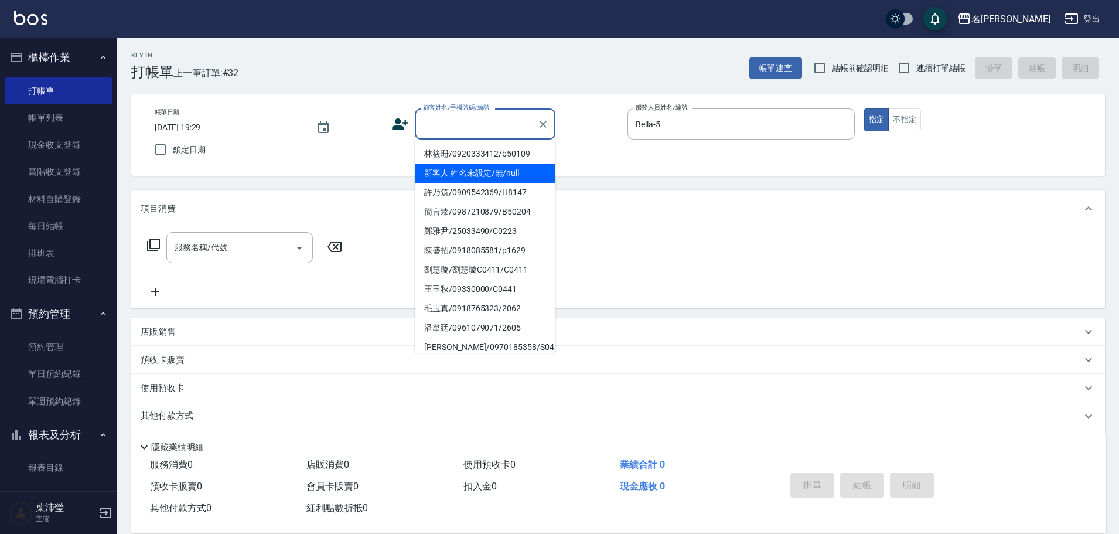
click at [511, 176] on li "新客人 姓名未設定/無/null" at bounding box center [485, 172] width 141 height 19
type input "新客人 姓名未設定/無/null"
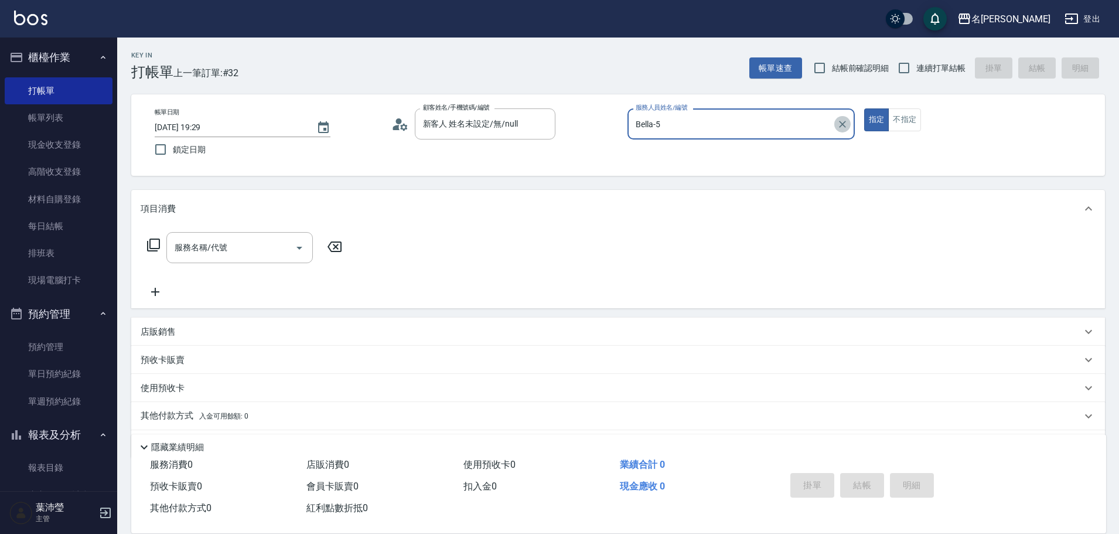
click at [840, 127] on icon "Clear" at bounding box center [842, 124] width 12 height 12
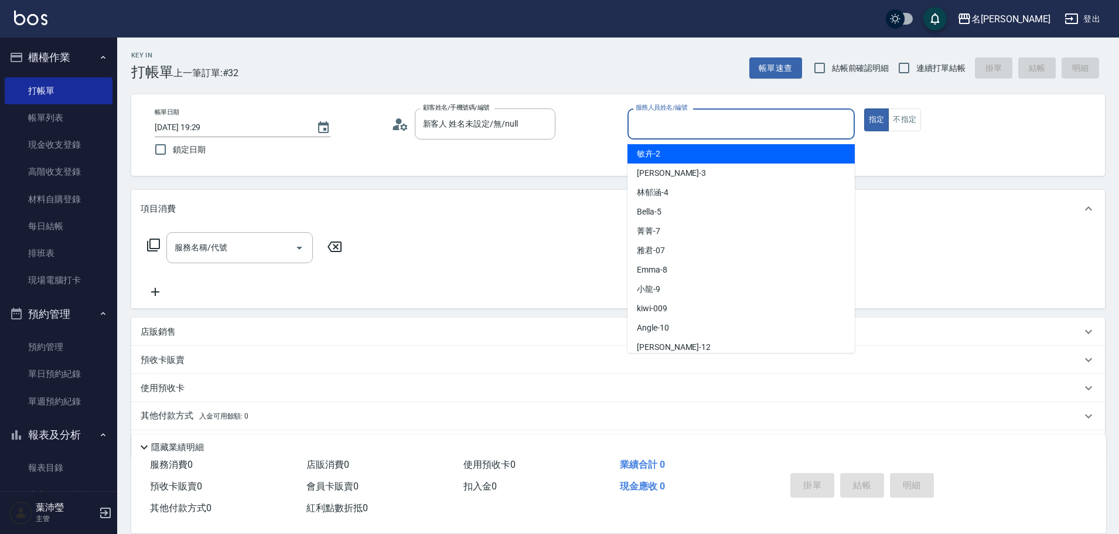
click at [790, 125] on input "服務人員姓名/編號" at bounding box center [741, 124] width 217 height 20
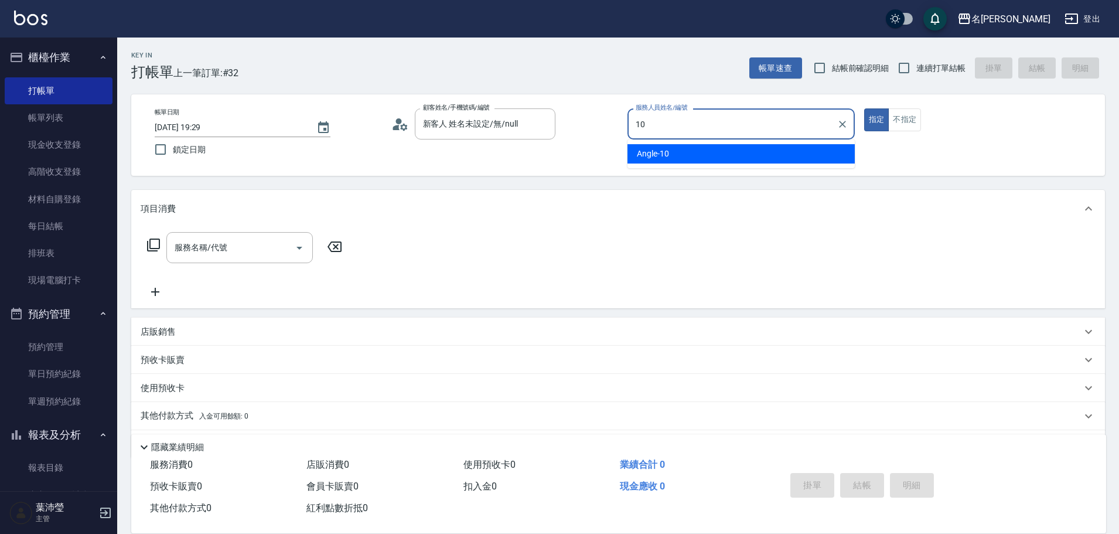
click at [772, 151] on div "Angle -10" at bounding box center [740, 153] width 227 height 19
type input "Angle-10"
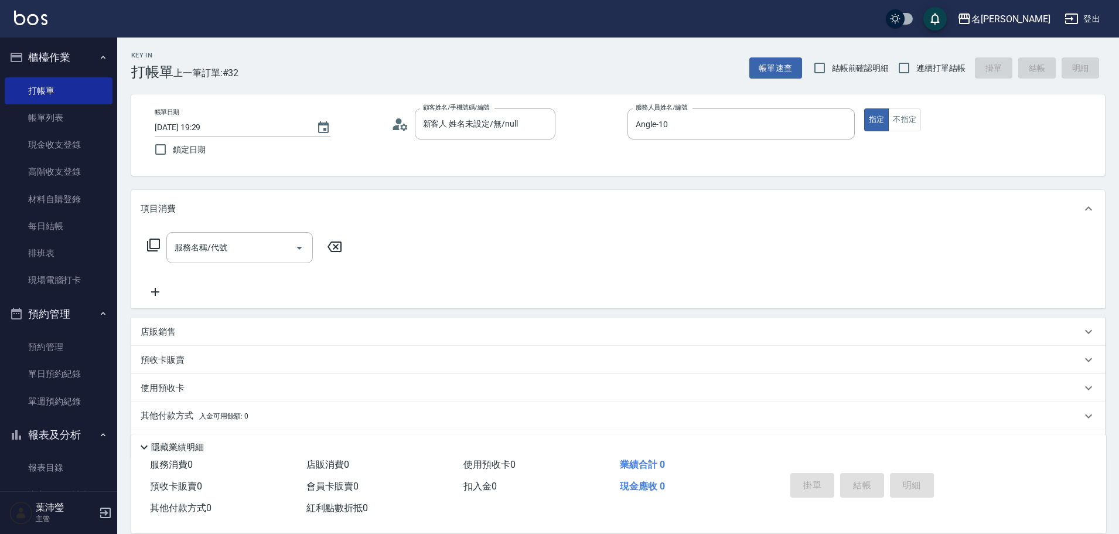
click at [152, 242] on icon at bounding box center [153, 245] width 14 height 14
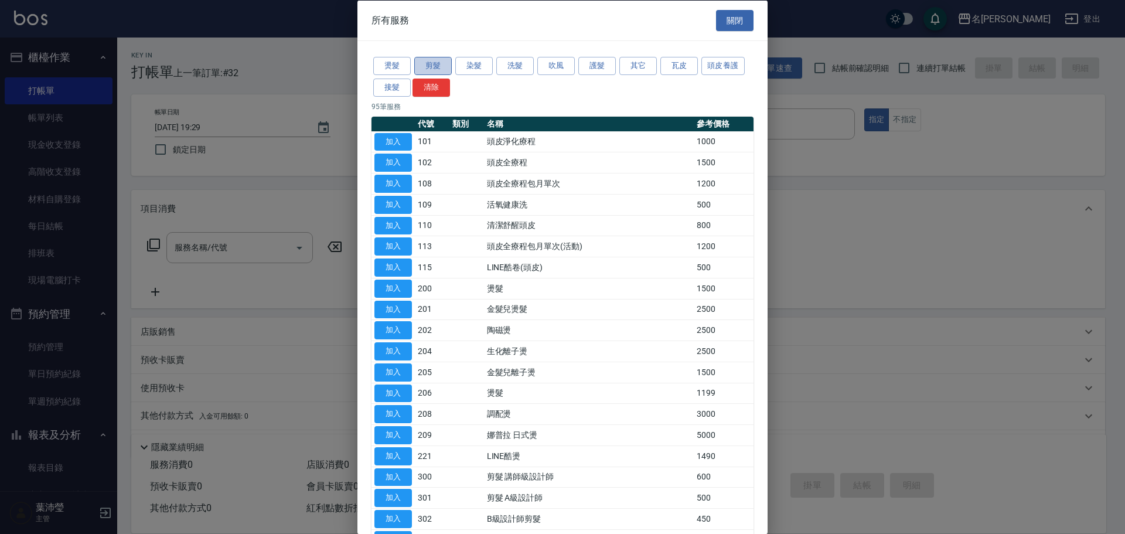
click at [429, 64] on button "剪髮" at bounding box center [432, 66] width 37 height 18
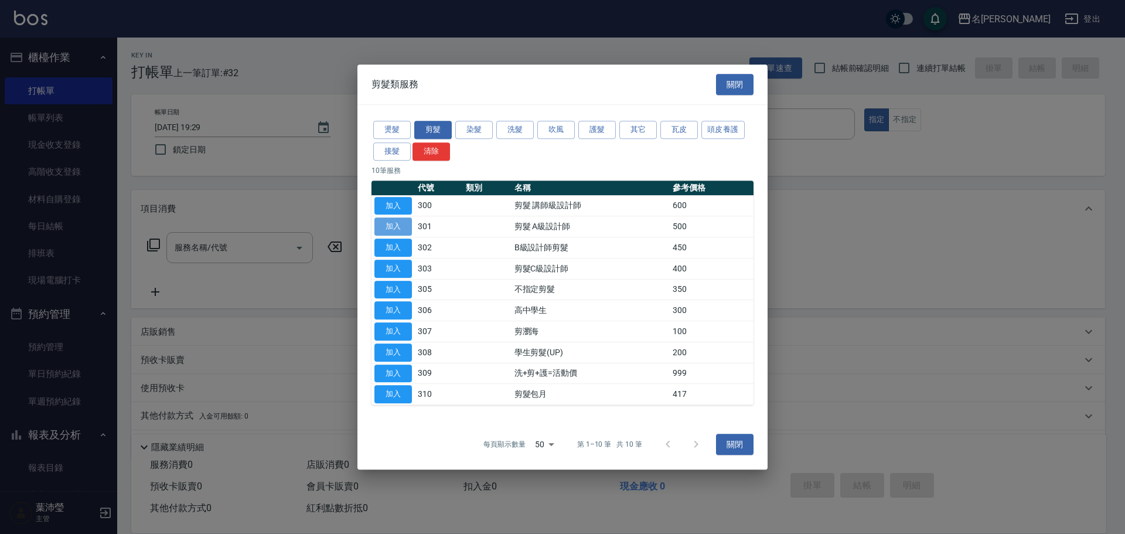
click at [399, 224] on button "加入" at bounding box center [392, 226] width 37 height 18
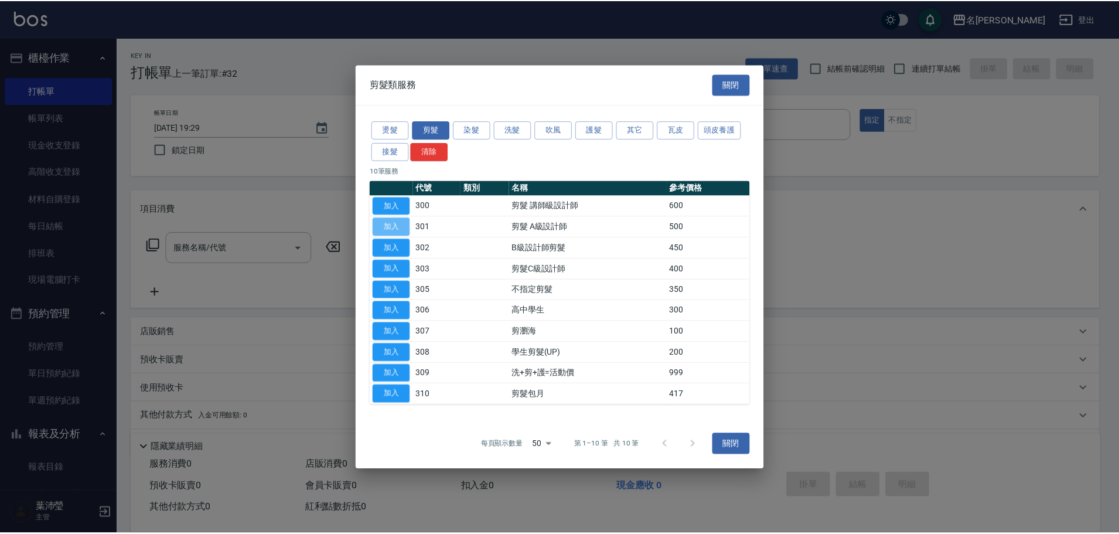
type input "剪髮 A級設計師(301)"
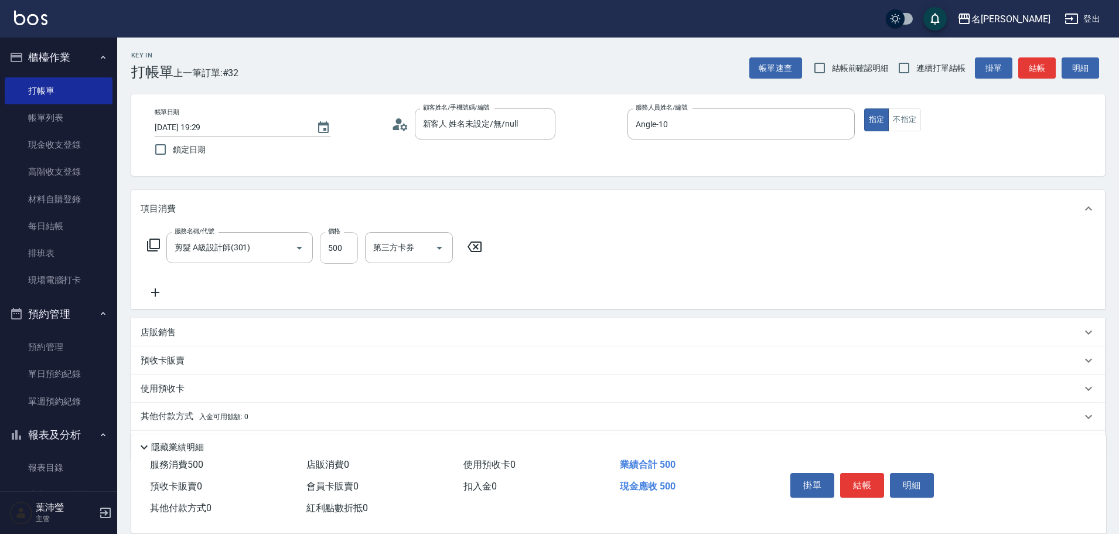
click at [348, 252] on input "500" at bounding box center [339, 248] width 38 height 32
type input "300"
drag, startPoint x: 863, startPoint y: 483, endPoint x: 855, endPoint y: 480, distance: 8.5
click at [863, 483] on button "結帳" at bounding box center [862, 485] width 44 height 25
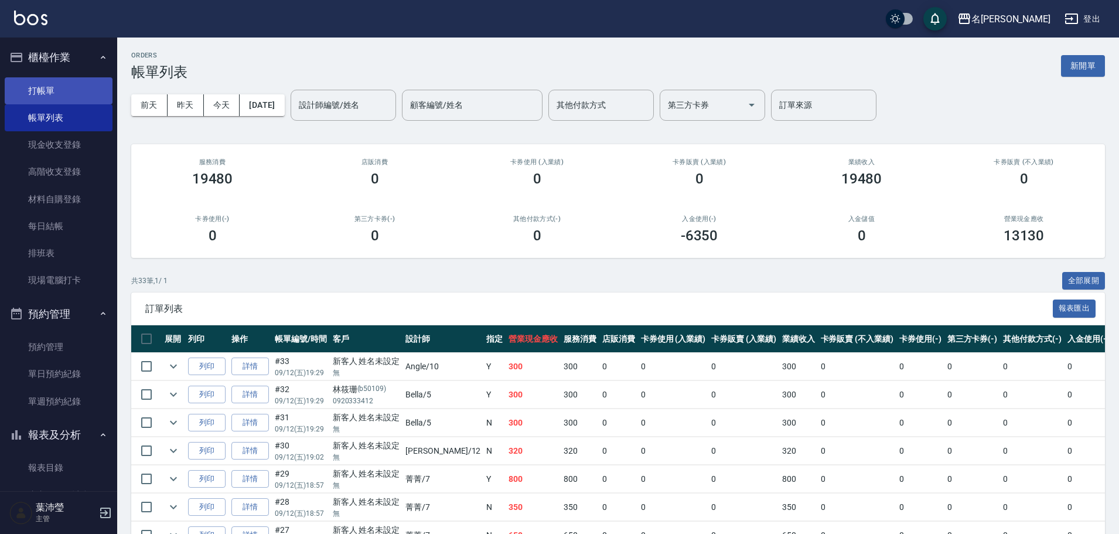
click at [35, 94] on link "打帳單" at bounding box center [59, 90] width 108 height 27
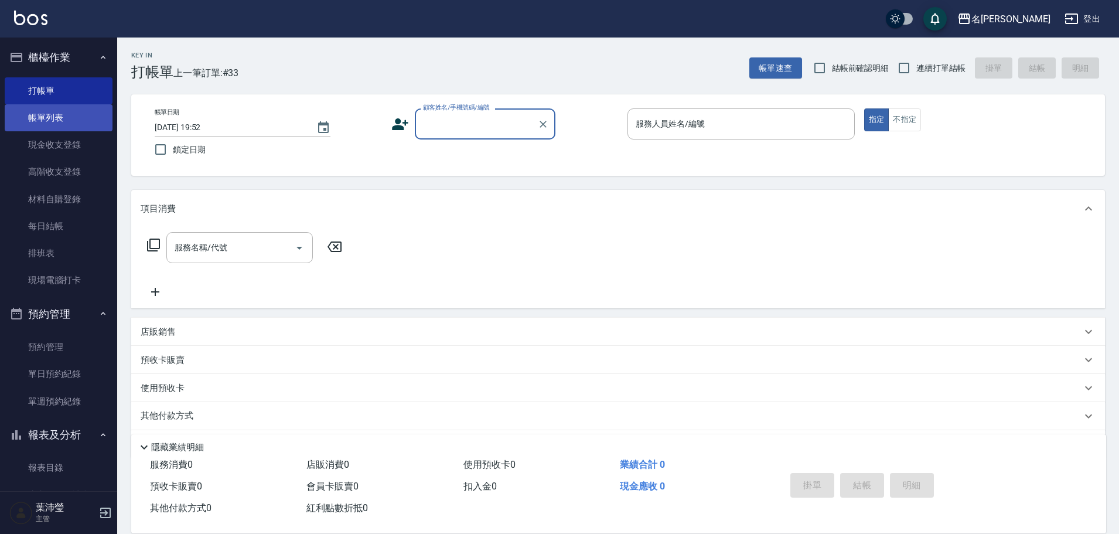
click at [63, 122] on link "帳單列表" at bounding box center [59, 117] width 108 height 27
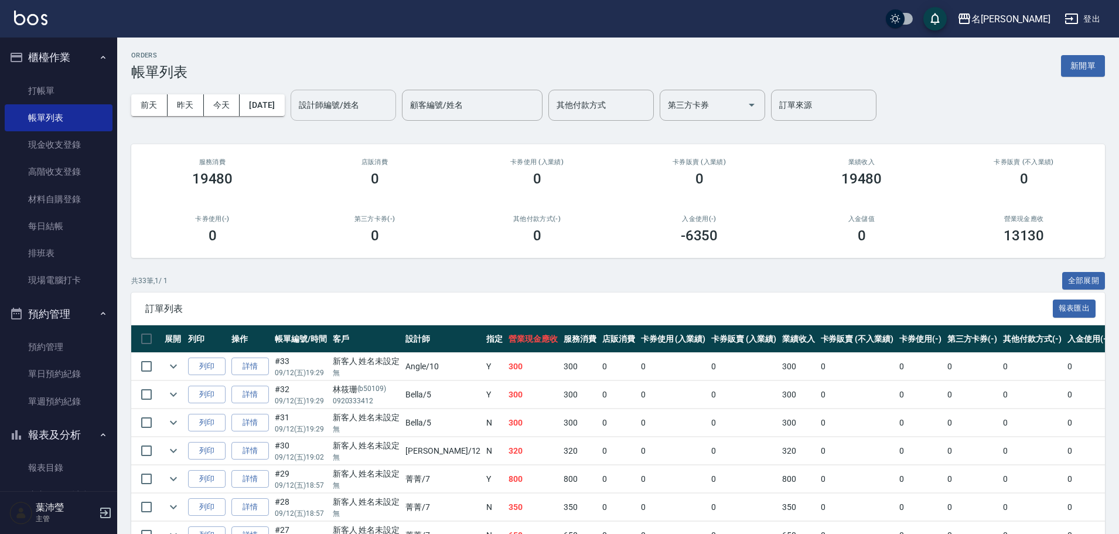
click at [360, 112] on input "設計師編號/姓名" at bounding box center [343, 105] width 95 height 20
click at [347, 137] on div "菁菁 -7" at bounding box center [362, 134] width 105 height 19
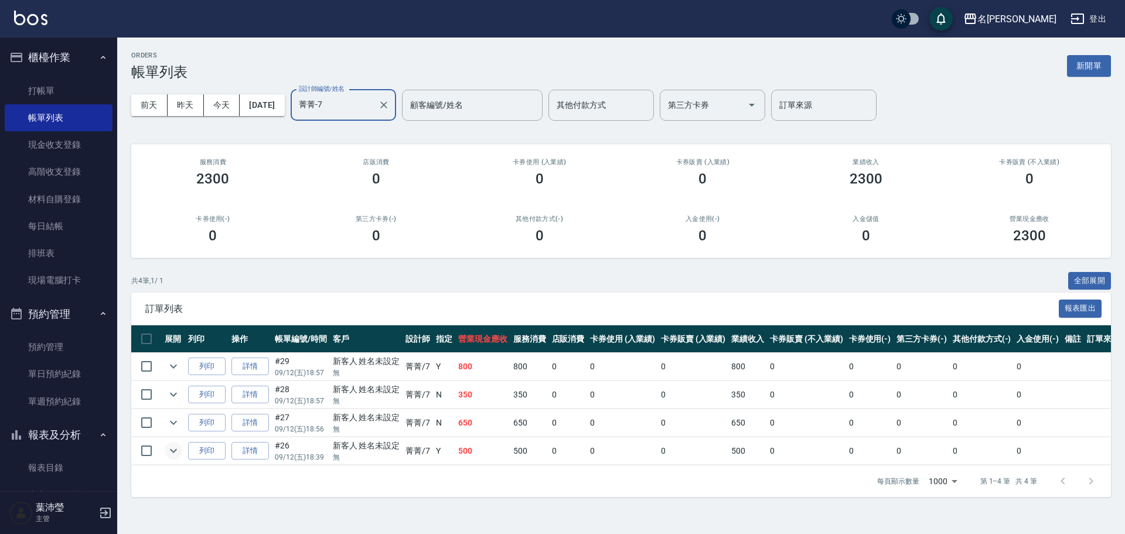
type input "菁菁-7"
click at [170, 448] on icon "expand row" at bounding box center [173, 450] width 14 height 14
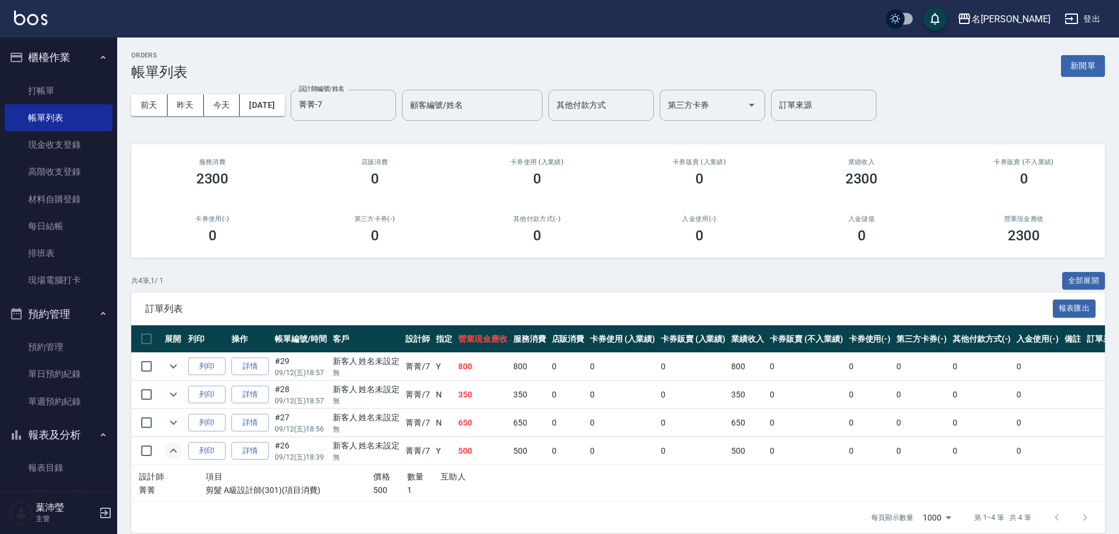
click at [163, 446] on td at bounding box center [173, 451] width 23 height 28
click at [169, 423] on icon "expand row" at bounding box center [173, 422] width 14 height 14
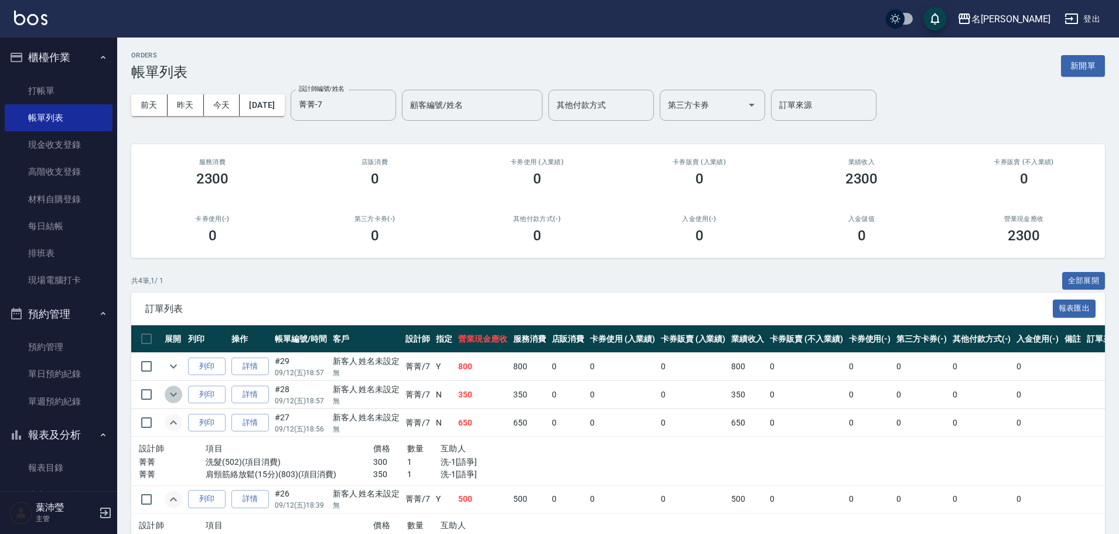
click at [172, 392] on icon "expand row" at bounding box center [173, 394] width 14 height 14
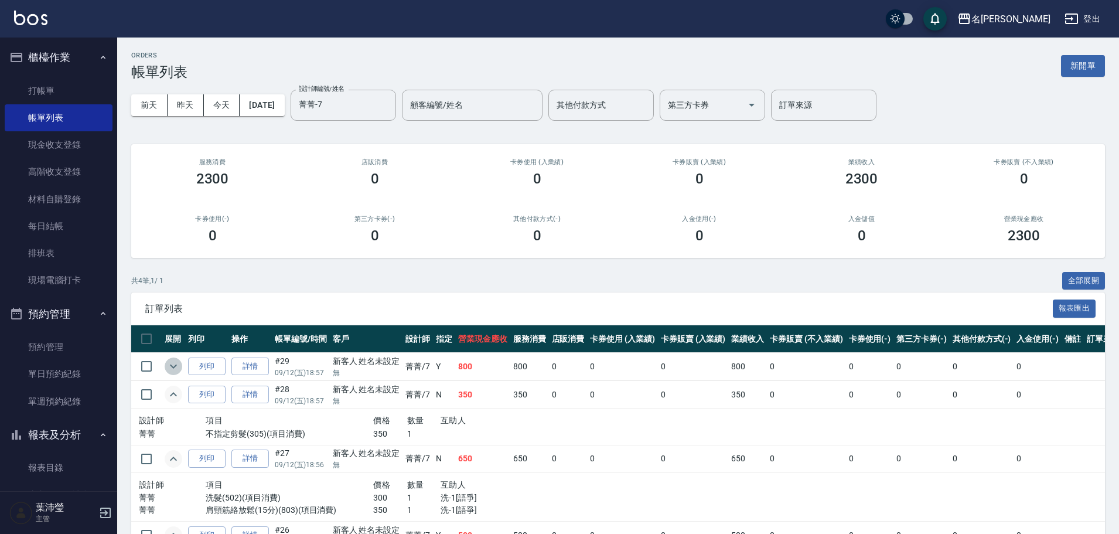
click at [171, 365] on icon "expand row" at bounding box center [173, 366] width 7 height 4
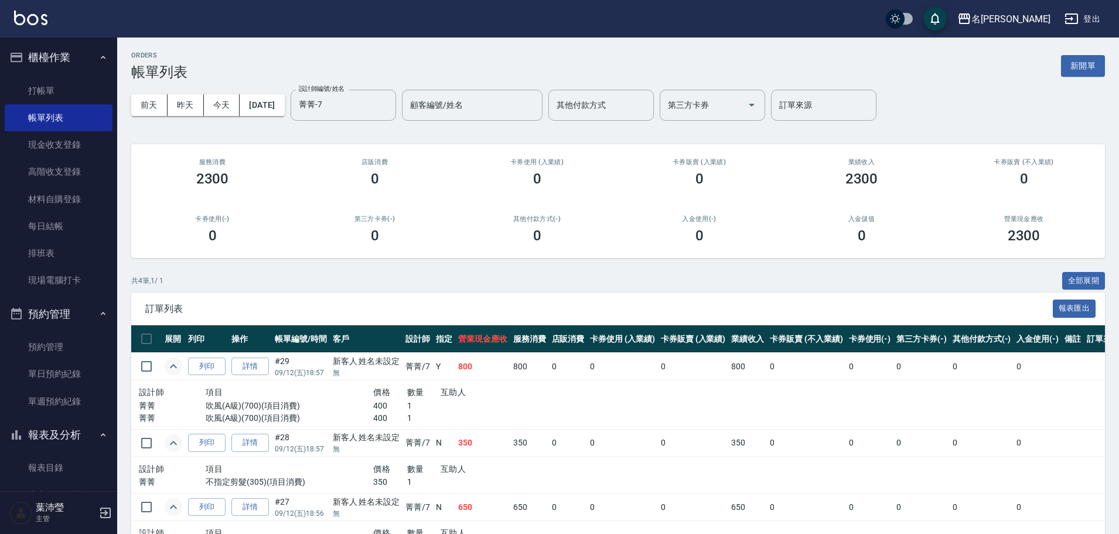
click at [173, 363] on icon "expand row" at bounding box center [173, 366] width 14 height 14
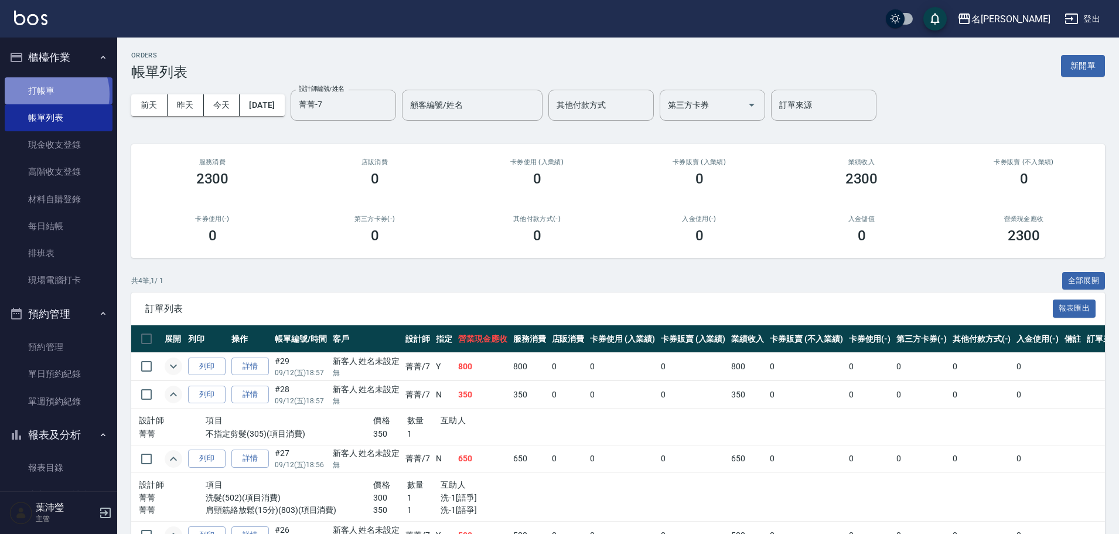
click at [50, 94] on link "打帳單" at bounding box center [59, 90] width 108 height 27
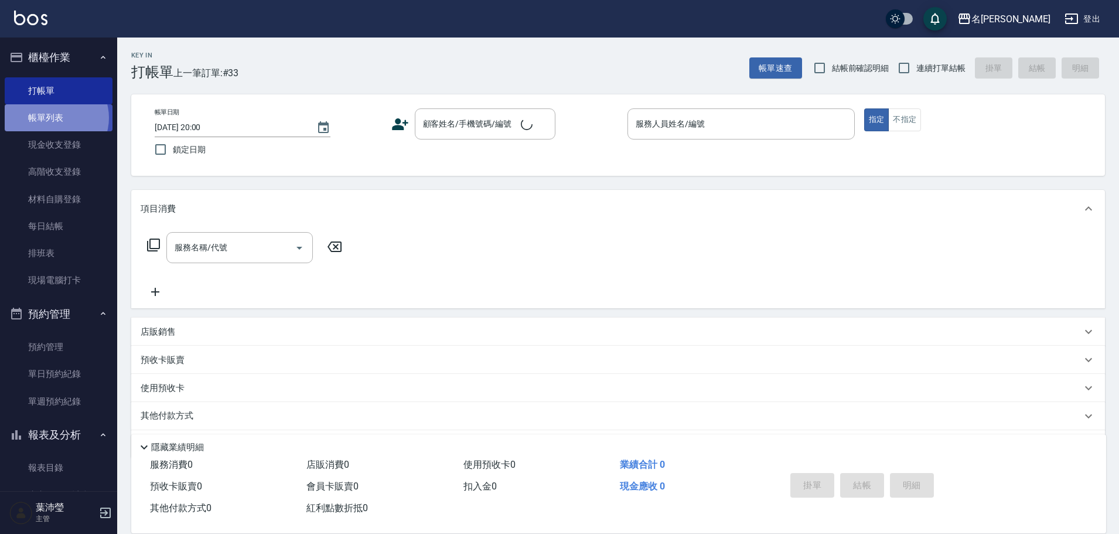
click at [54, 118] on link "帳單列表" at bounding box center [59, 117] width 108 height 27
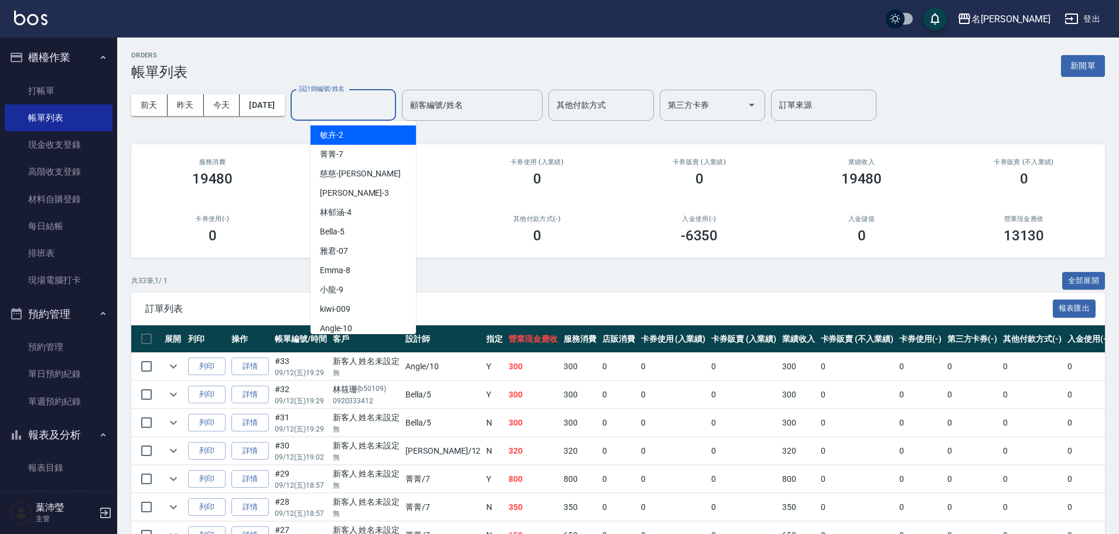
click at [350, 106] on input "設計師編號/姓名" at bounding box center [343, 105] width 95 height 20
click at [375, 327] on div "Angle -10" at bounding box center [362, 328] width 105 height 19
type input "Angle-10"
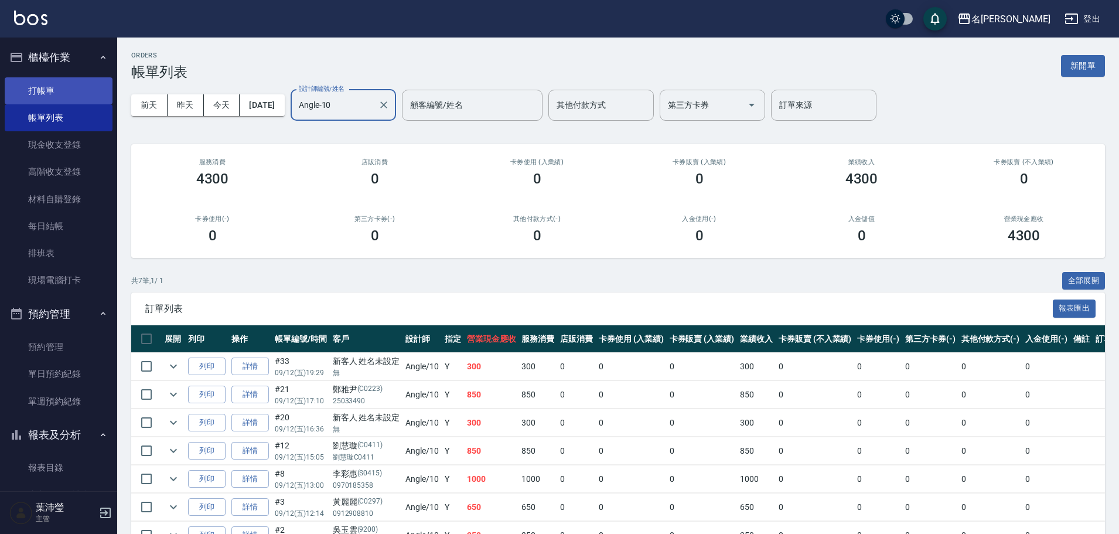
click at [73, 83] on link "打帳單" at bounding box center [59, 90] width 108 height 27
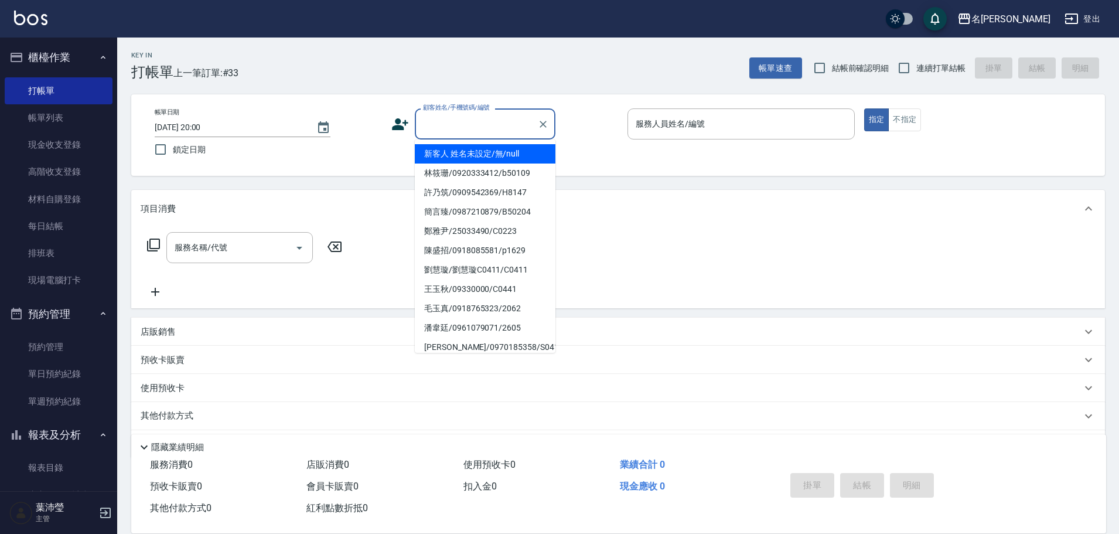
click at [447, 127] on input "顧客姓名/手機號碼/編號" at bounding box center [476, 124] width 112 height 20
click at [473, 153] on li "新客人 姓名未設定/無/null" at bounding box center [485, 153] width 141 height 19
type input "新客人 姓名未設定/無/null"
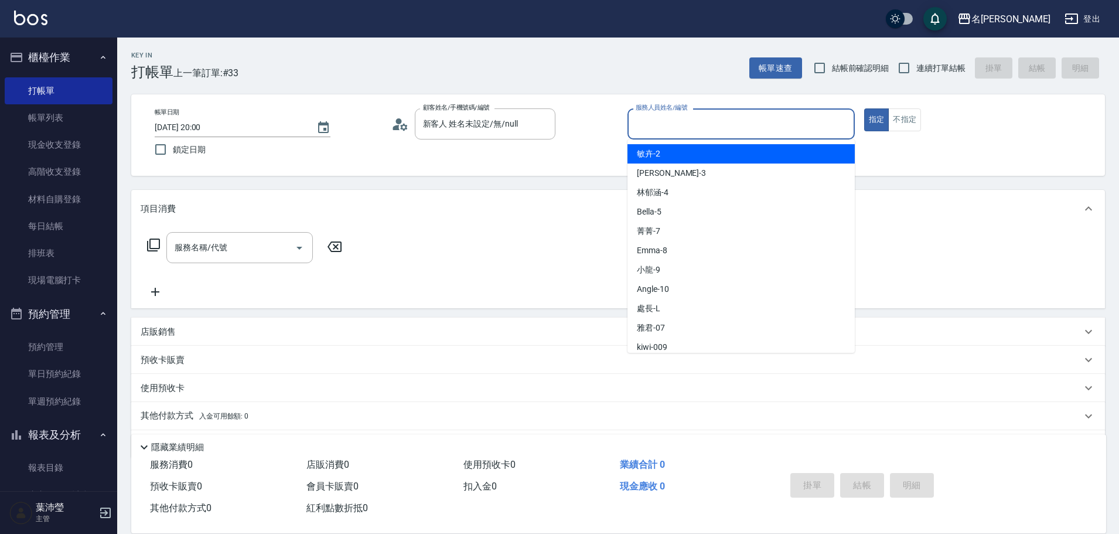
click at [668, 120] on input "服務人員姓名/編號" at bounding box center [741, 124] width 217 height 20
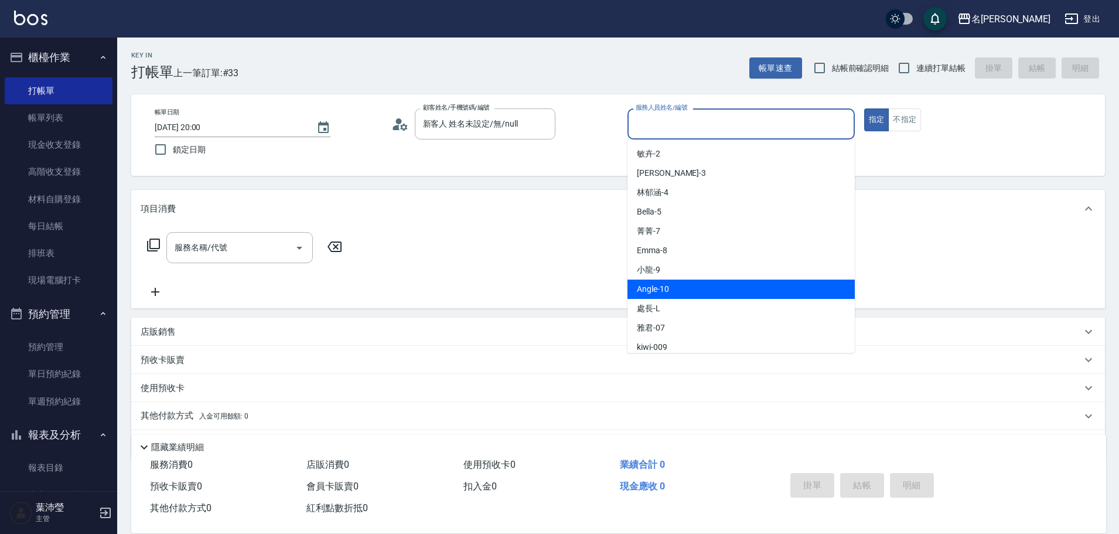
click at [669, 289] on div "Angle -10" at bounding box center [740, 288] width 227 height 19
type input "Angle-10"
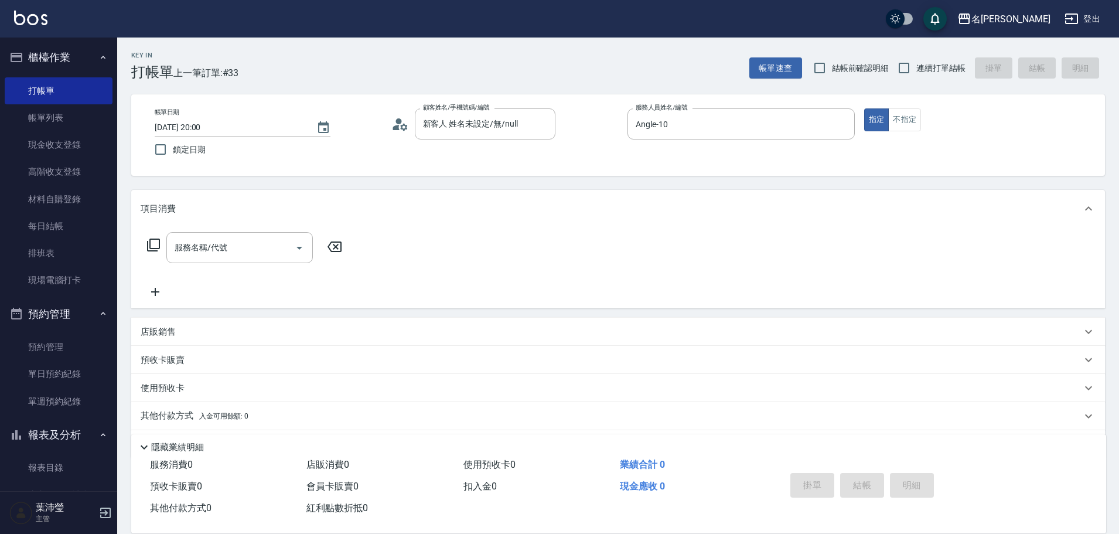
click at [153, 244] on icon at bounding box center [153, 245] width 14 height 14
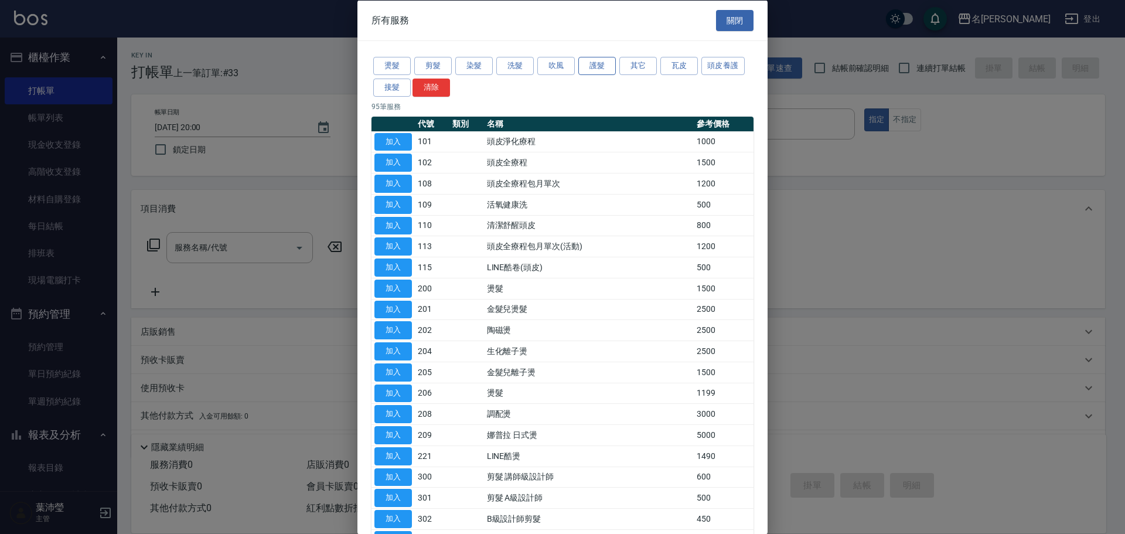
click at [595, 69] on button "護髮" at bounding box center [596, 66] width 37 height 18
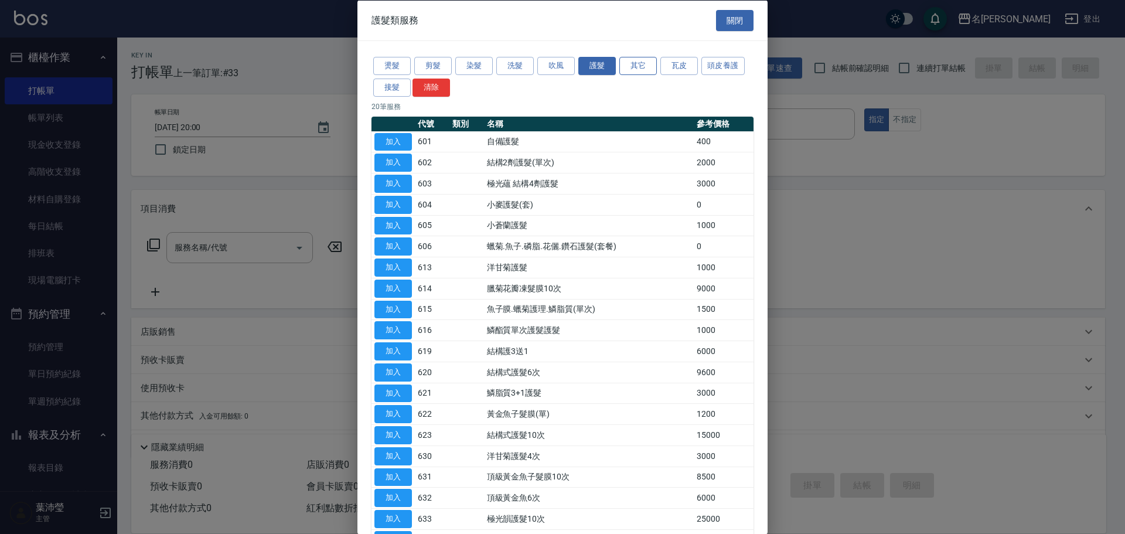
click at [624, 67] on button "其它" at bounding box center [637, 66] width 37 height 18
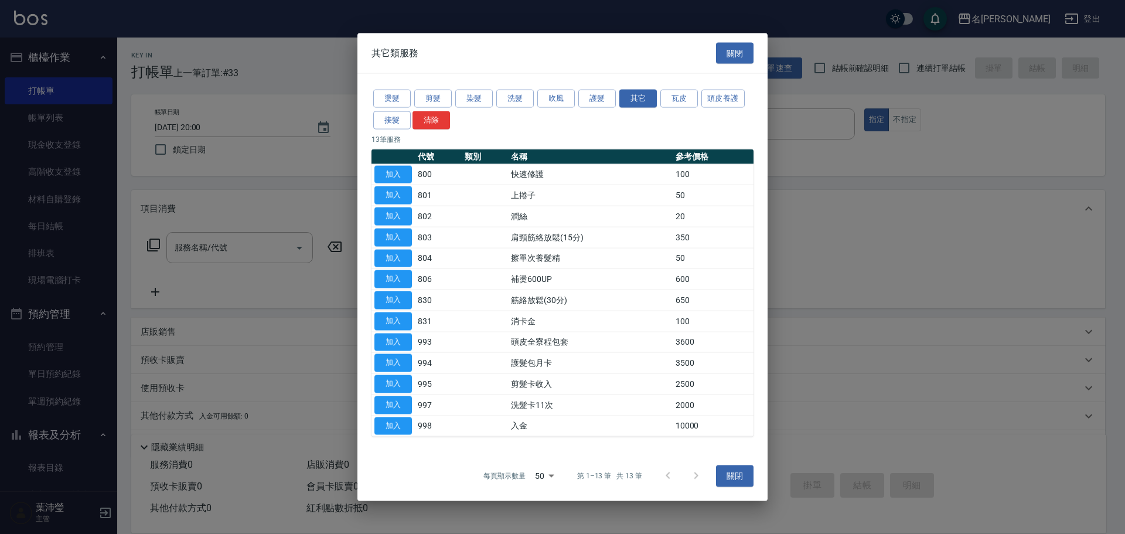
click at [413, 276] on td "加入" at bounding box center [392, 278] width 43 height 21
click at [402, 283] on button "加入" at bounding box center [392, 279] width 37 height 18
type input "補燙600UP(806)"
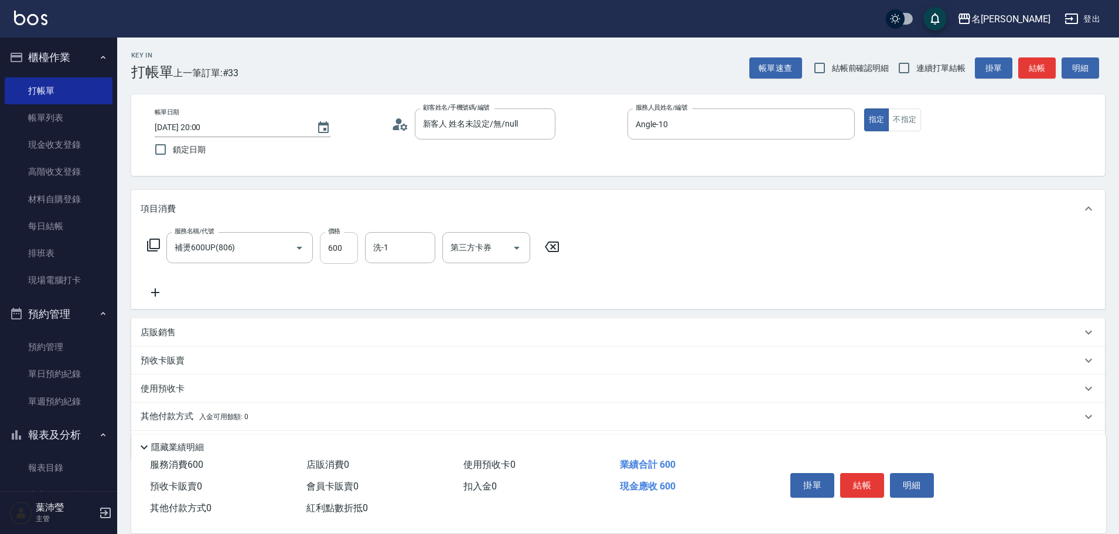
click at [350, 254] on input "600" at bounding box center [339, 248] width 38 height 32
type input "500"
click at [859, 484] on button "結帳" at bounding box center [862, 485] width 44 height 25
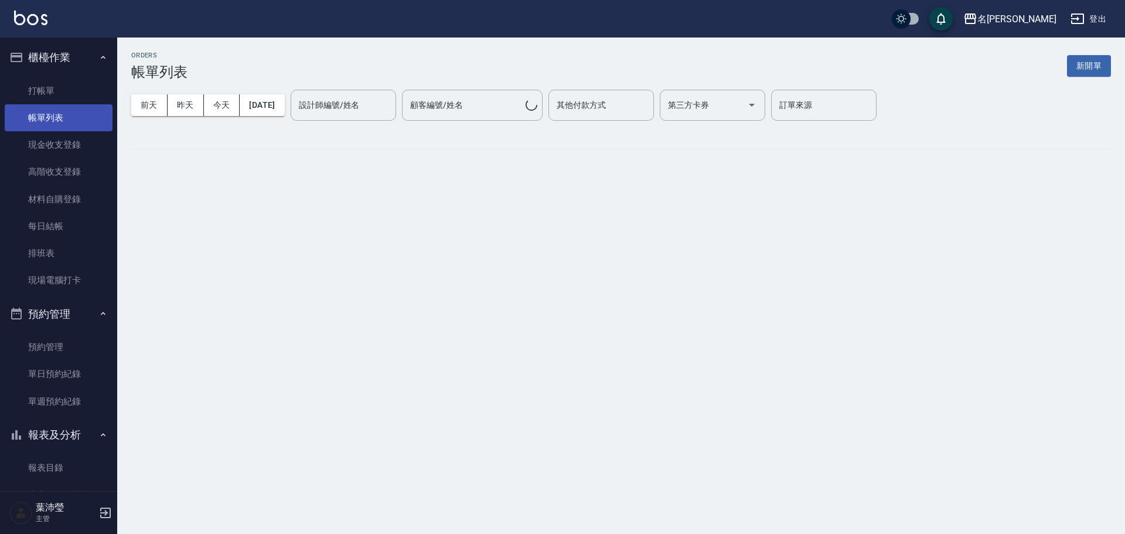
drag, startPoint x: 45, startPoint y: 116, endPoint x: 60, endPoint y: 121, distance: 15.4
click at [45, 117] on link "帳單列表" at bounding box center [59, 117] width 108 height 27
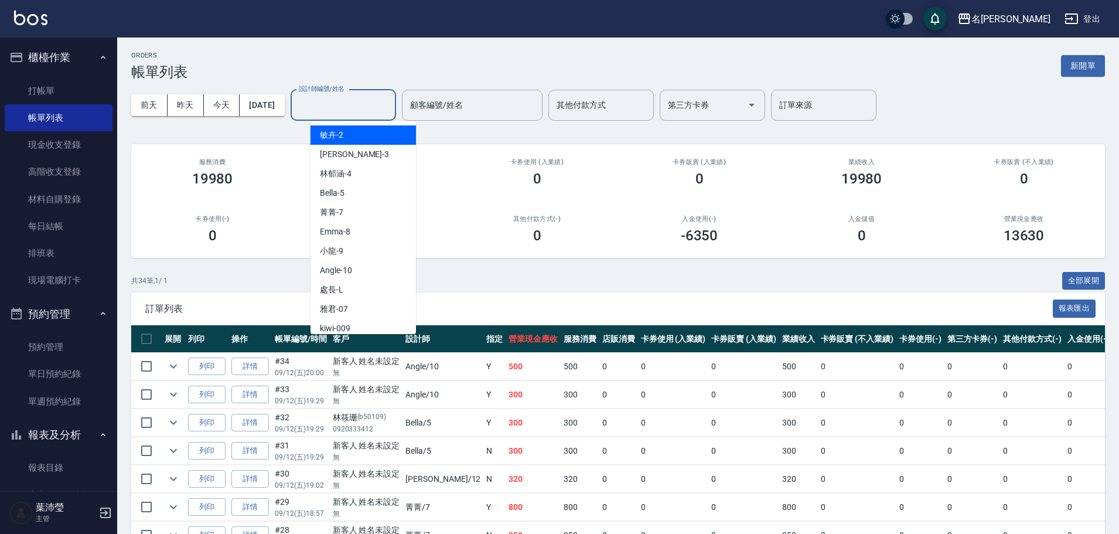
click at [378, 114] on input "設計師編號/姓名" at bounding box center [343, 105] width 95 height 20
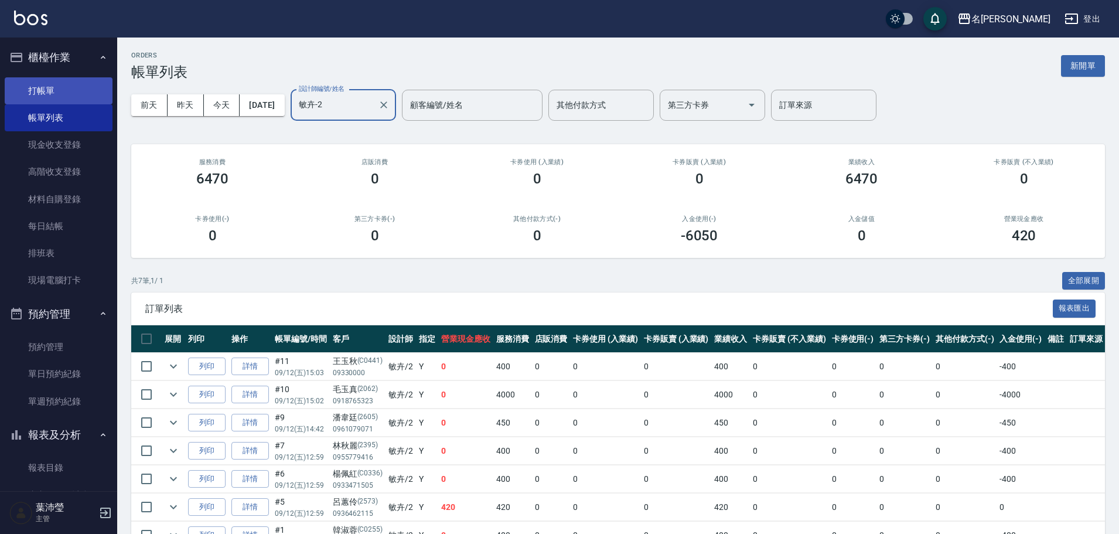
type input "敏卉-2"
click at [46, 81] on link "打帳單" at bounding box center [59, 90] width 108 height 27
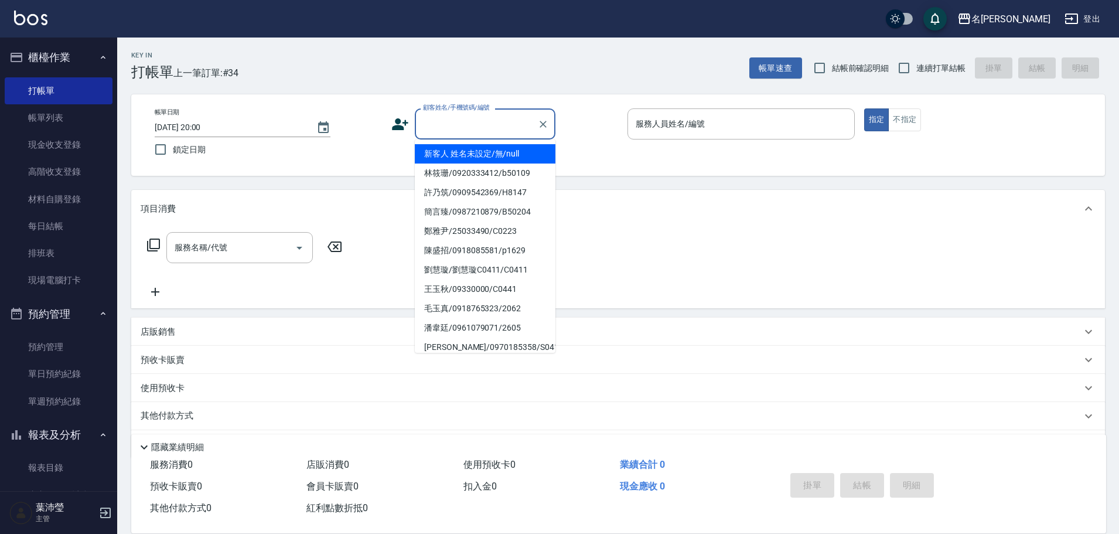
click at [459, 128] on input "顧客姓名/手機號碼/編號" at bounding box center [476, 124] width 112 height 20
click at [466, 151] on li "新客人 姓名未設定/無/null" at bounding box center [485, 153] width 141 height 19
type input "新客人 姓名未設定/無/null"
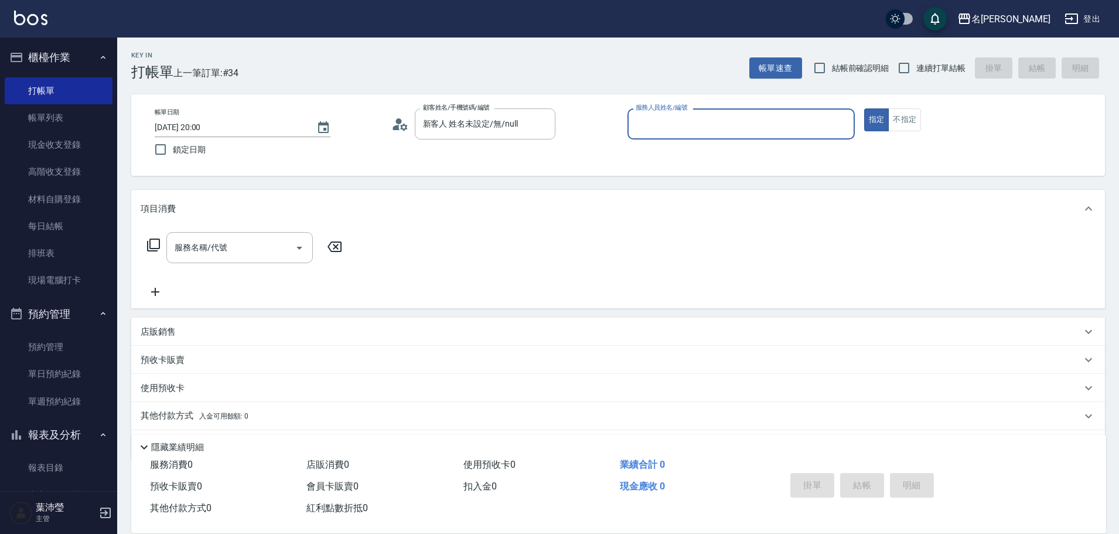
click at [667, 125] on input "服務人員姓名/編號" at bounding box center [741, 124] width 217 height 20
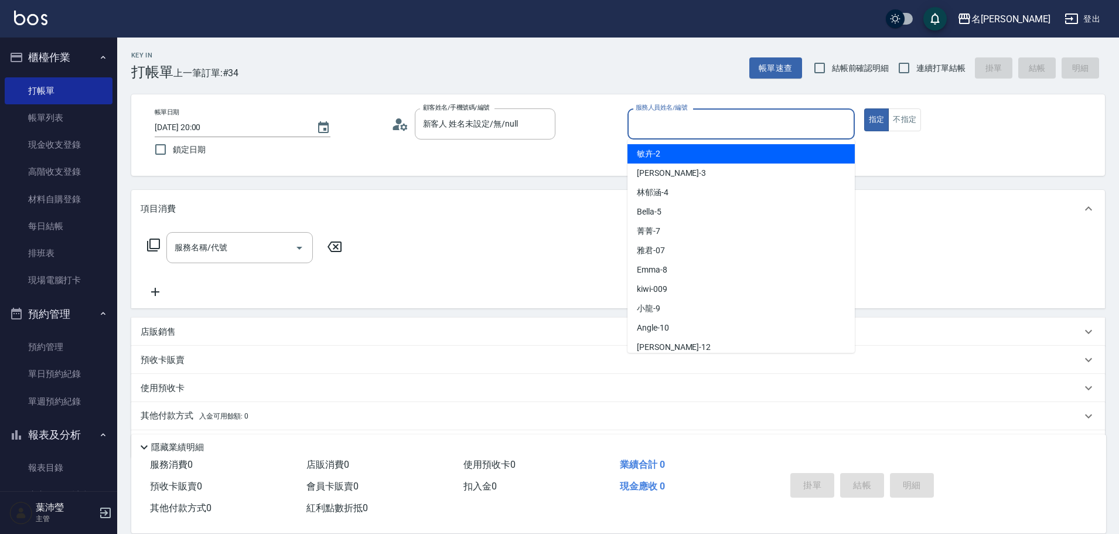
click at [665, 154] on div "敏卉 -2" at bounding box center [740, 153] width 227 height 19
type input "敏卉-2"
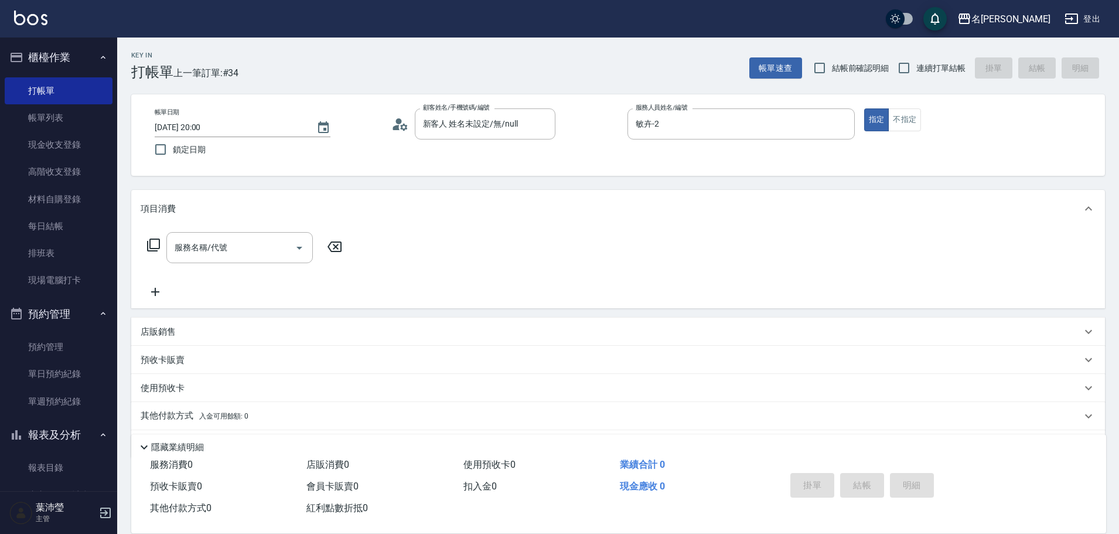
click at [152, 244] on icon at bounding box center [153, 245] width 14 height 14
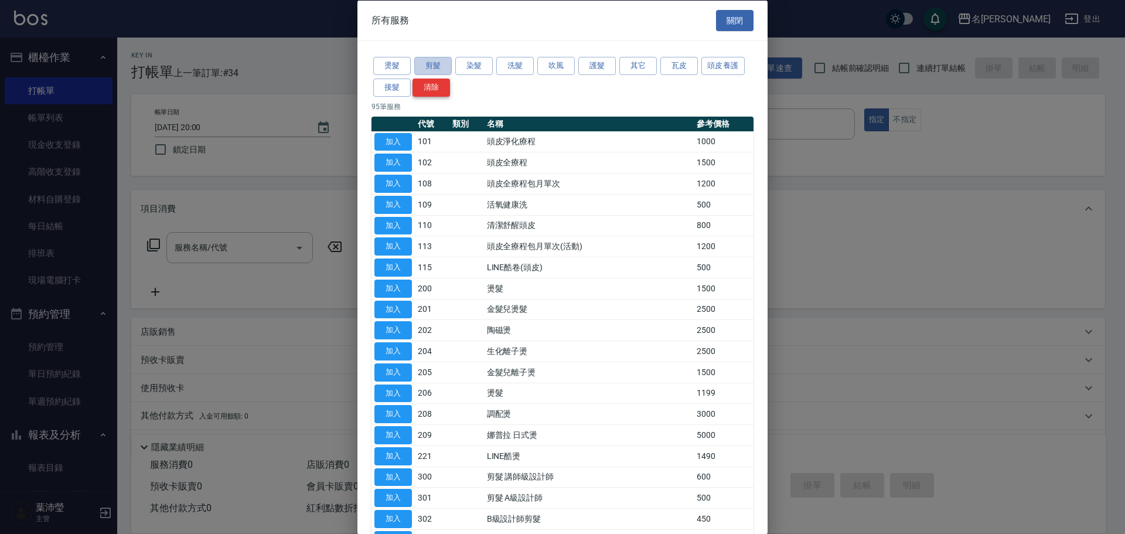
drag, startPoint x: 436, startPoint y: 65, endPoint x: 432, endPoint y: 88, distance: 23.3
click at [436, 66] on button "剪髮" at bounding box center [432, 66] width 37 height 18
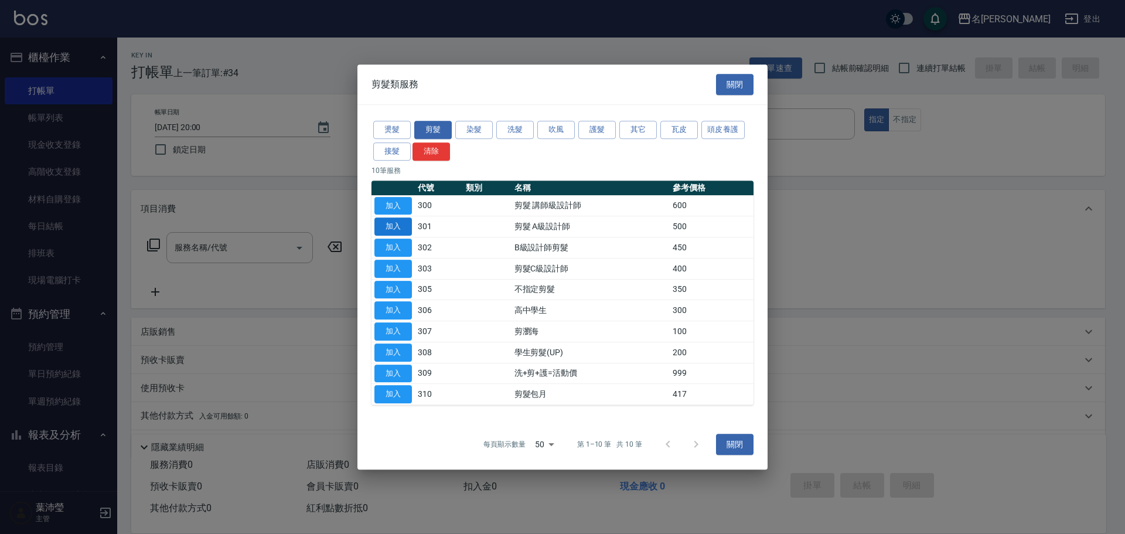
click at [400, 224] on button "加入" at bounding box center [392, 226] width 37 height 18
type input "剪髮 A級設計師(301)"
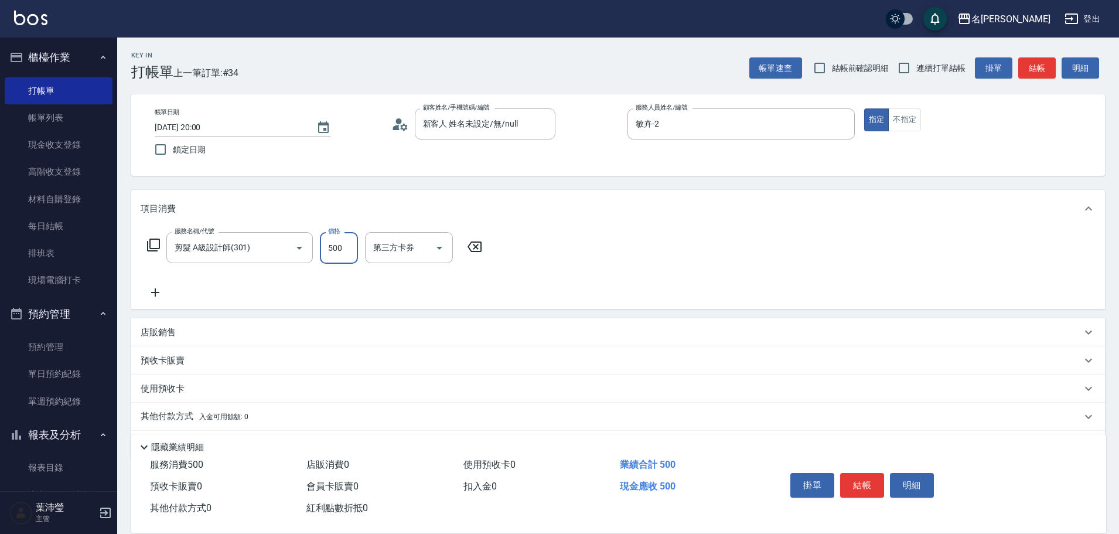
click at [347, 248] on input "500" at bounding box center [339, 248] width 38 height 32
type input "350"
click at [863, 487] on button "結帳" at bounding box center [862, 485] width 44 height 25
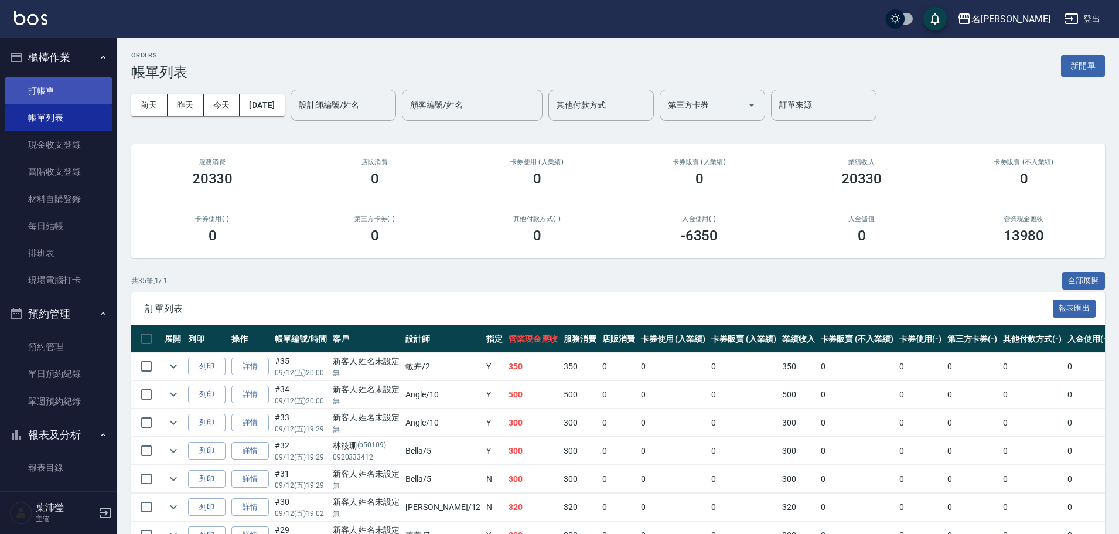
click at [91, 86] on link "打帳單" at bounding box center [59, 90] width 108 height 27
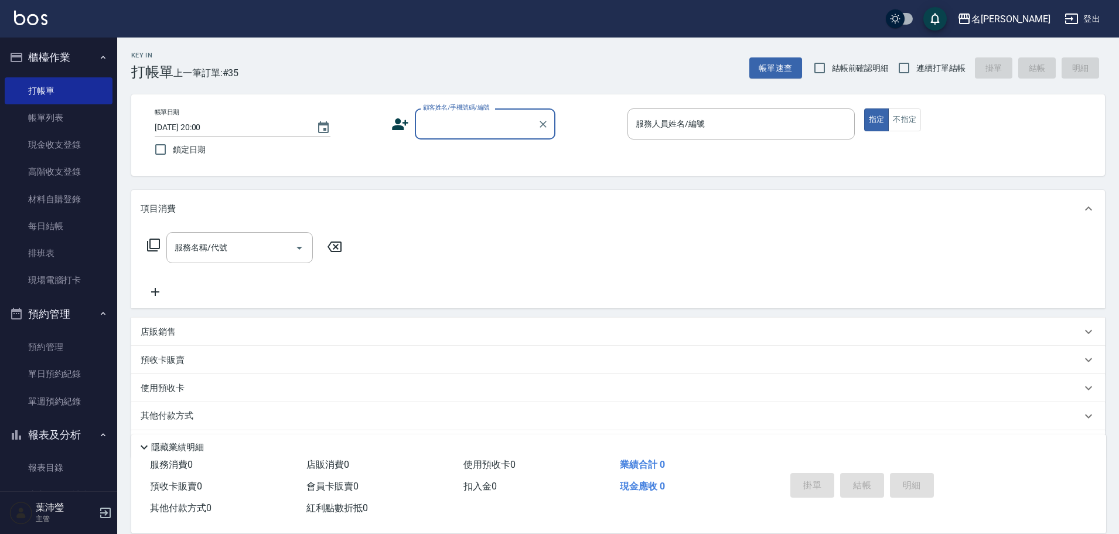
click at [462, 130] on input "顧客姓名/手機號碼/編號" at bounding box center [476, 124] width 112 height 20
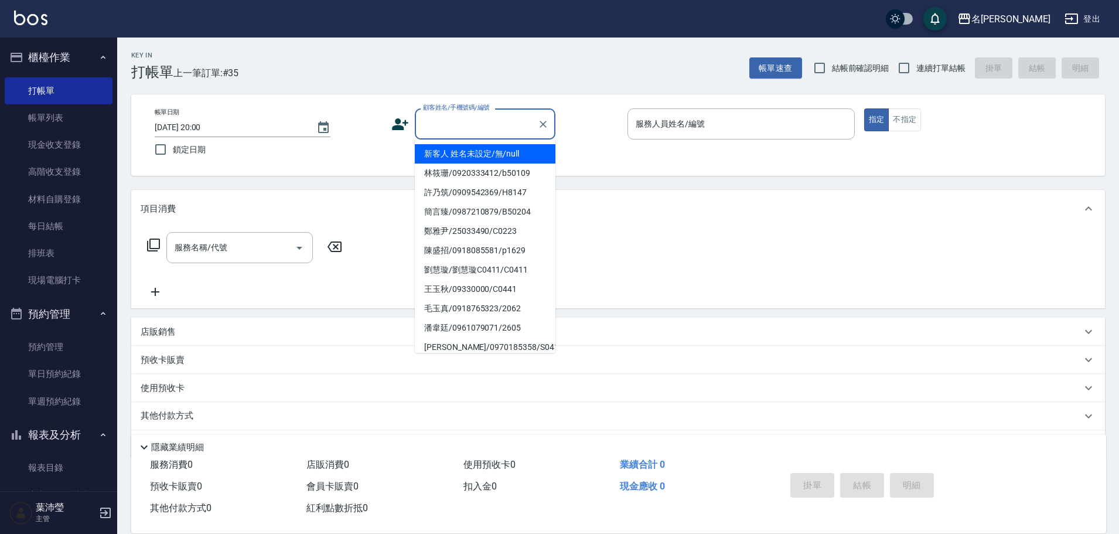
click at [464, 153] on li "新客人 姓名未設定/無/null" at bounding box center [485, 153] width 141 height 19
type input "新客人 姓名未設定/無/null"
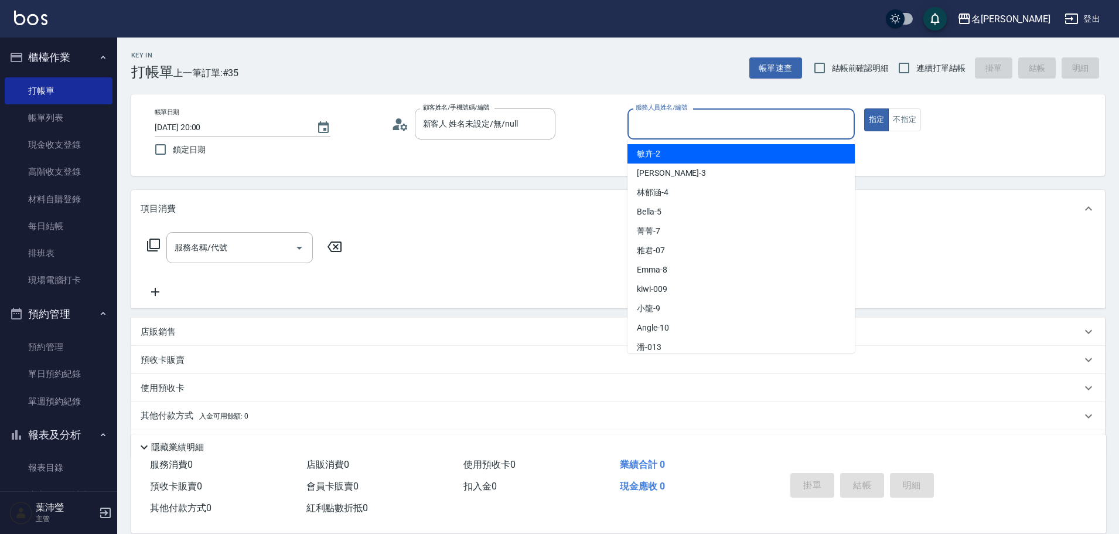
click at [642, 124] on input "服務人員姓名/編號" at bounding box center [741, 124] width 217 height 20
click at [648, 156] on span "敏卉 -2" at bounding box center [648, 154] width 23 height 12
type input "敏卉-2"
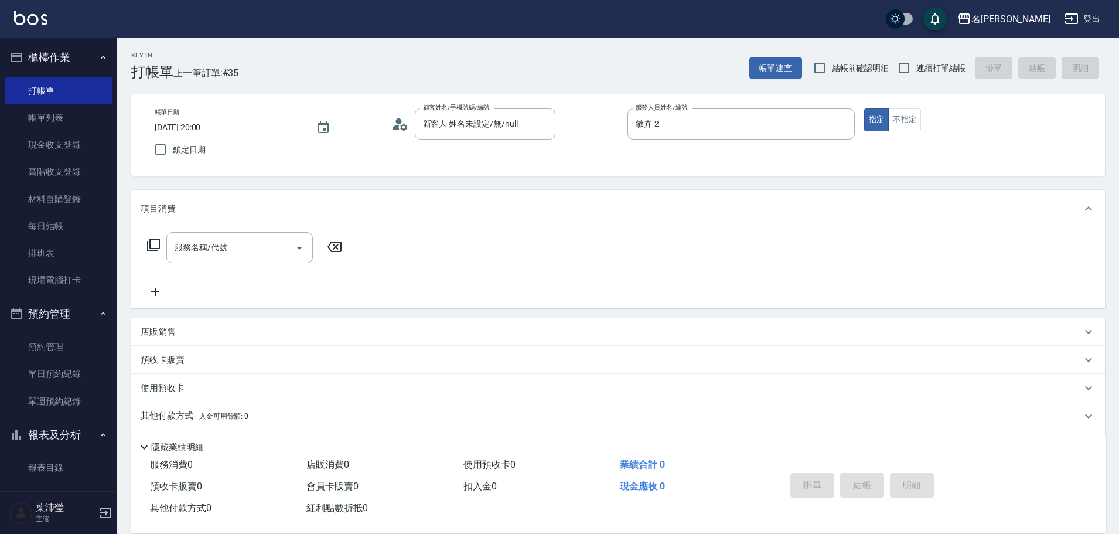
click at [149, 242] on icon at bounding box center [153, 245] width 14 height 14
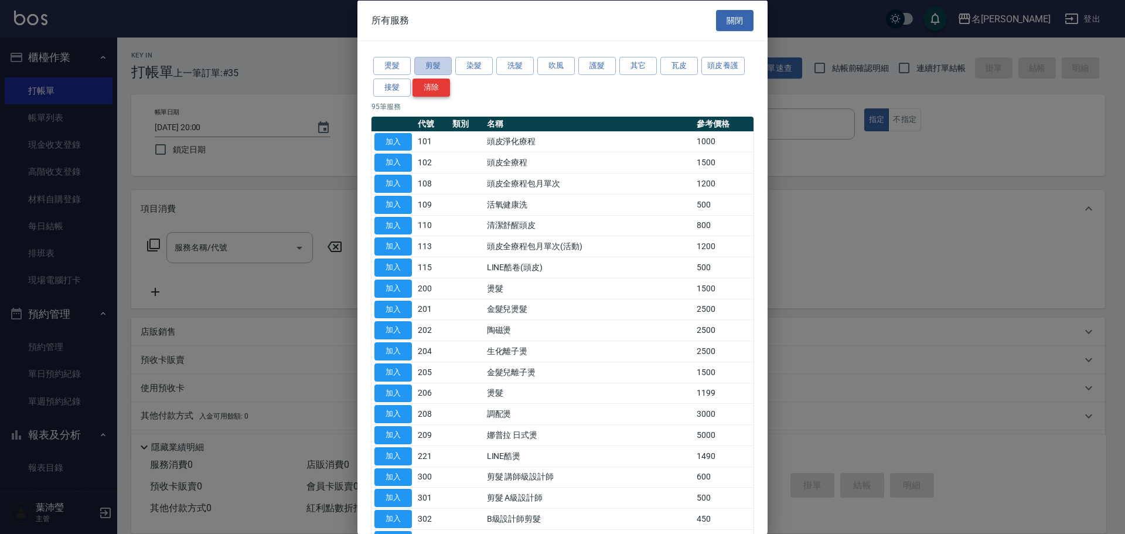
drag, startPoint x: 433, startPoint y: 70, endPoint x: 433, endPoint y: 94, distance: 24.0
click at [433, 69] on button "剪髮" at bounding box center [432, 66] width 37 height 18
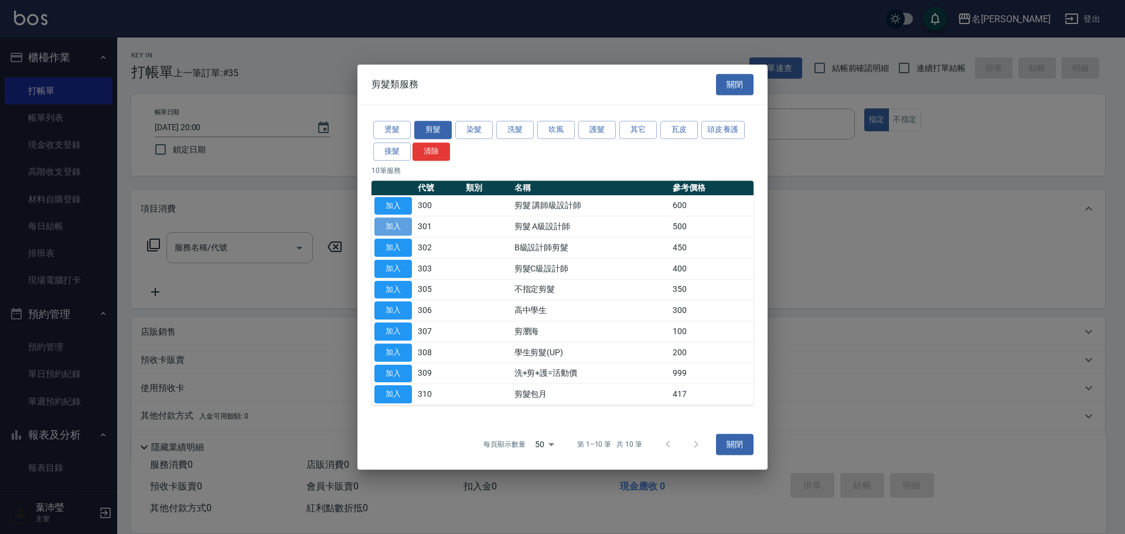
click at [401, 227] on button "加入" at bounding box center [392, 226] width 37 height 18
type input "剪髮 A級設計師(301)"
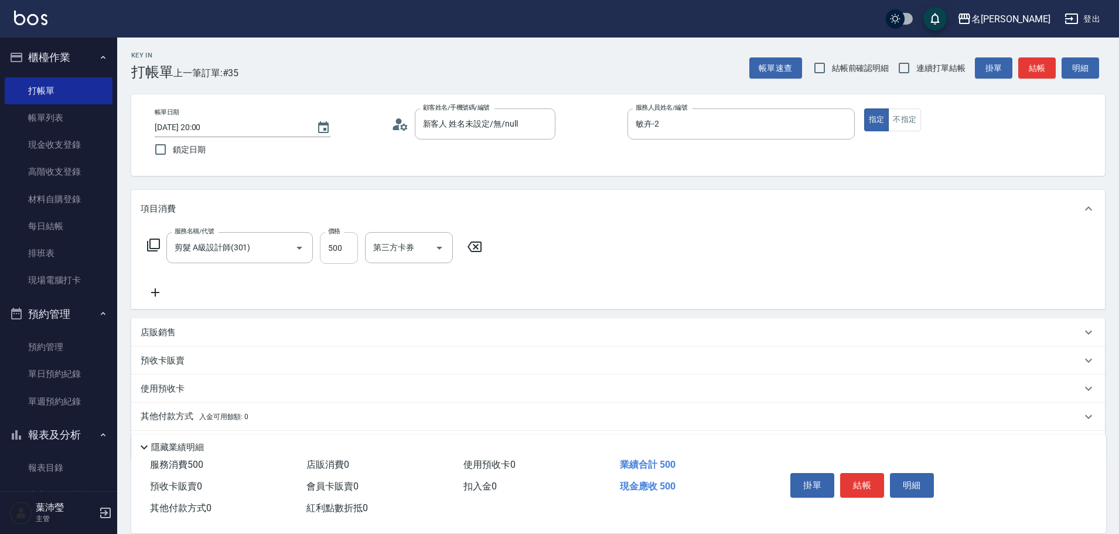
click at [341, 251] on input "500" at bounding box center [339, 248] width 38 height 32
type input "600"
click at [153, 241] on icon at bounding box center [153, 245] width 14 height 14
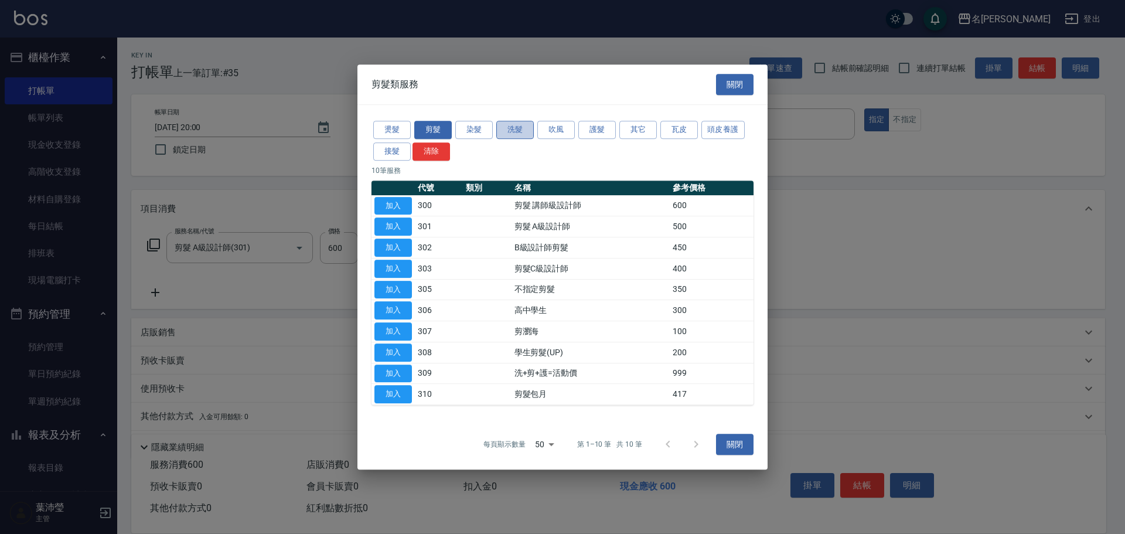
click at [517, 126] on button "洗髮" at bounding box center [514, 130] width 37 height 18
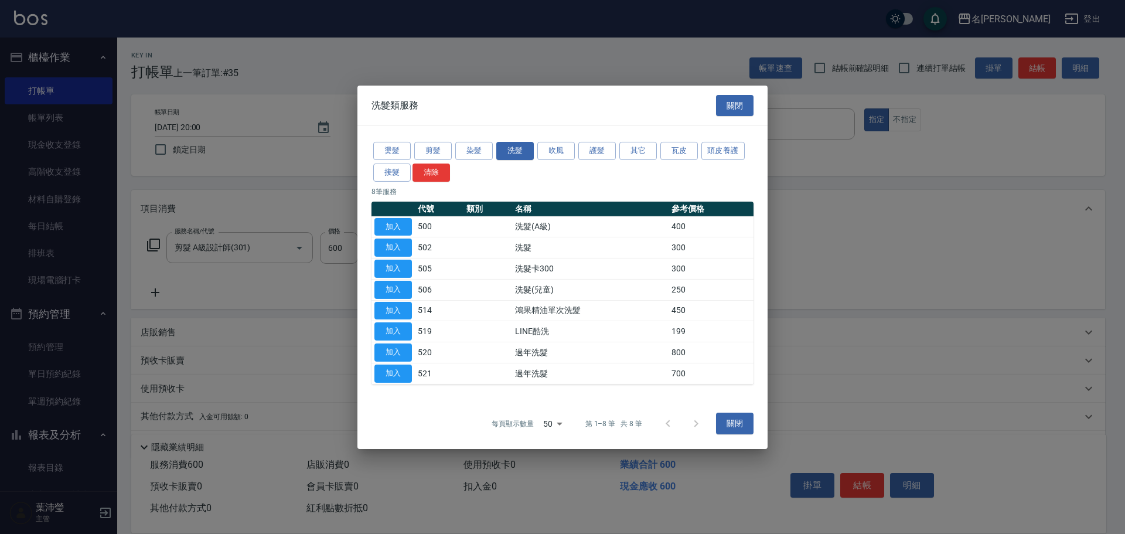
click at [406, 226] on button "加入" at bounding box center [392, 226] width 37 height 18
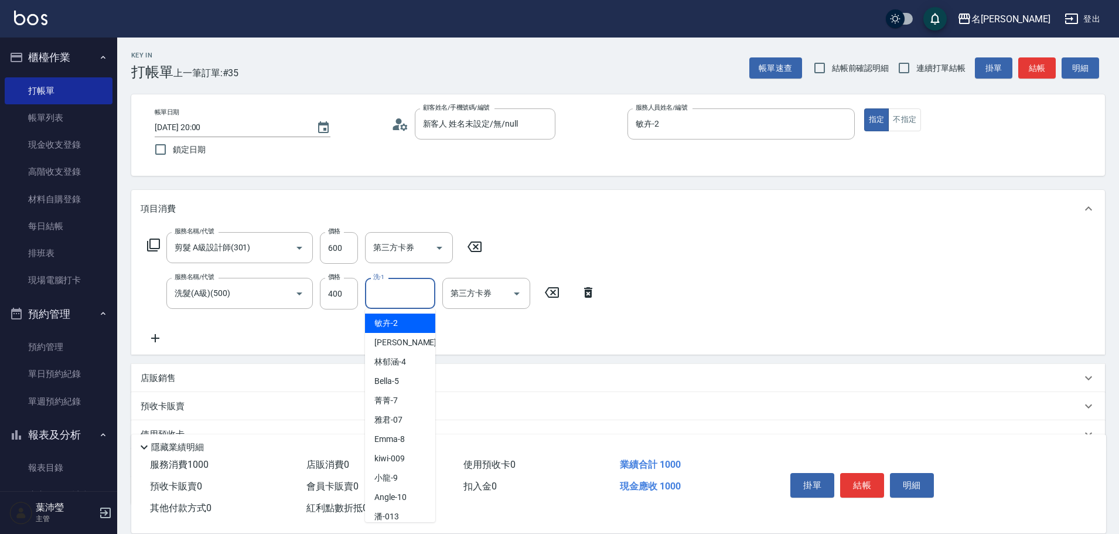
click at [386, 295] on input "洗-1" at bounding box center [400, 293] width 60 height 20
click at [407, 327] on div "語爭 -20" at bounding box center [400, 322] width 70 height 19
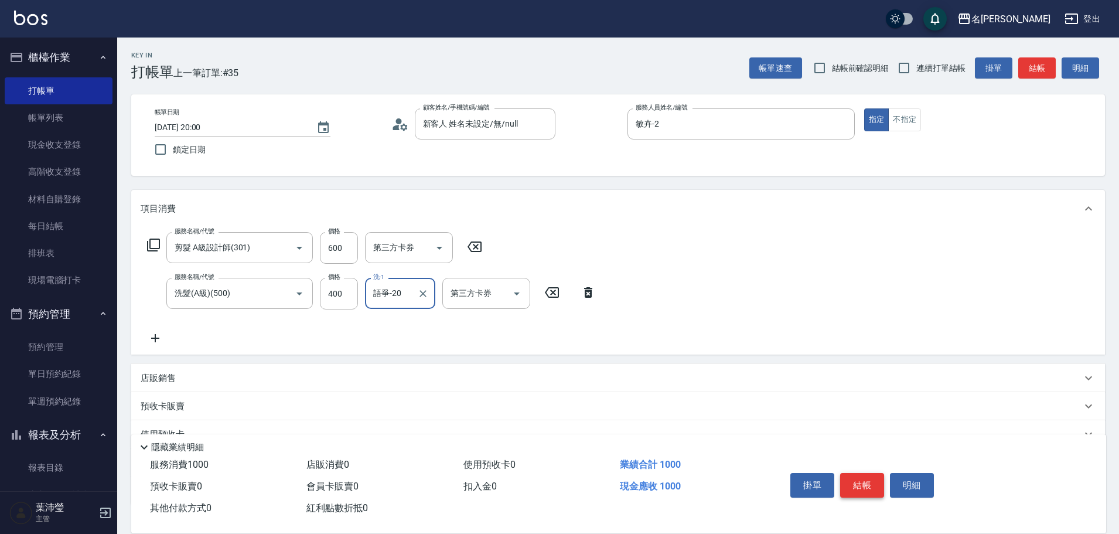
type input "語爭-20"
drag, startPoint x: 859, startPoint y: 482, endPoint x: 848, endPoint y: 461, distance: 23.8
click at [859, 481] on button "結帳" at bounding box center [862, 485] width 44 height 25
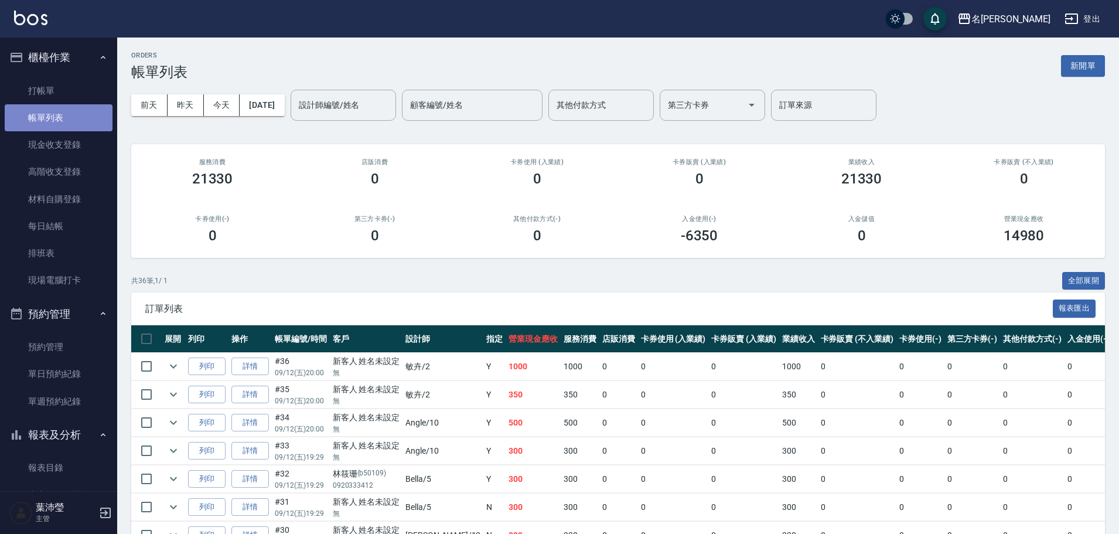
click at [63, 114] on link "帳單列表" at bounding box center [59, 117] width 108 height 27
click at [346, 100] on input "設計師編號/姓名" at bounding box center [343, 105] width 95 height 20
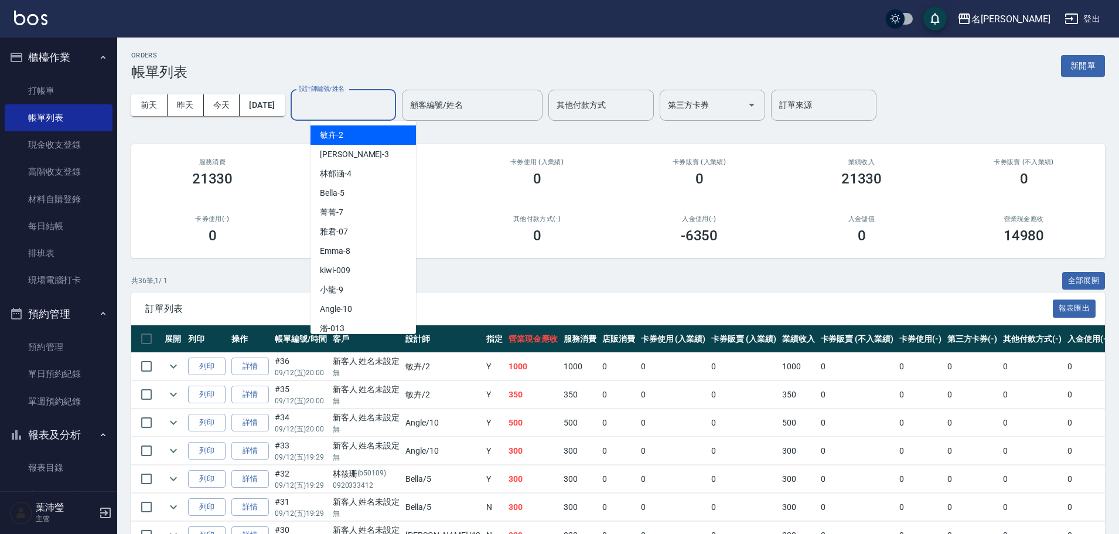
click at [357, 131] on div "敏卉 -2" at bounding box center [362, 134] width 105 height 19
type input "敏卉-2"
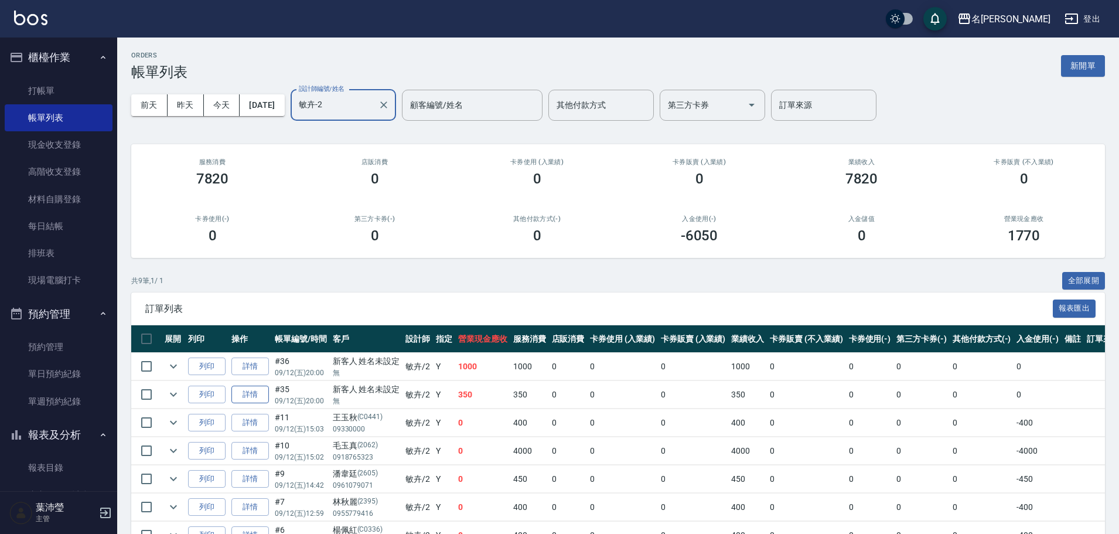
click at [245, 397] on link "詳情" at bounding box center [249, 394] width 37 height 18
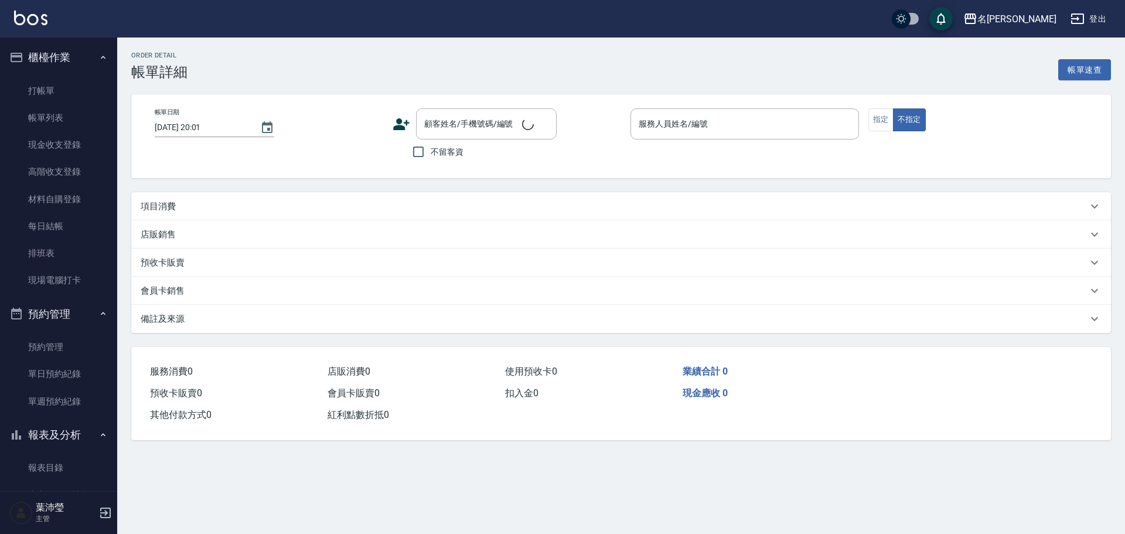
type input "2025/09/12 20:00"
type input "敏卉-2"
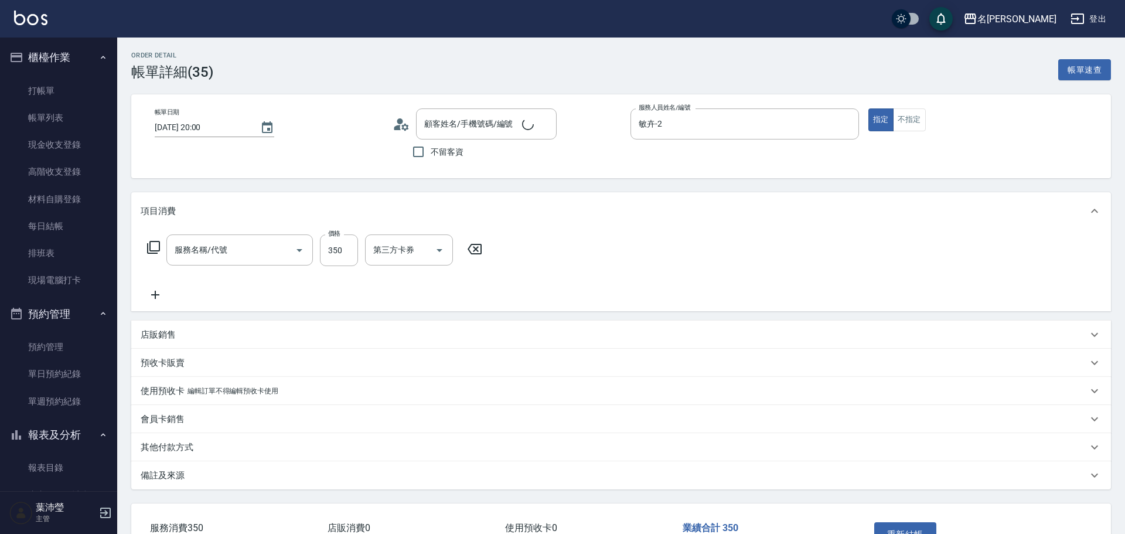
type input "剪髮 A級設計師(301)"
type input "新客人 姓名未設定/無/null"
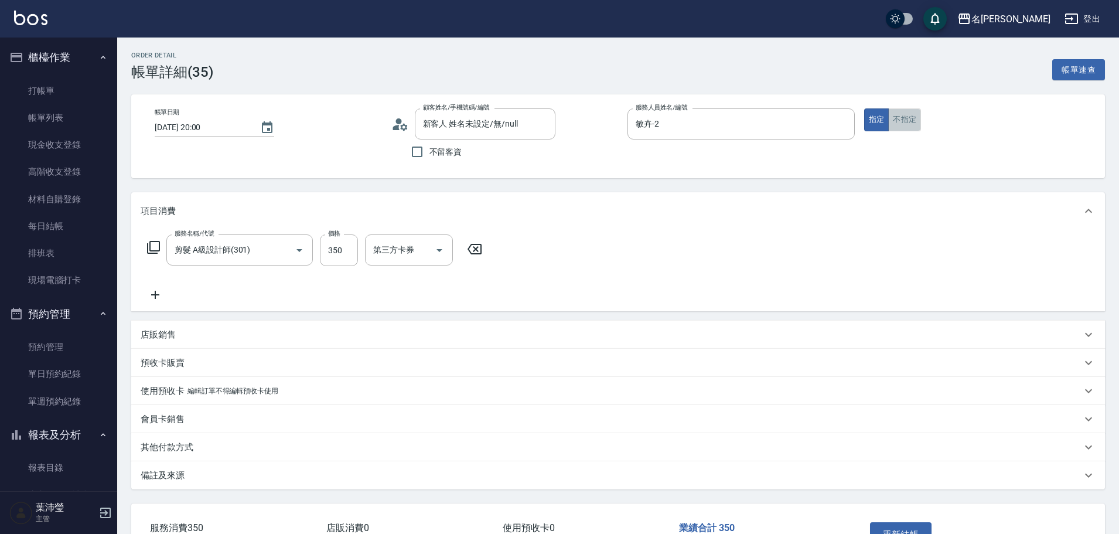
click at [899, 123] on button "不指定" at bounding box center [904, 119] width 33 height 23
click at [898, 522] on button "重新結帳" at bounding box center [901, 534] width 62 height 25
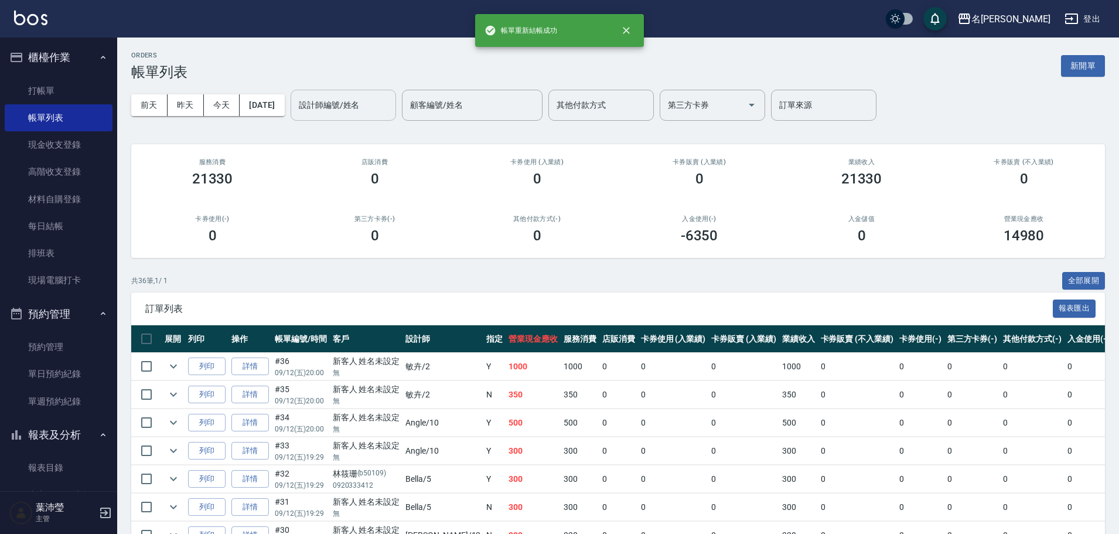
click at [366, 104] on input "設計師編號/姓名" at bounding box center [343, 105] width 95 height 20
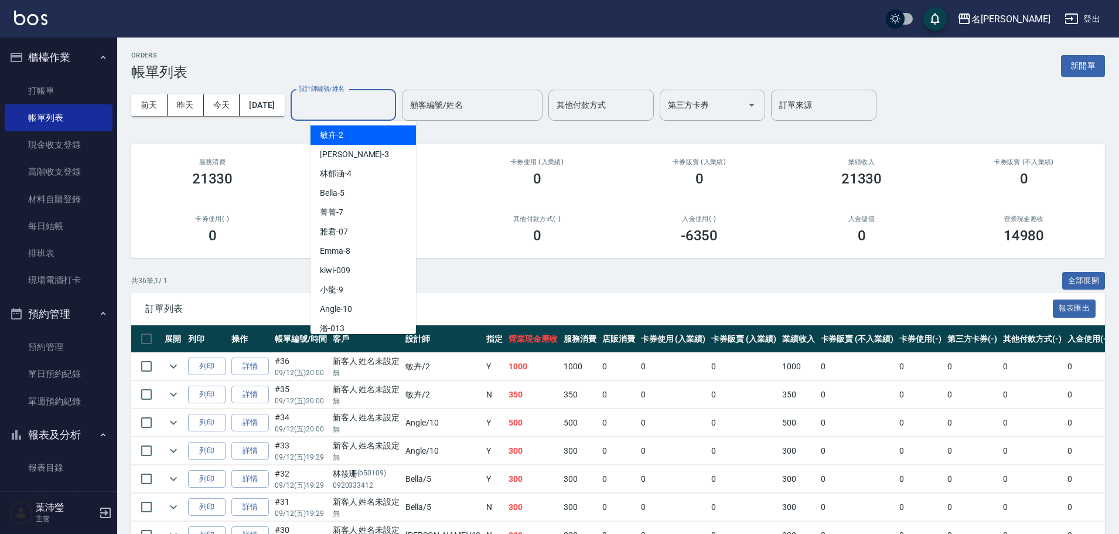
click at [366, 134] on div "敏卉 -2" at bounding box center [362, 134] width 105 height 19
type input "敏卉-2"
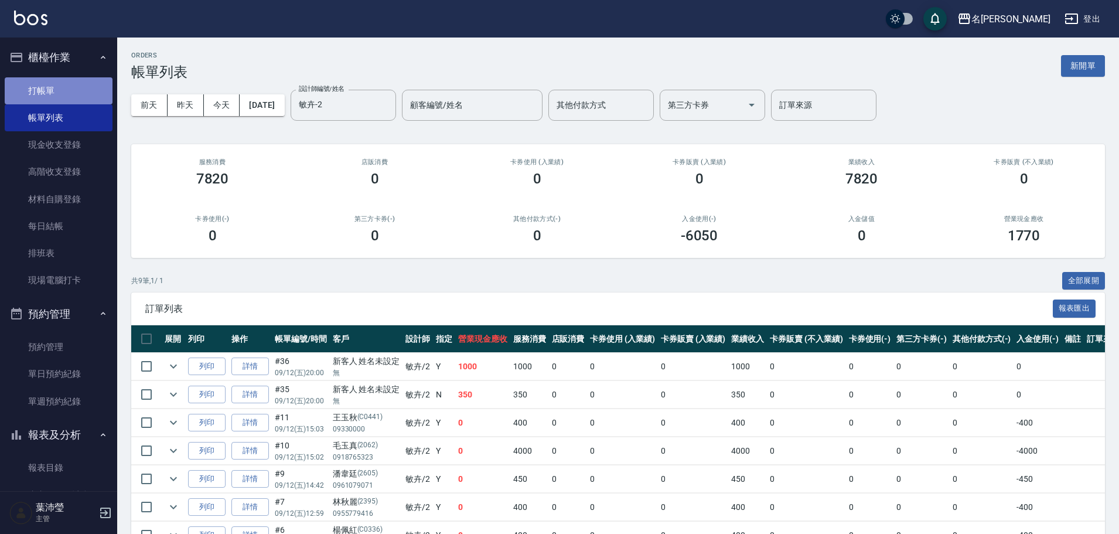
click at [80, 87] on link "打帳單" at bounding box center [59, 90] width 108 height 27
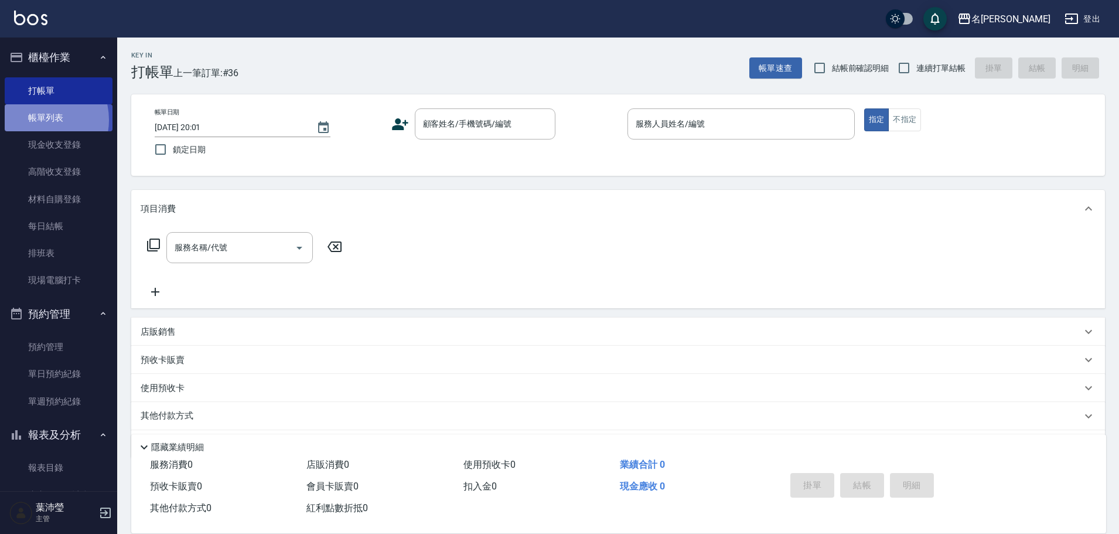
click at [40, 120] on link "帳單列表" at bounding box center [59, 117] width 108 height 27
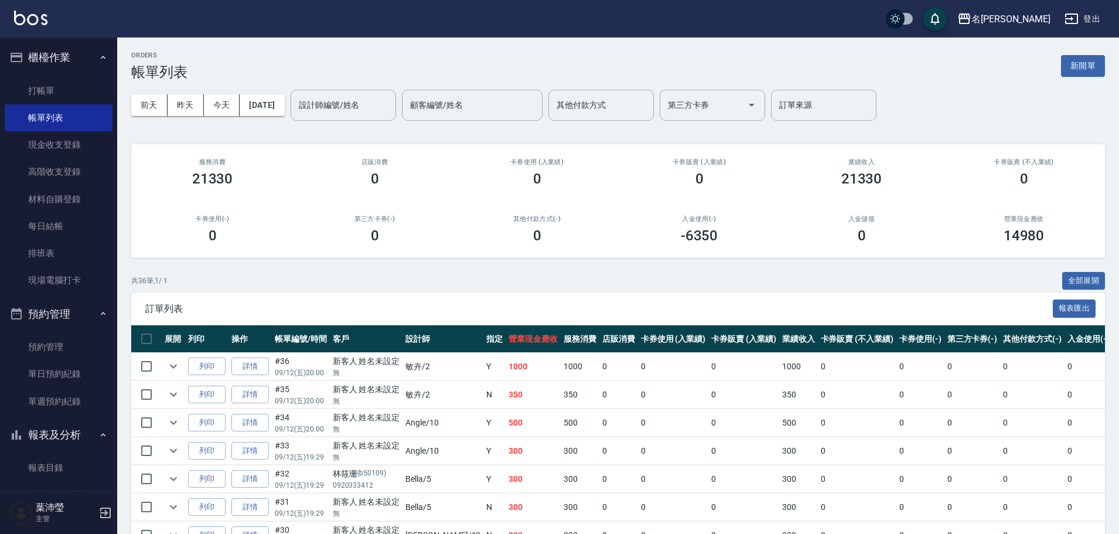
scroll to position [170, 0]
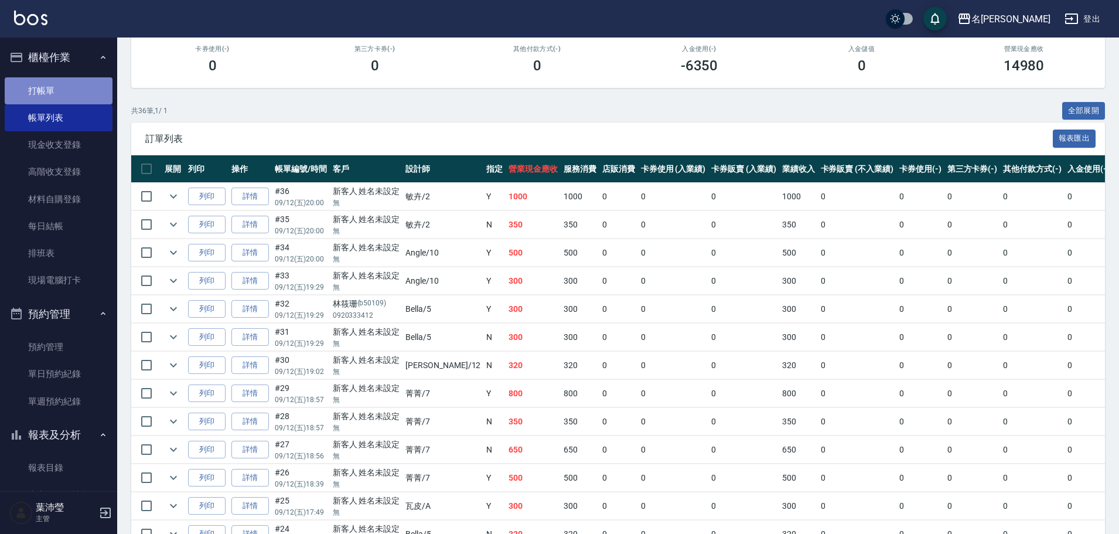
click at [77, 86] on link "打帳單" at bounding box center [59, 90] width 108 height 27
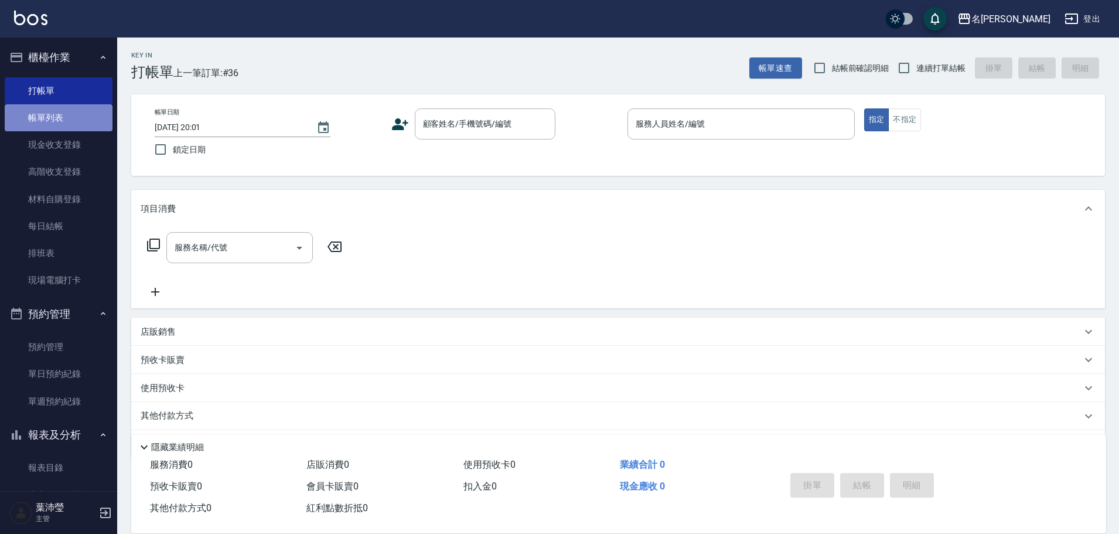
click at [70, 111] on link "帳單列表" at bounding box center [59, 117] width 108 height 27
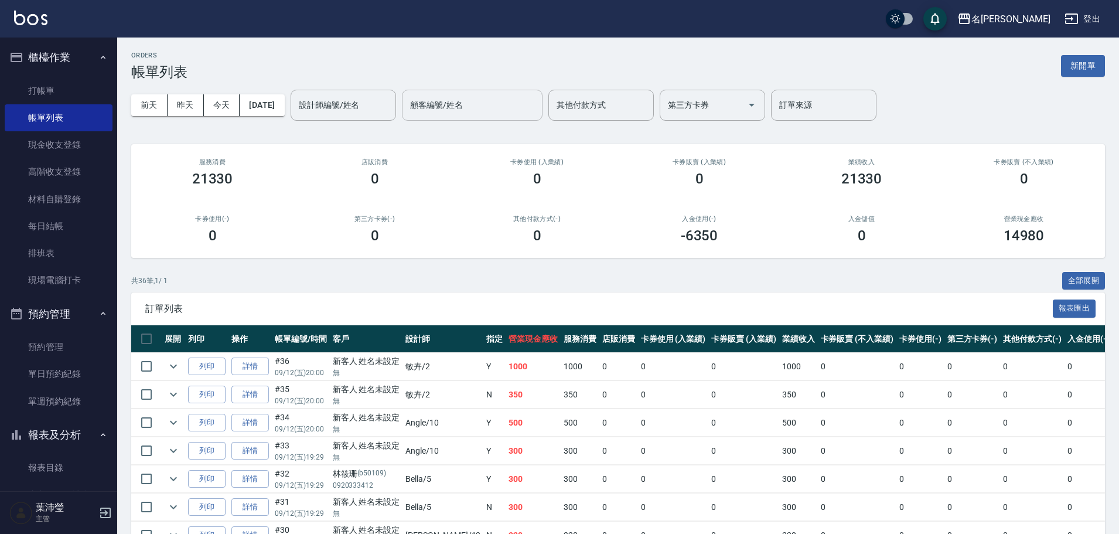
click at [284, 107] on button "[DATE]" at bounding box center [262, 105] width 45 height 22
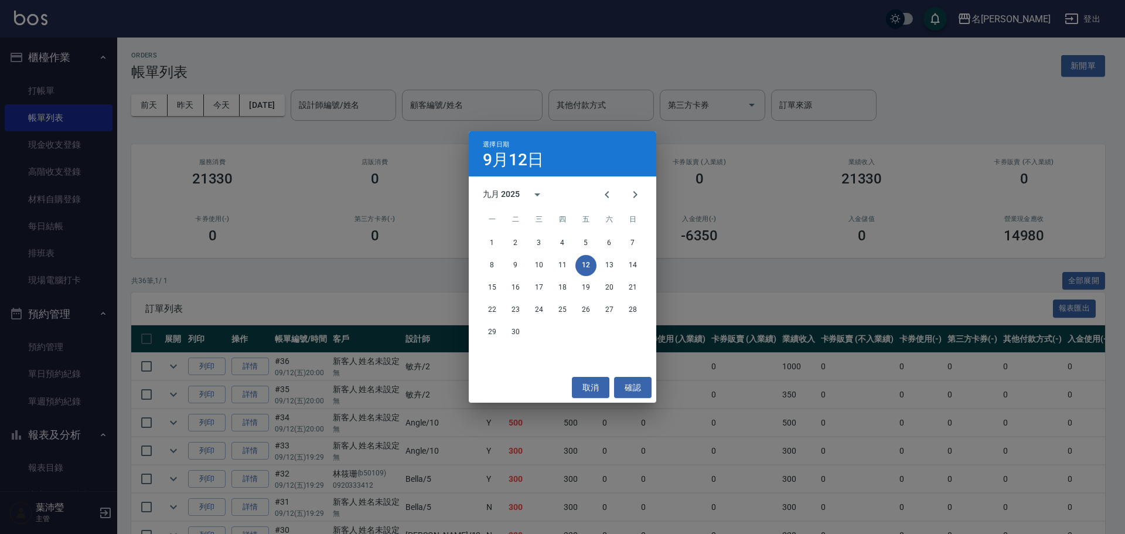
click at [344, 111] on div "選擇日期 9月12日 九月 2025 一 二 三 四 五 六 日 1 2 3 4 5 6 7 8 9 10 11 12 13 14 15 16 17 18 1…" at bounding box center [562, 267] width 1125 height 534
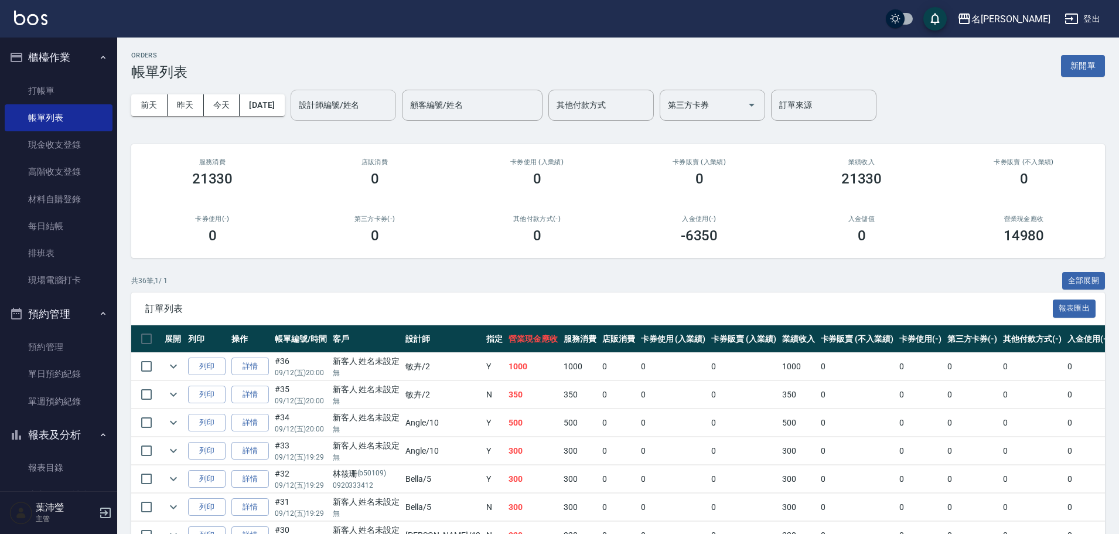
click at [351, 108] on input "設計師編號/姓名" at bounding box center [343, 105] width 95 height 20
click at [366, 129] on div "Jenny -12" at bounding box center [362, 134] width 105 height 19
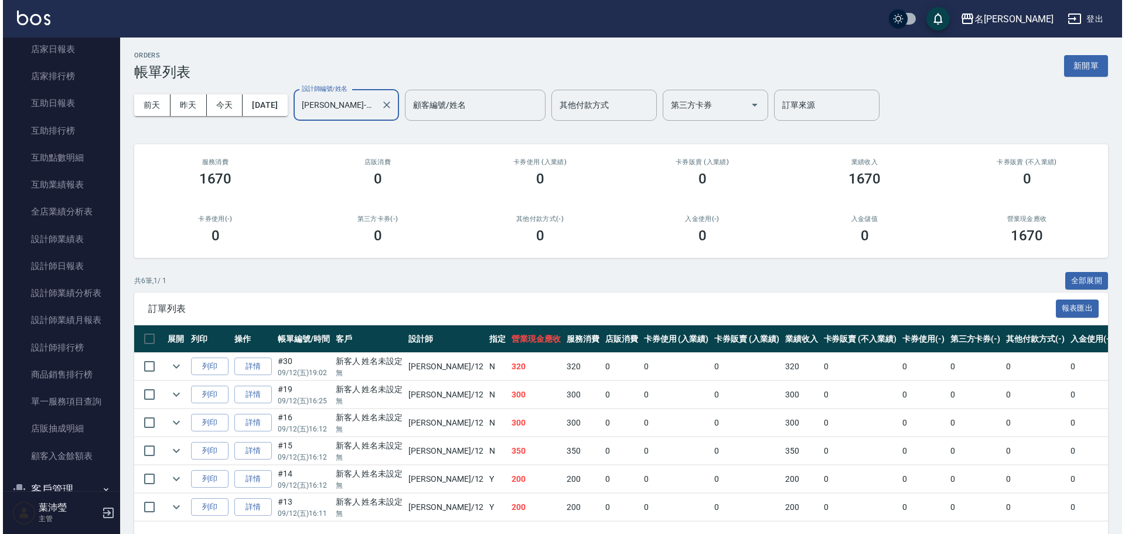
scroll to position [474, 0]
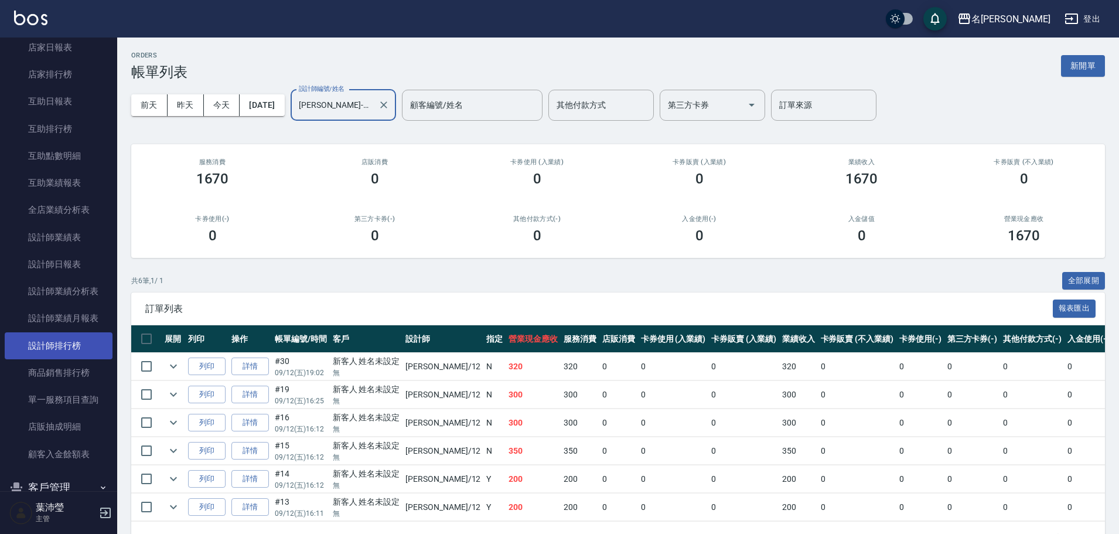
type input "Jenny-12"
click at [58, 340] on link "設計師排行榜" at bounding box center [59, 345] width 108 height 27
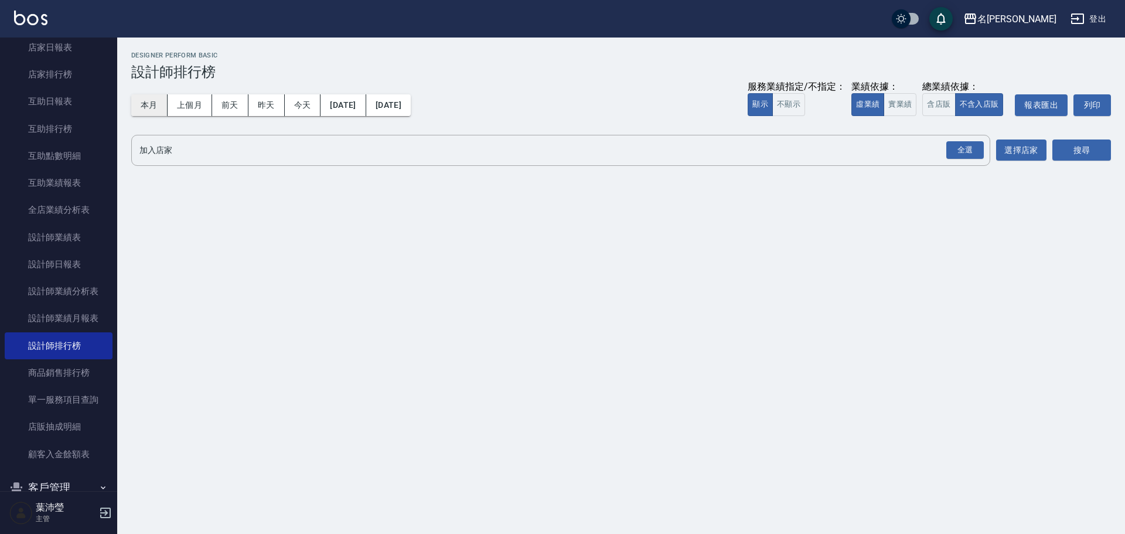
click at [160, 103] on button "本月" at bounding box center [149, 105] width 36 height 22
drag, startPoint x: 956, startPoint y: 145, endPoint x: 962, endPoint y: 147, distance: 6.1
click at [956, 146] on div "全選" at bounding box center [964, 150] width 37 height 18
click at [1075, 152] on button "搜尋" at bounding box center [1081, 151] width 59 height 22
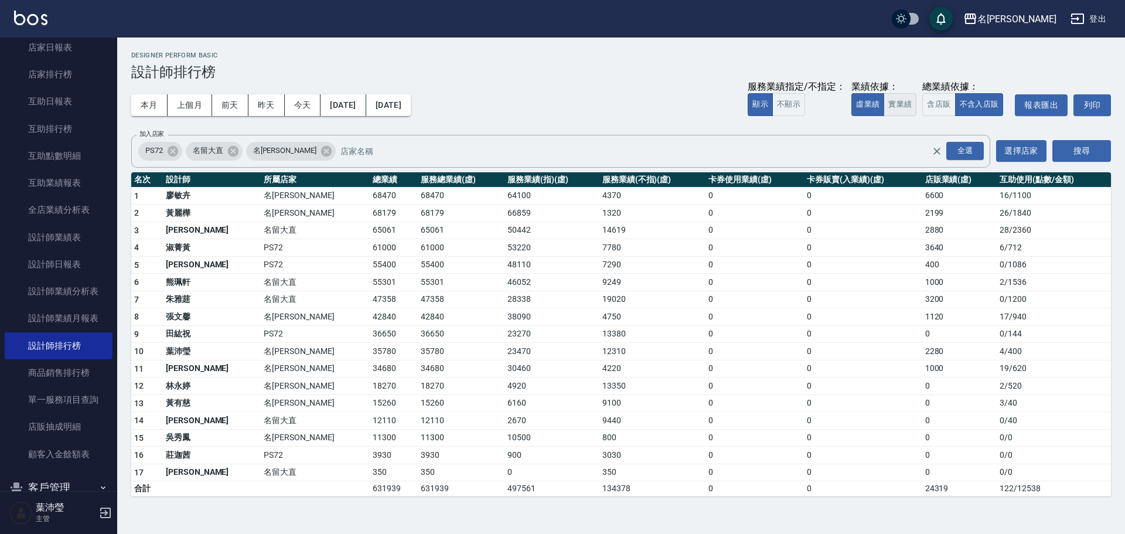
click at [889, 111] on button "實業績" at bounding box center [899, 104] width 33 height 23
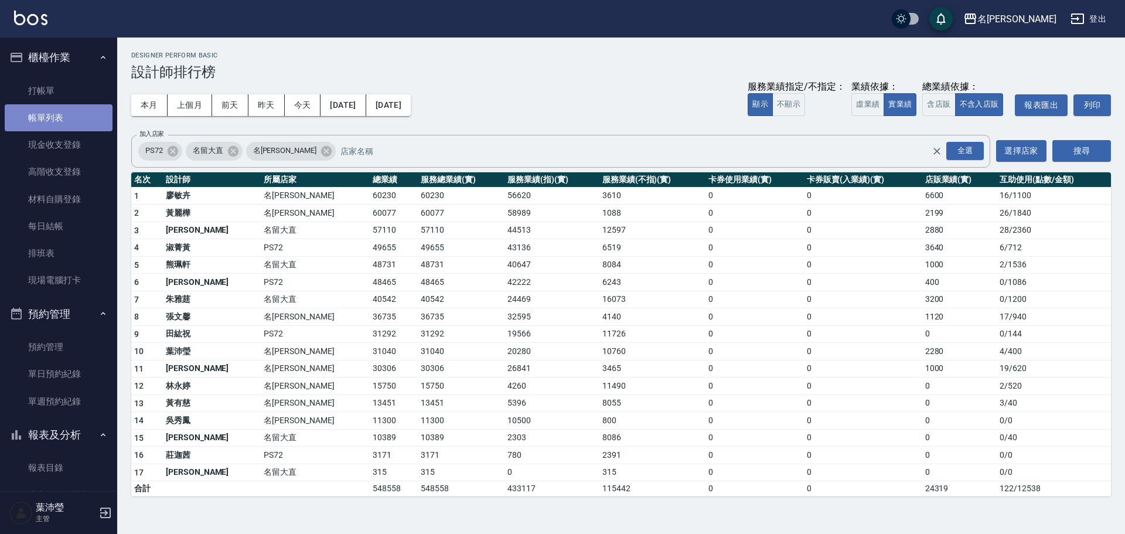
click at [76, 122] on link "帳單列表" at bounding box center [59, 117] width 108 height 27
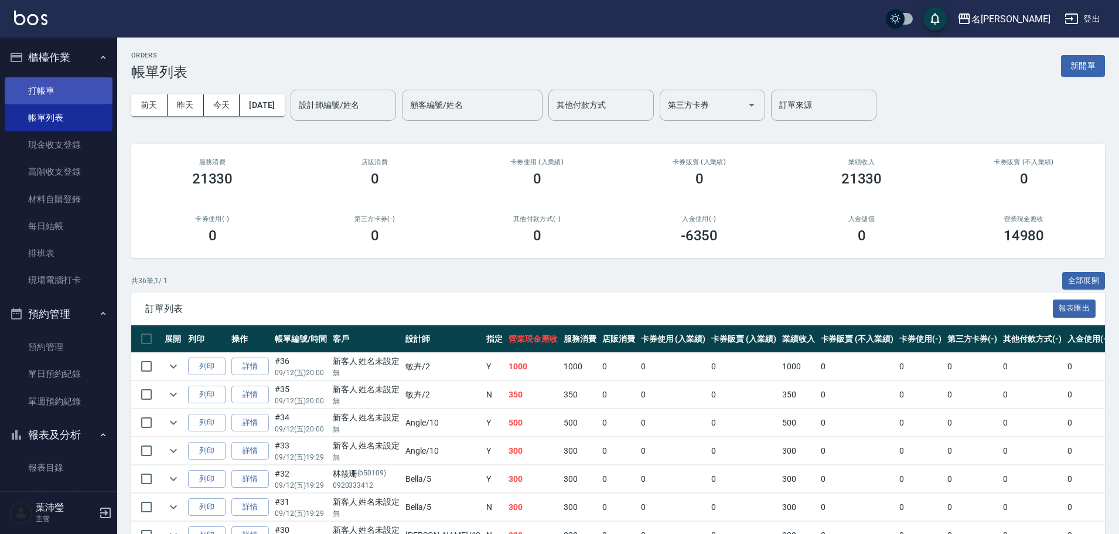
click at [59, 83] on link "打帳單" at bounding box center [59, 90] width 108 height 27
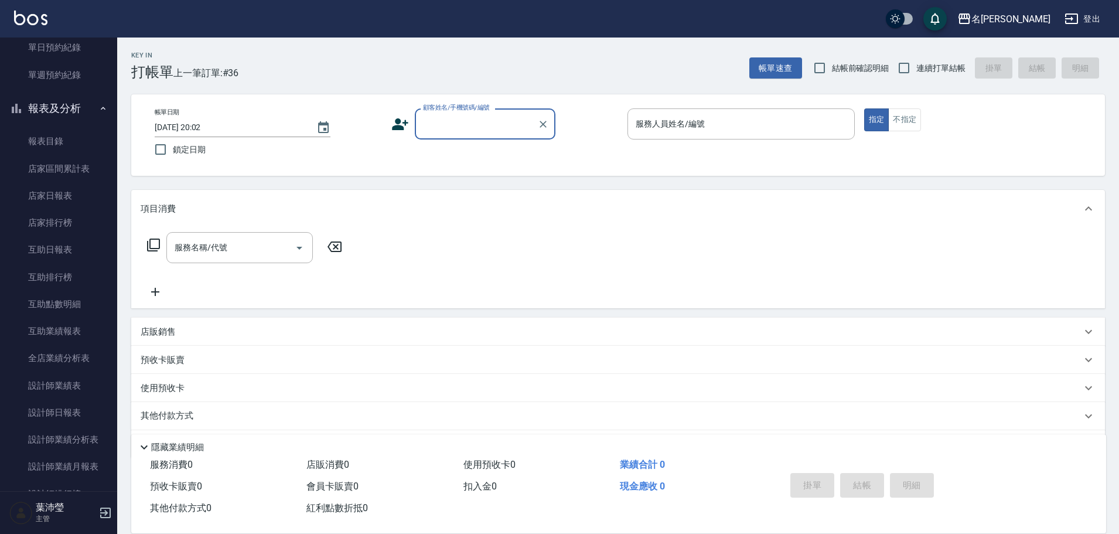
scroll to position [335, 0]
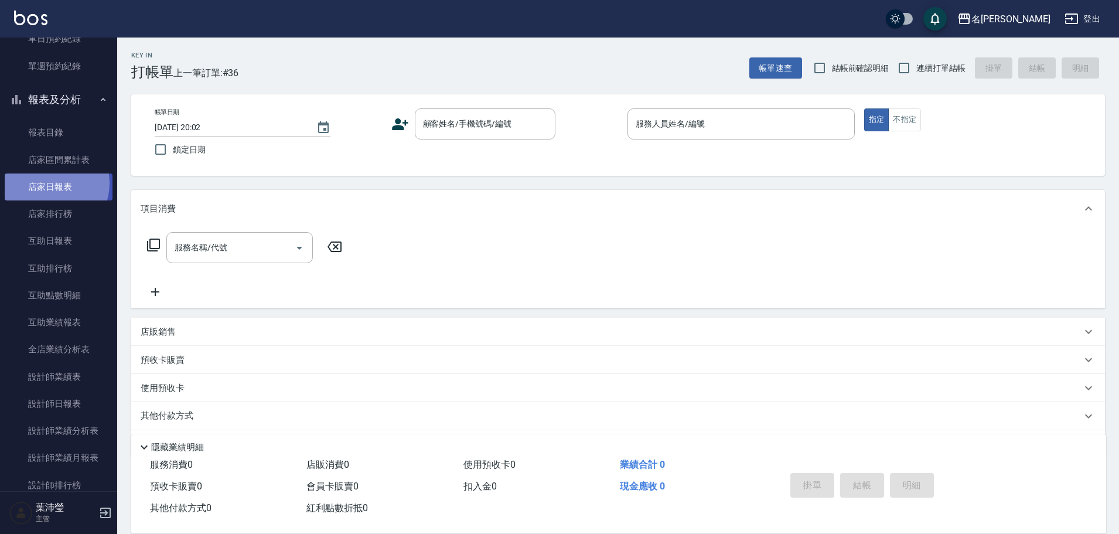
click at [50, 183] on link "店家日報表" at bounding box center [59, 186] width 108 height 27
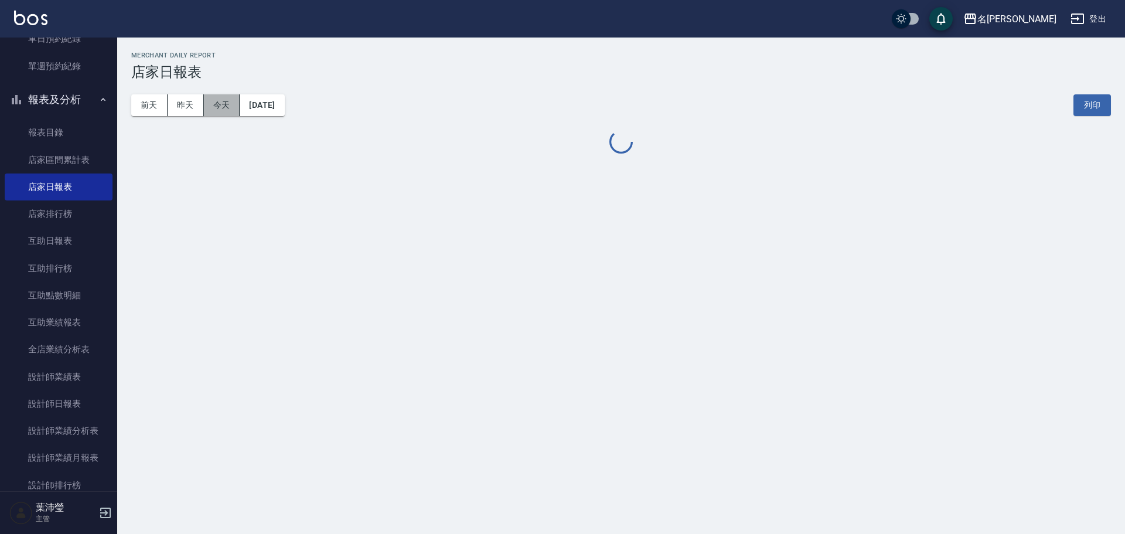
click at [229, 105] on button "今天" at bounding box center [222, 105] width 36 height 22
click at [222, 103] on button "今天" at bounding box center [222, 105] width 36 height 22
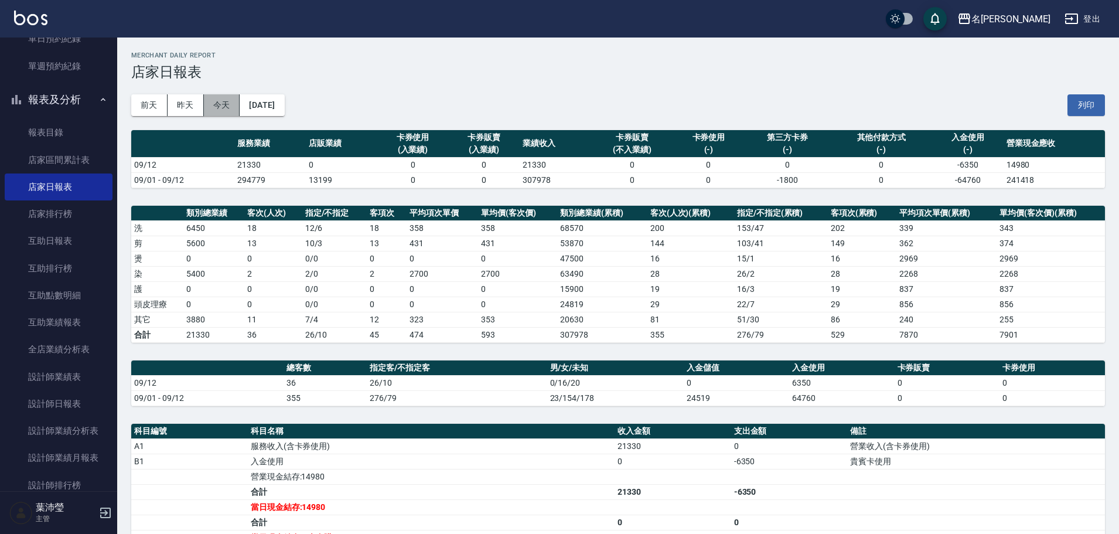
click at [218, 102] on button "今天" at bounding box center [222, 105] width 36 height 22
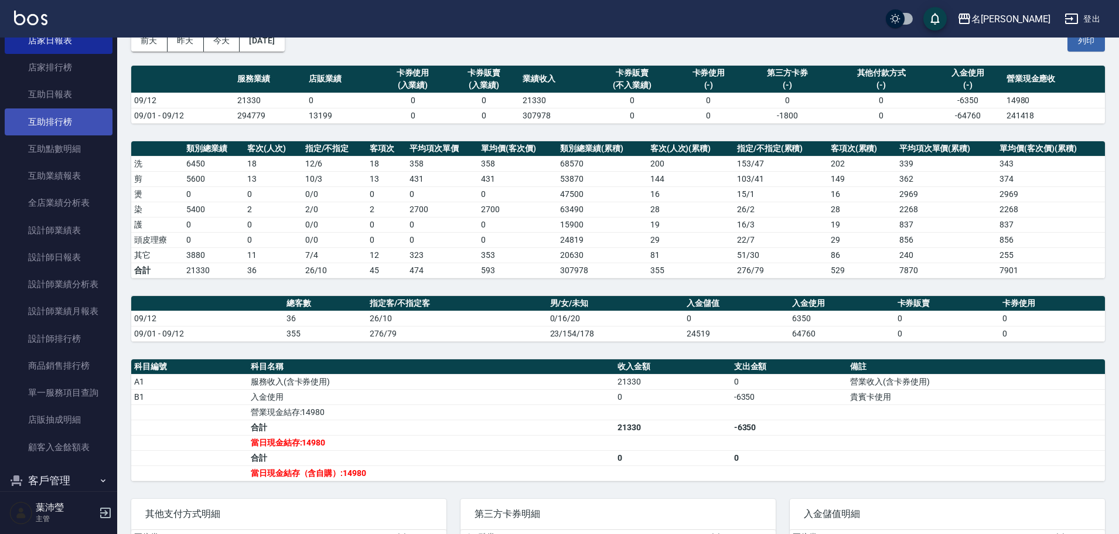
scroll to position [483, 0]
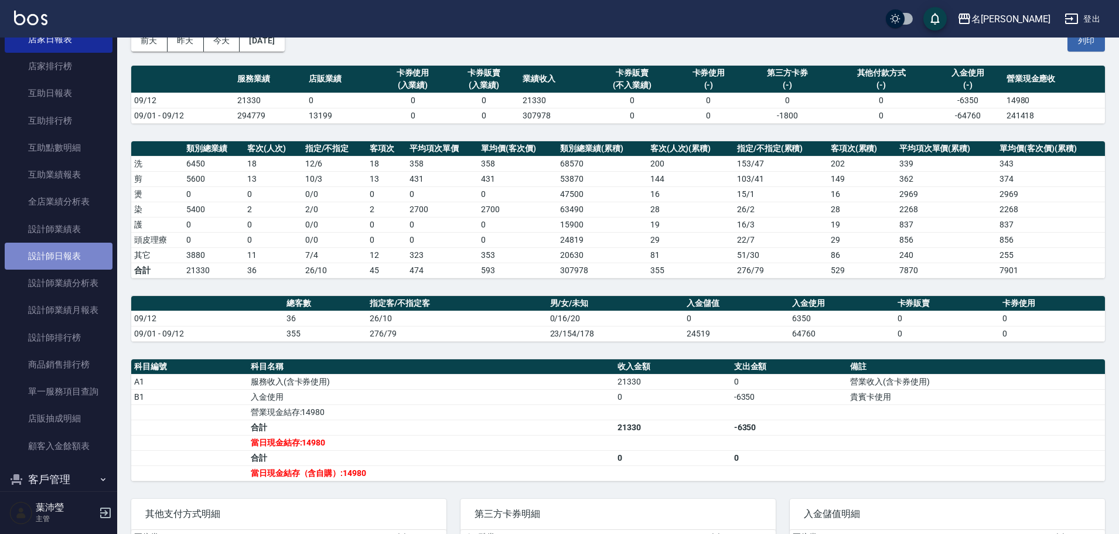
click at [70, 252] on link "設計師日報表" at bounding box center [59, 255] width 108 height 27
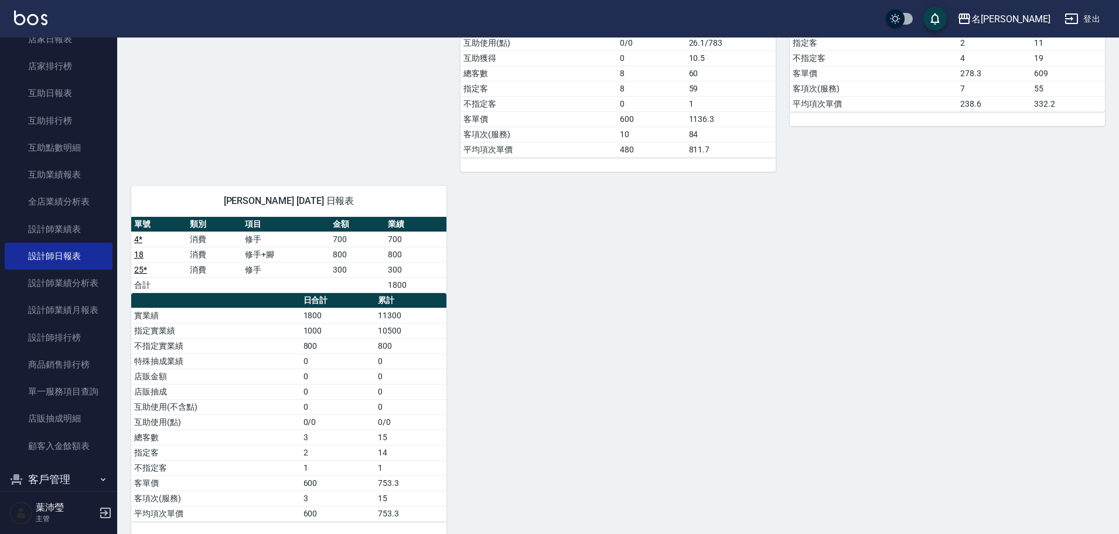
scroll to position [947, 0]
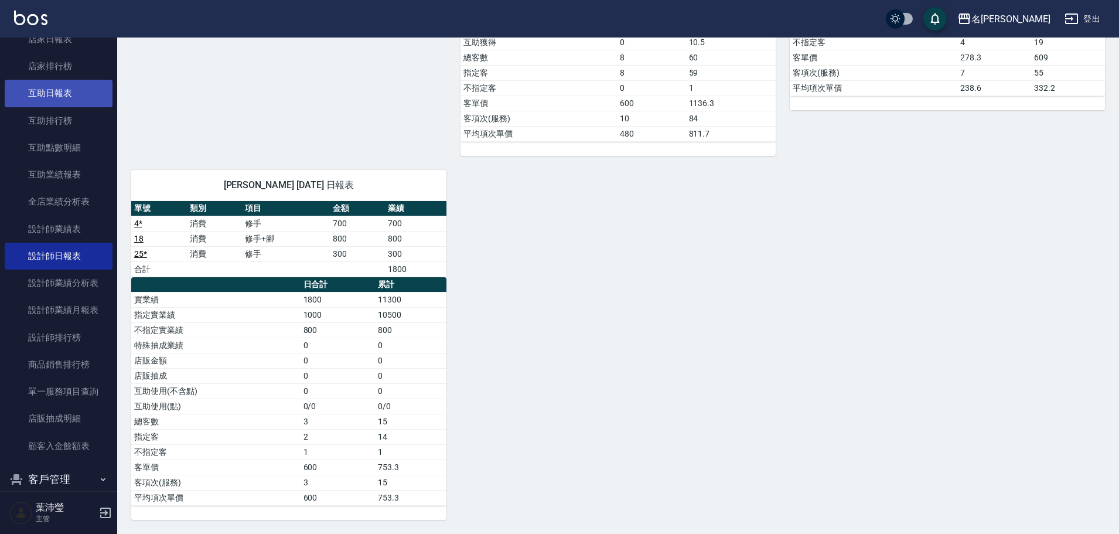
click at [72, 92] on link "互助日報表" at bounding box center [59, 93] width 108 height 27
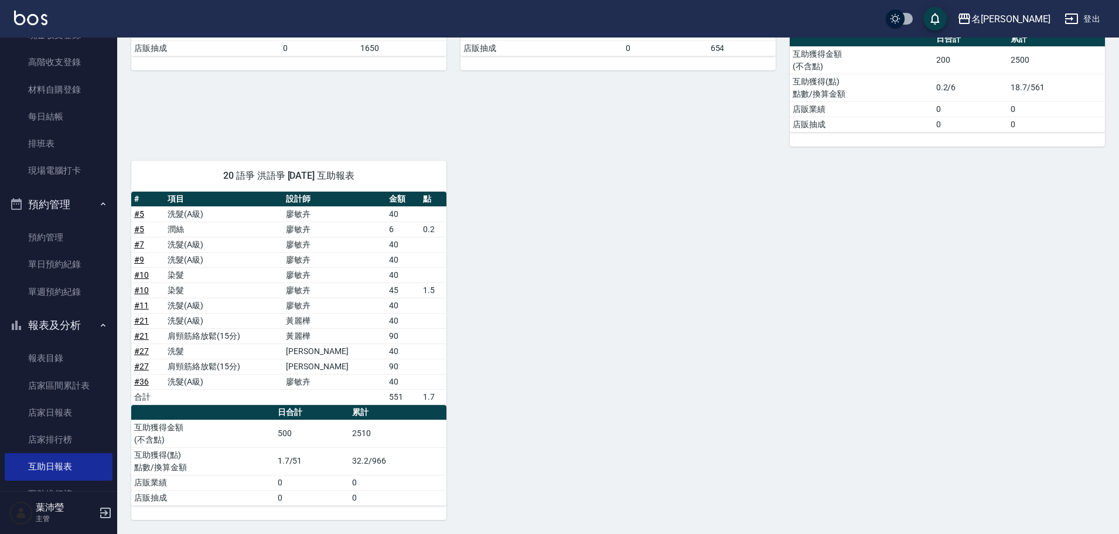
scroll to position [102, 0]
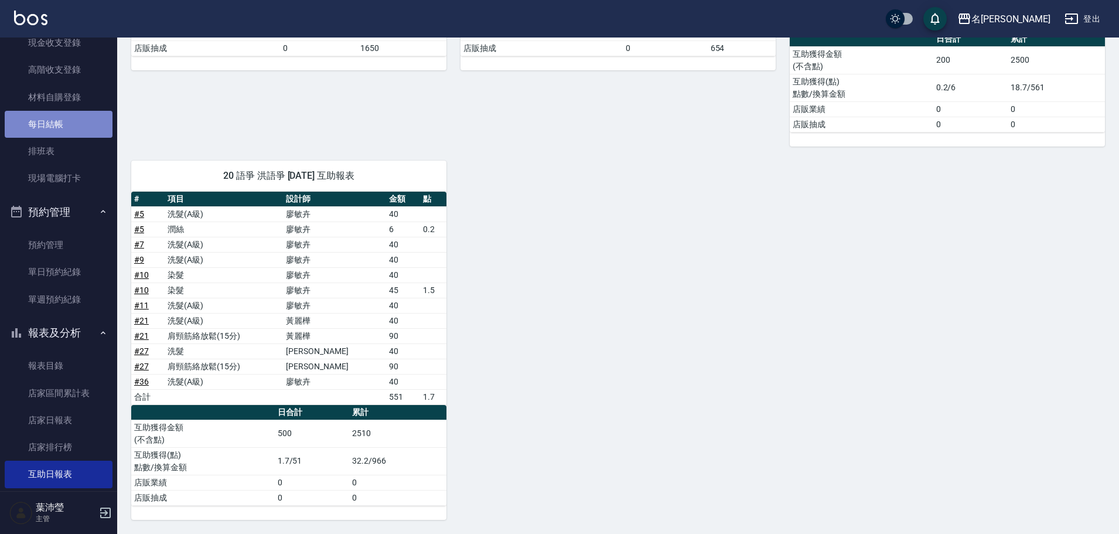
click at [64, 119] on link "每日結帳" at bounding box center [59, 124] width 108 height 27
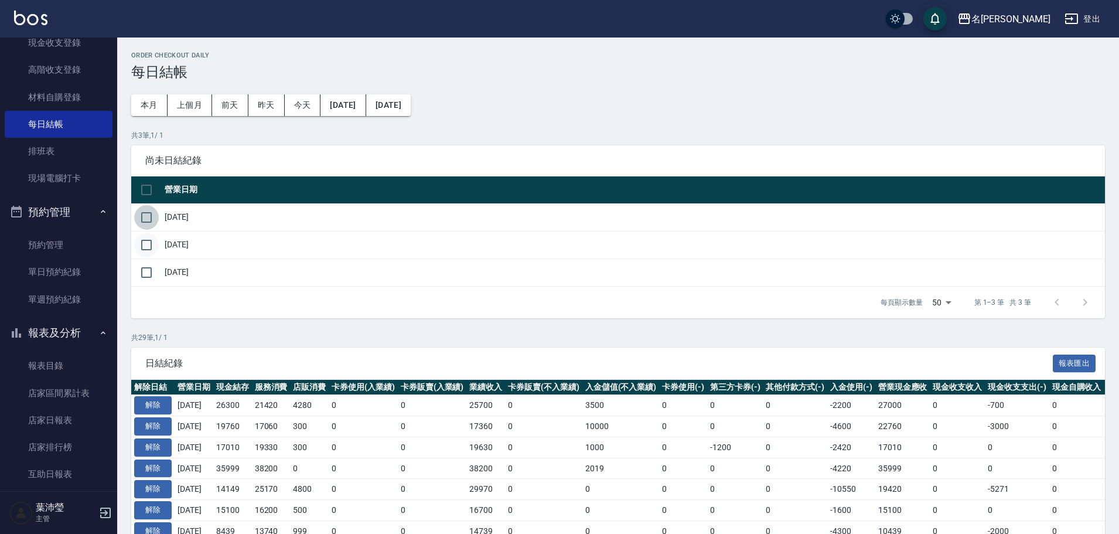
drag, startPoint x: 141, startPoint y: 212, endPoint x: 151, endPoint y: 239, distance: 28.9
click at [142, 213] on input "checkbox" at bounding box center [146, 217] width 25 height 25
checkbox input "true"
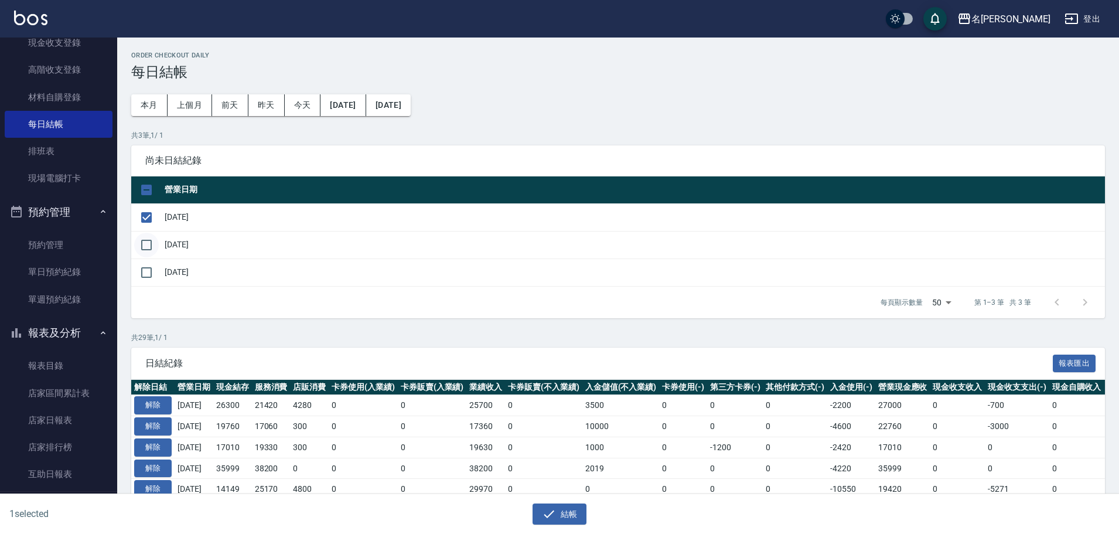
click at [148, 244] on input "checkbox" at bounding box center [146, 245] width 25 height 25
checkbox input "true"
click at [148, 274] on input "checkbox" at bounding box center [146, 272] width 25 height 25
checkbox input "true"
click at [559, 503] on button "結帳" at bounding box center [559, 514] width 54 height 22
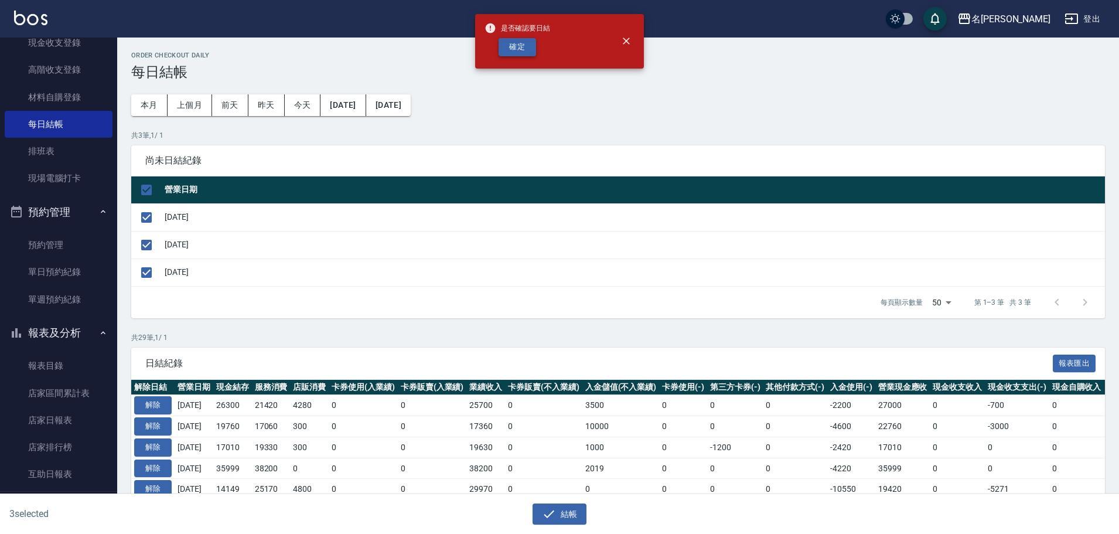
click at [518, 43] on button "確定" at bounding box center [516, 47] width 37 height 18
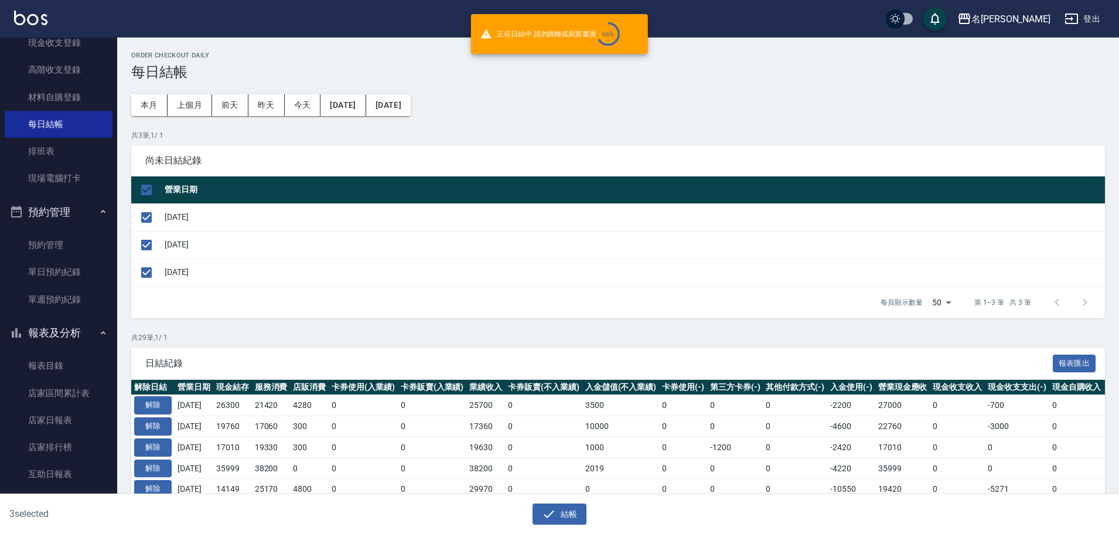
checkbox input "false"
